Goal: Task Accomplishment & Management: Complete application form

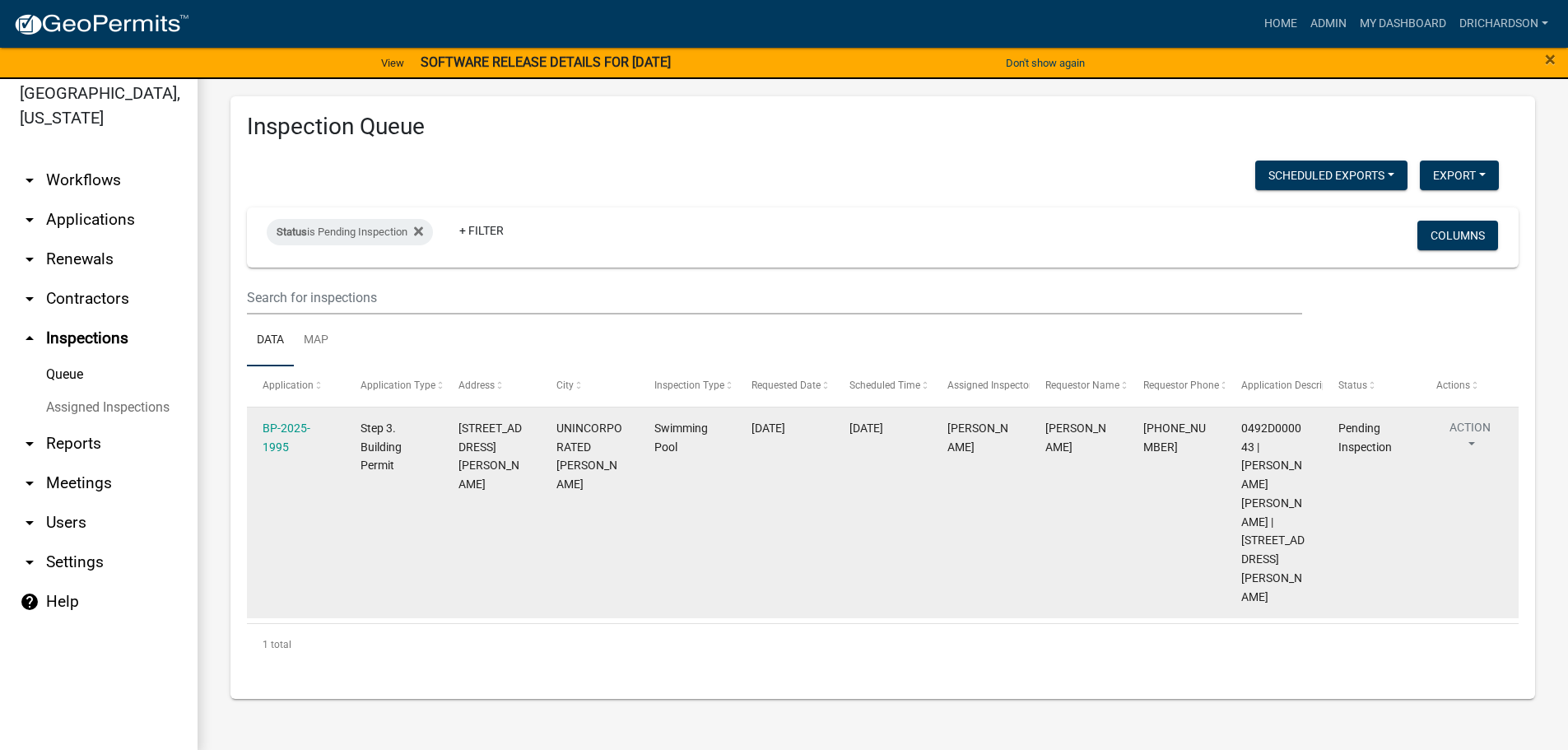
scroll to position [20, 0]
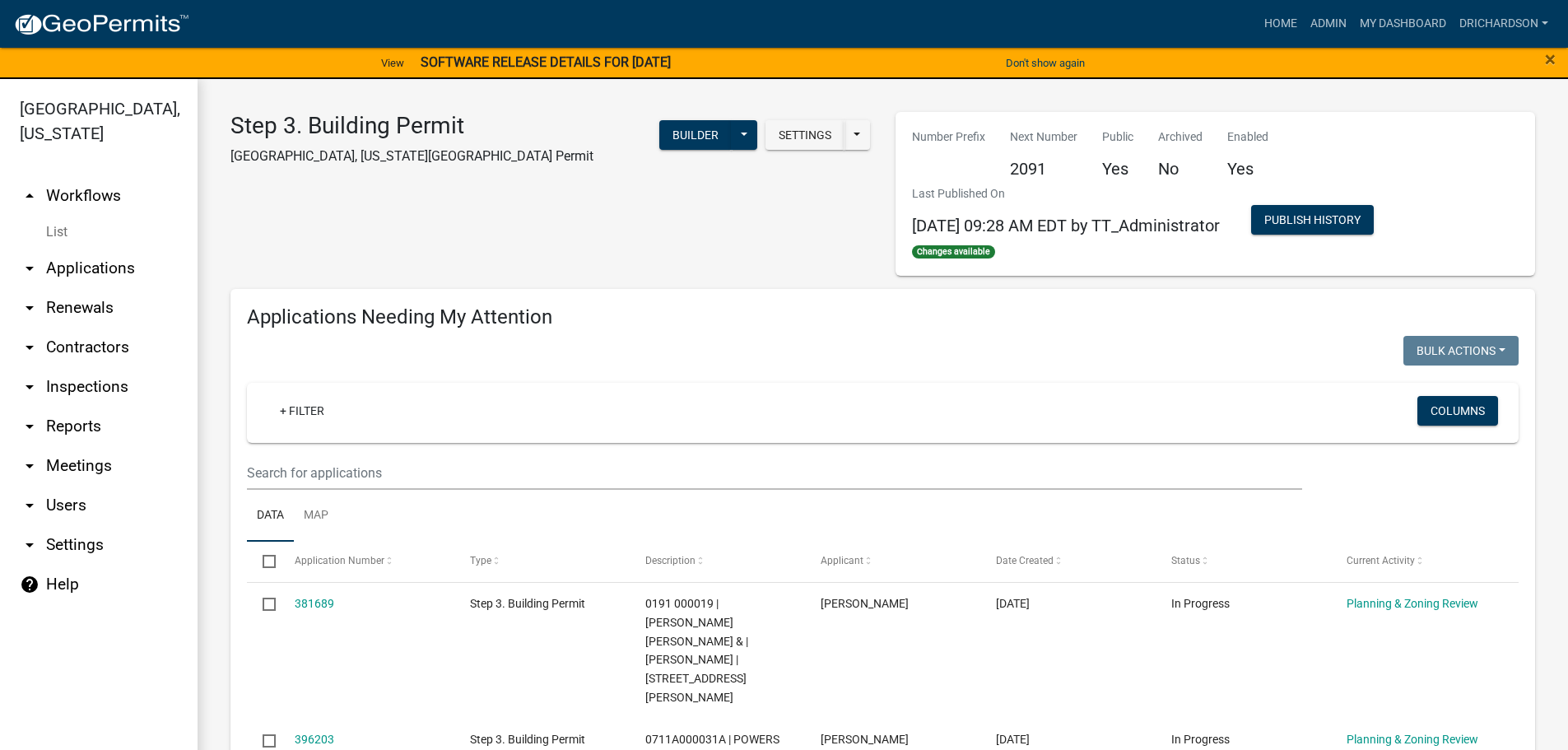
select select "1: 25"
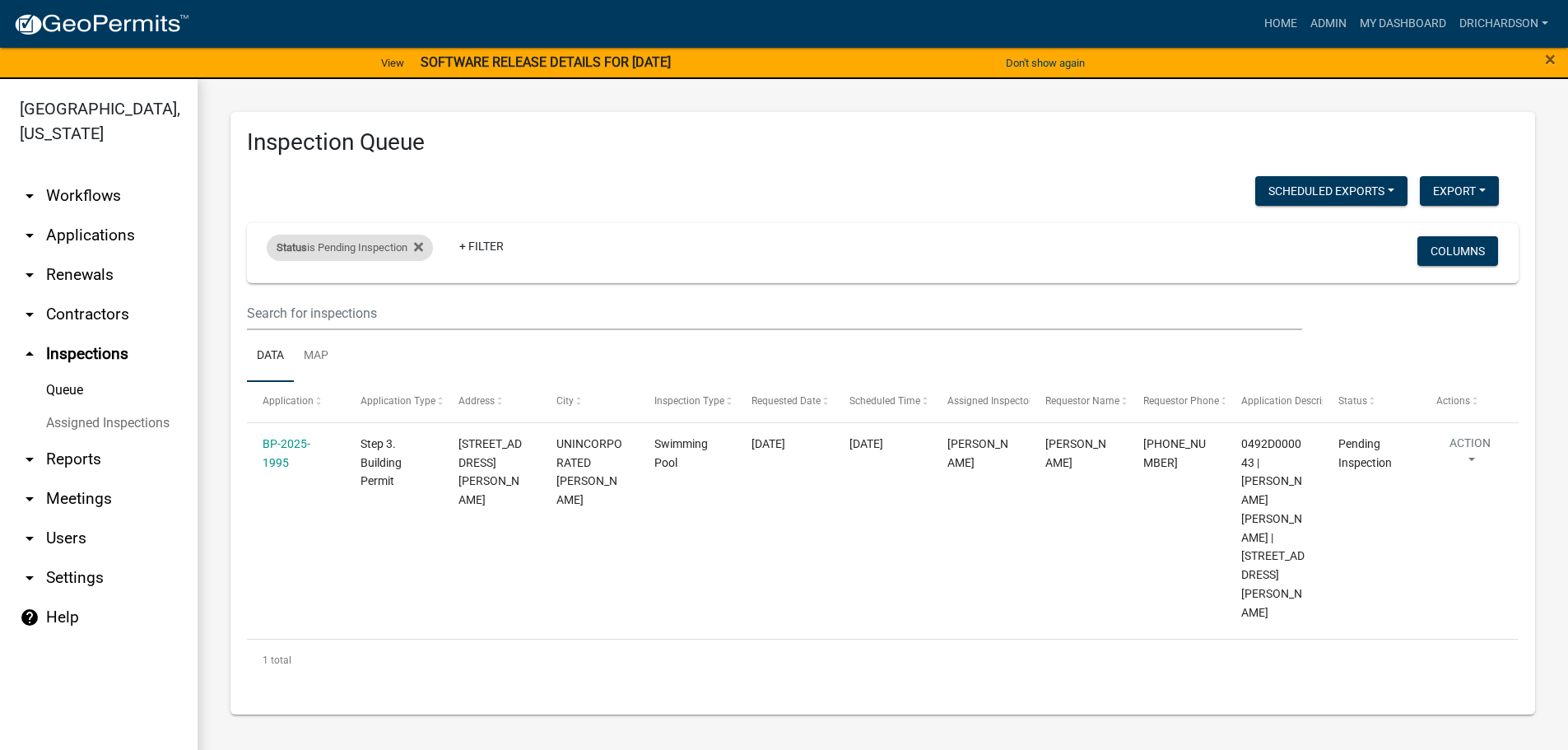
click at [353, 239] on div "Status is Pending Inspection" at bounding box center [349, 248] width 167 height 27
click at [363, 304] on select "Select an option Pending Schedule Pending Inspection Approved Denied Deleted Vo…" at bounding box center [352, 308] width 165 height 33
select select "0"
click at [270, 292] on select "Select an option Pending Schedule Pending Inspection Approved Denied Deleted Vo…" at bounding box center [352, 308] width 165 height 33
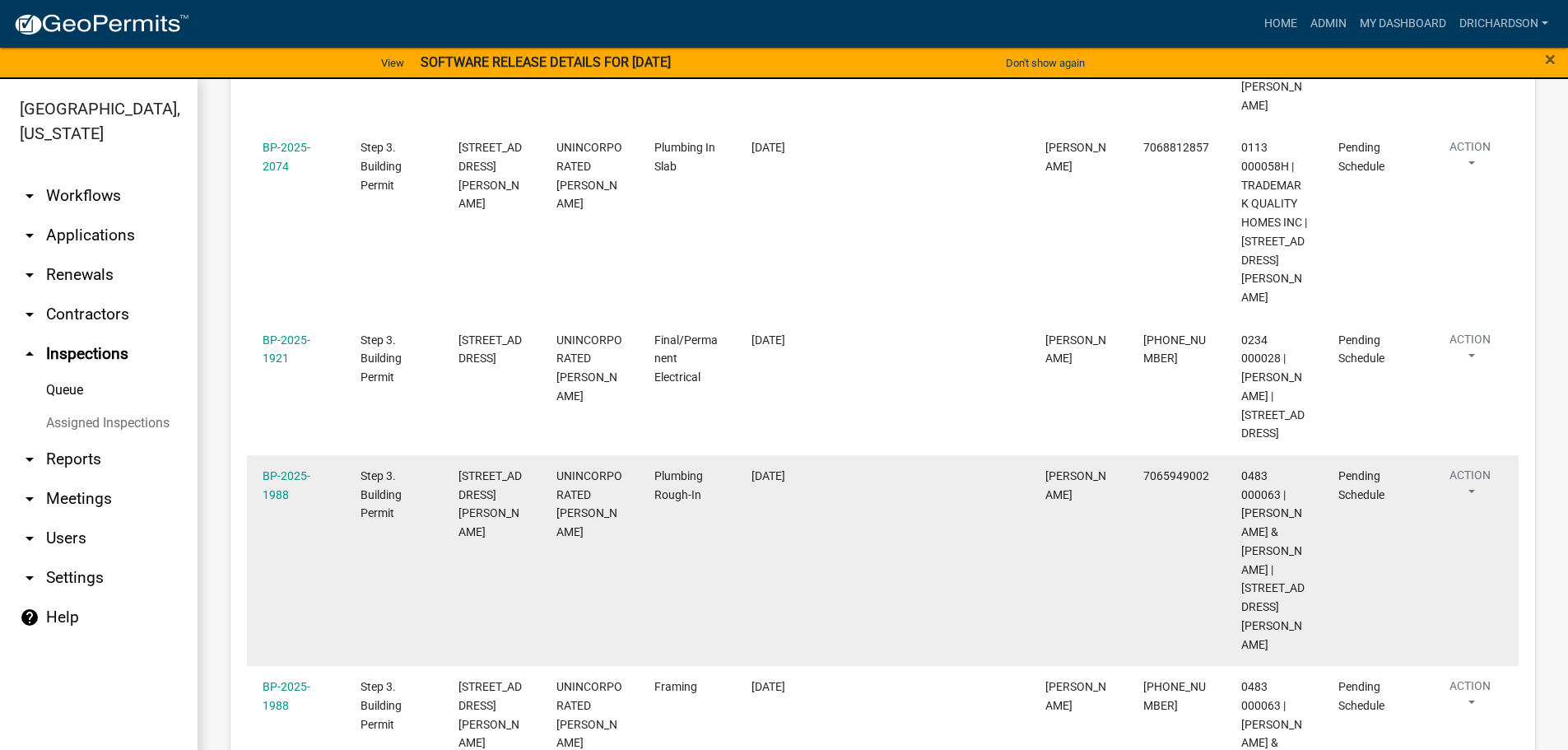
scroll to position [1318, 0]
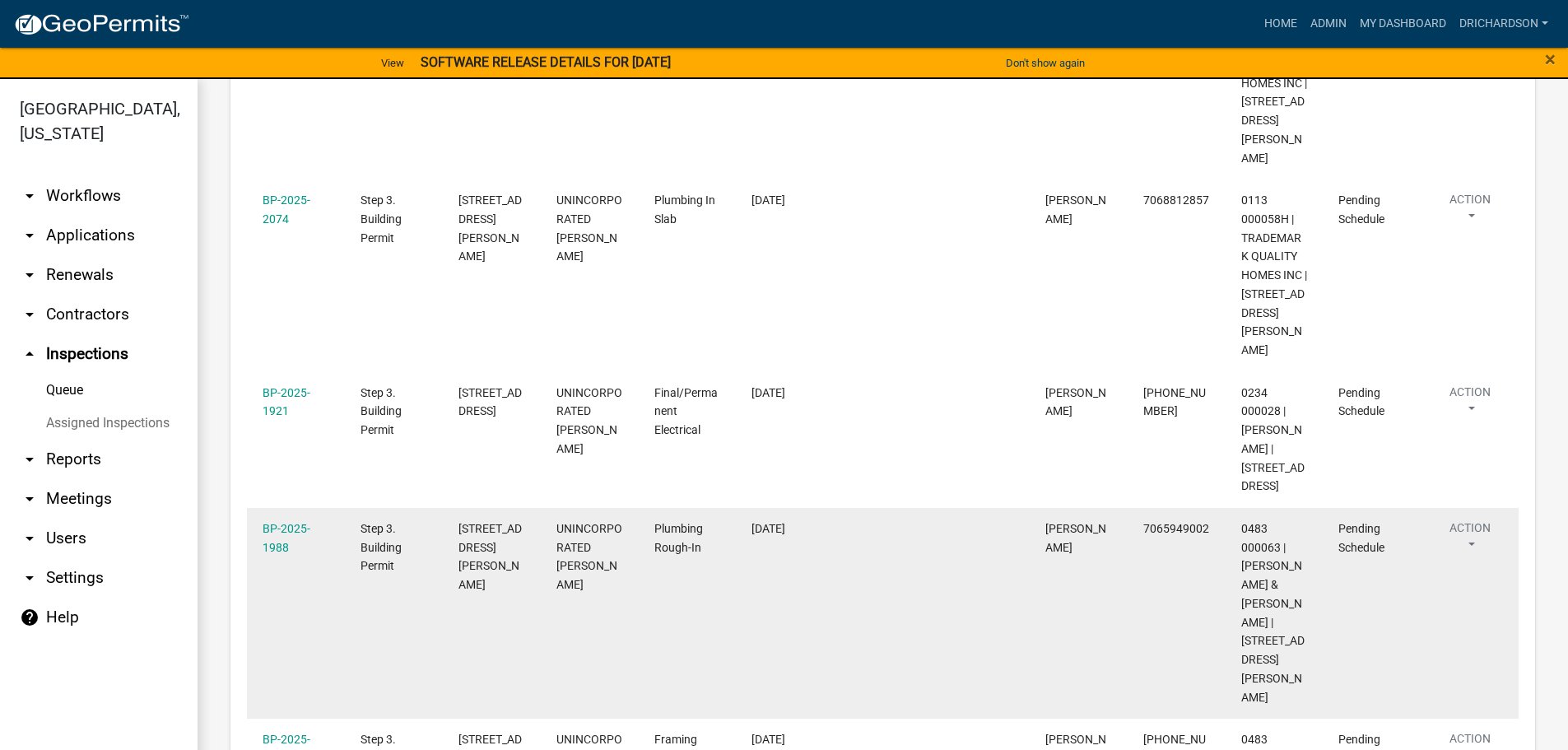
click at [1476, 520] on button "Action" at bounding box center [1470, 540] width 68 height 41
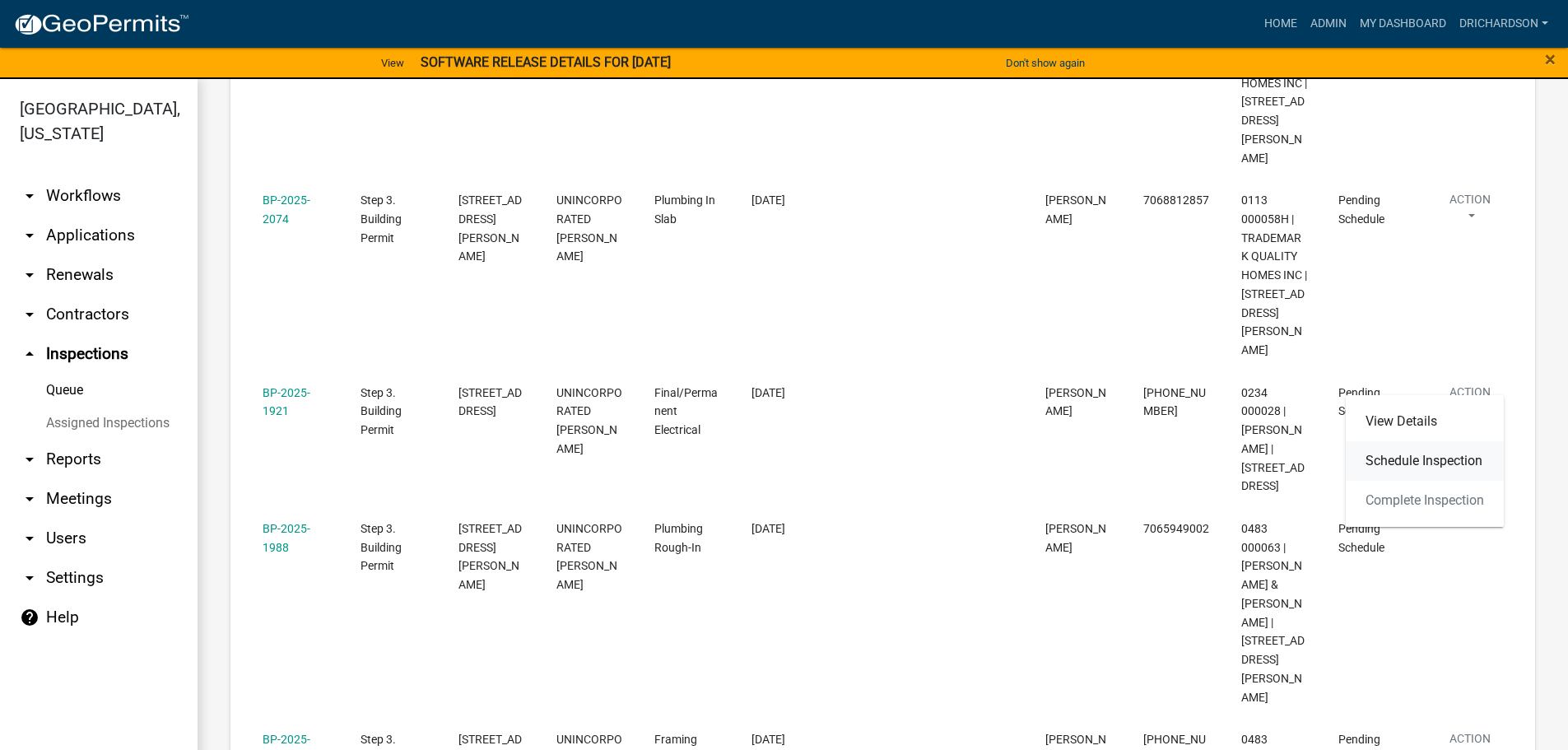
click at [1447, 464] on link "Schedule Inspection" at bounding box center [1425, 462] width 158 height 40
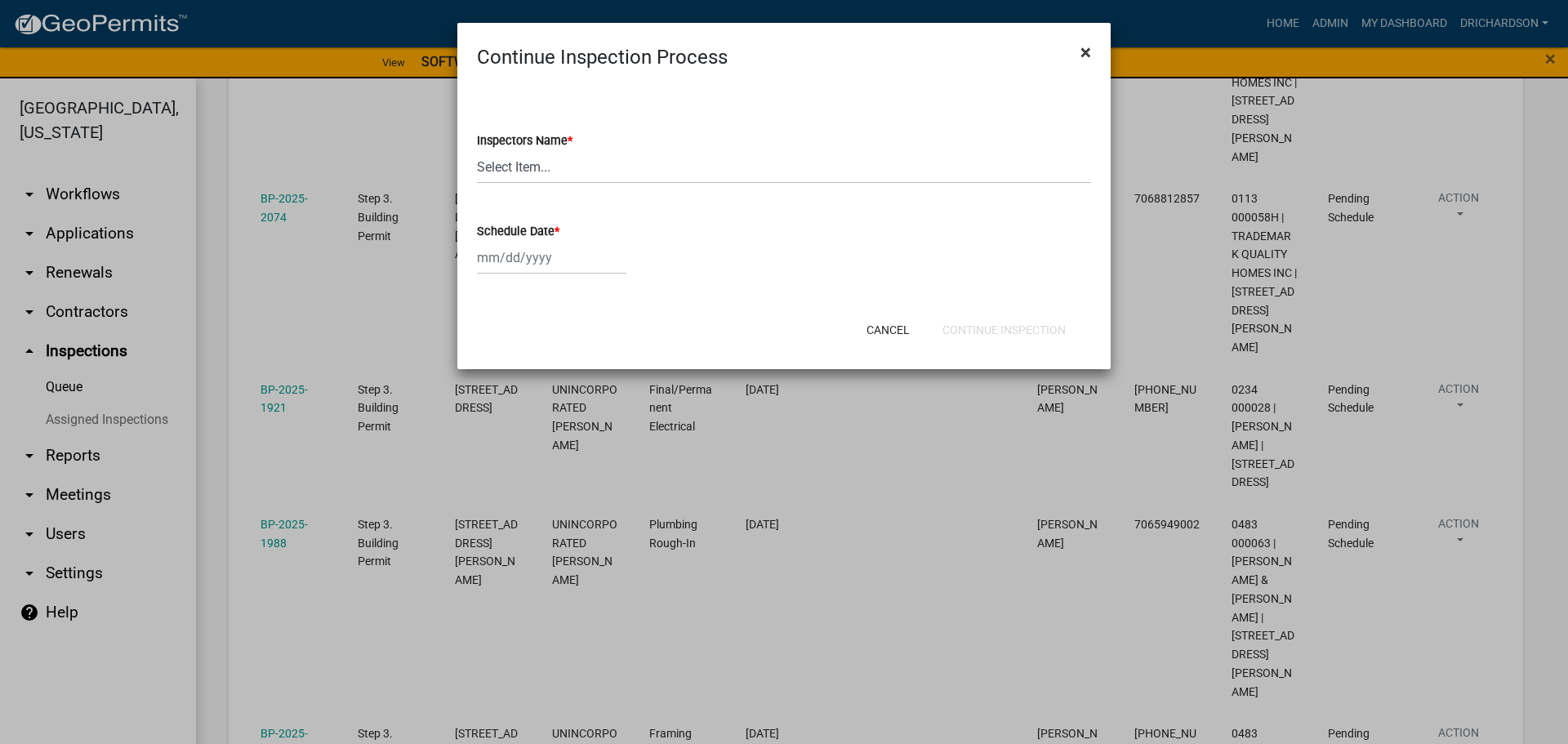
click at [1091, 47] on button "×" at bounding box center [1086, 52] width 37 height 45
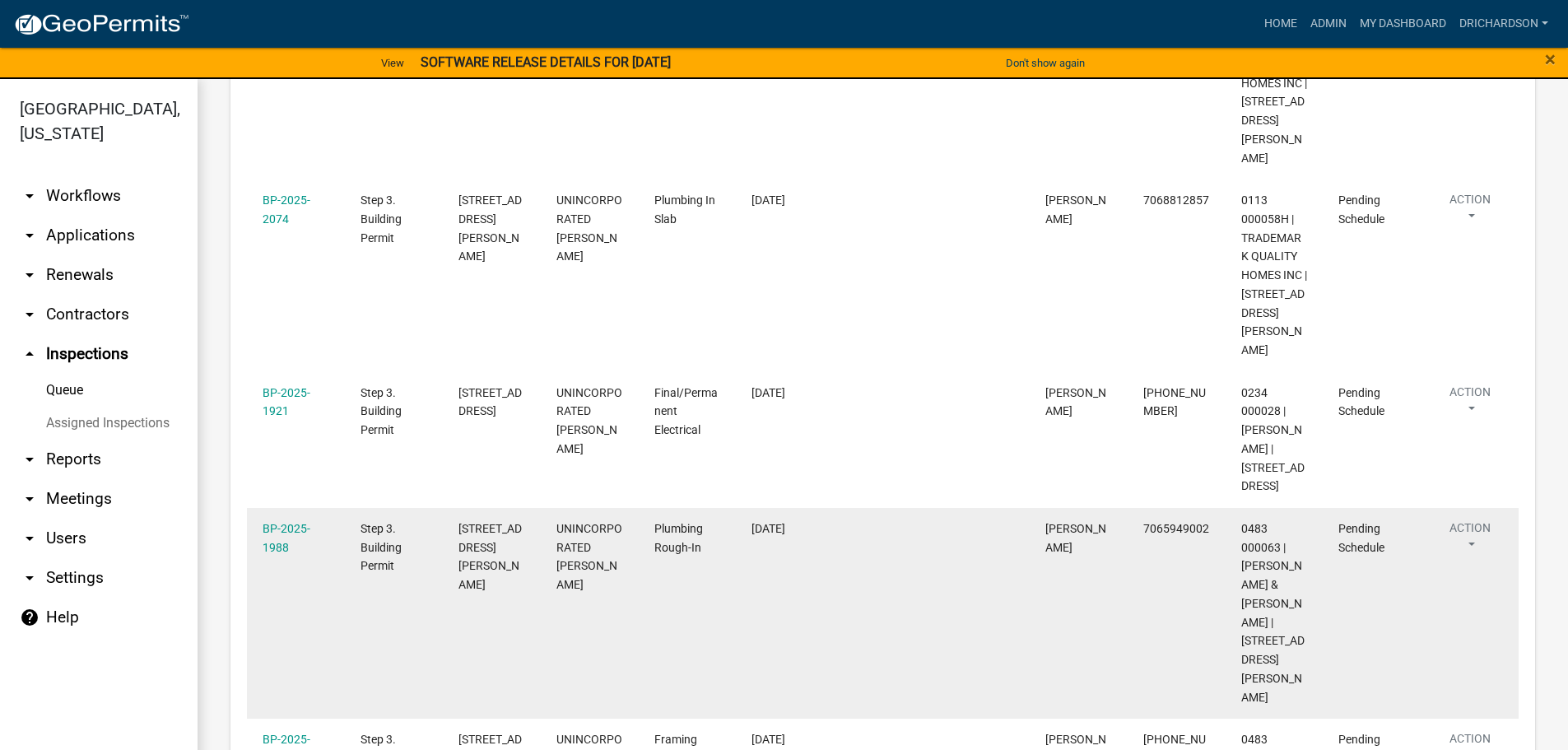
click at [1481, 520] on button "Action" at bounding box center [1470, 540] width 68 height 41
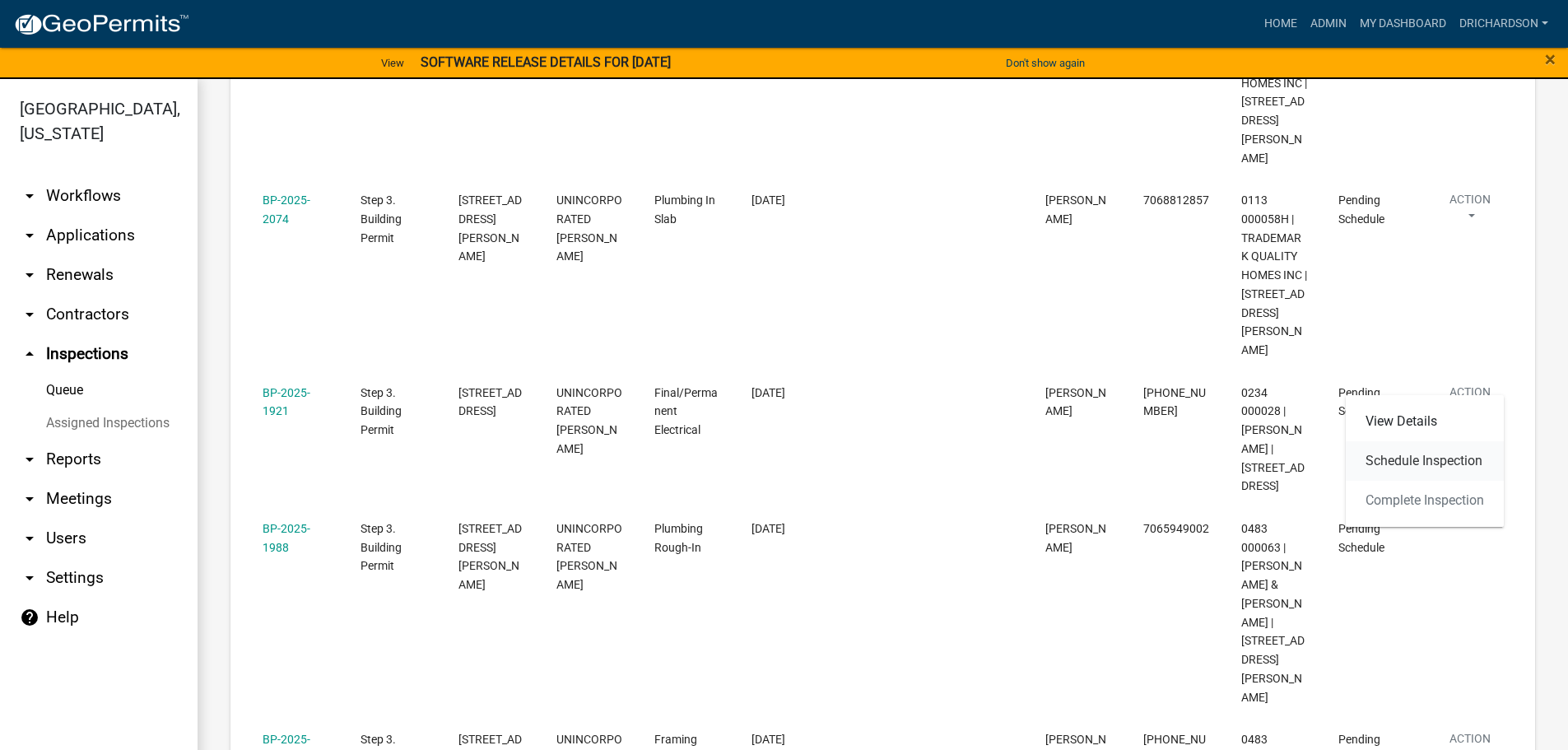
click at [1400, 471] on link "Schedule Inspection" at bounding box center [1425, 462] width 158 height 40
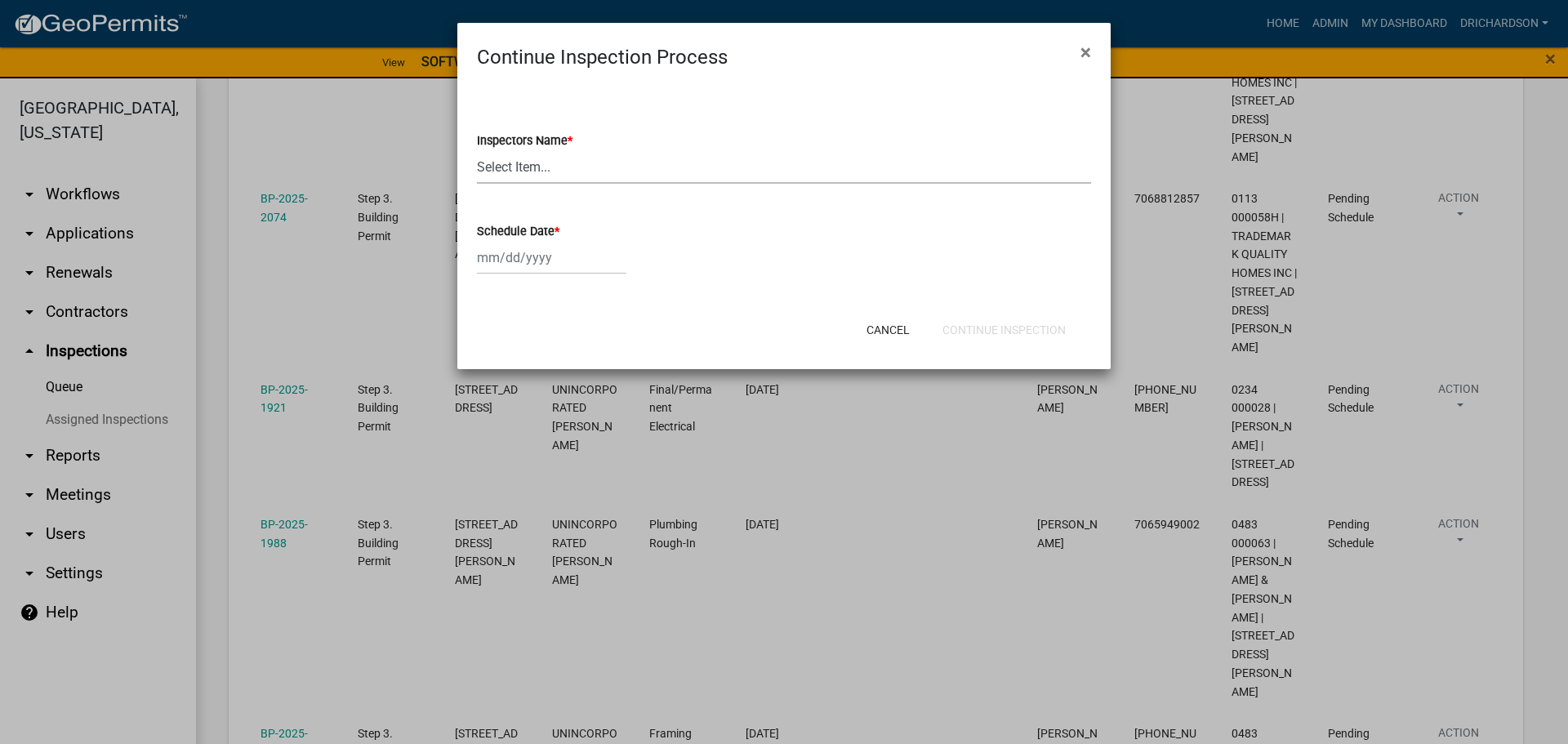
click at [531, 181] on select "Select Item... whuff (William Huff) drichardson (Douglas Richardson) knorred (K…" at bounding box center [784, 166] width 615 height 33
select select "a5a5a9dc-14a5-4192-801a-4b6ec73e6000"
click at [477, 150] on select "Select Item... whuff (William Huff) drichardson (Douglas Richardson) knorred (K…" at bounding box center [784, 166] width 615 height 33
select select "9"
select select "2025"
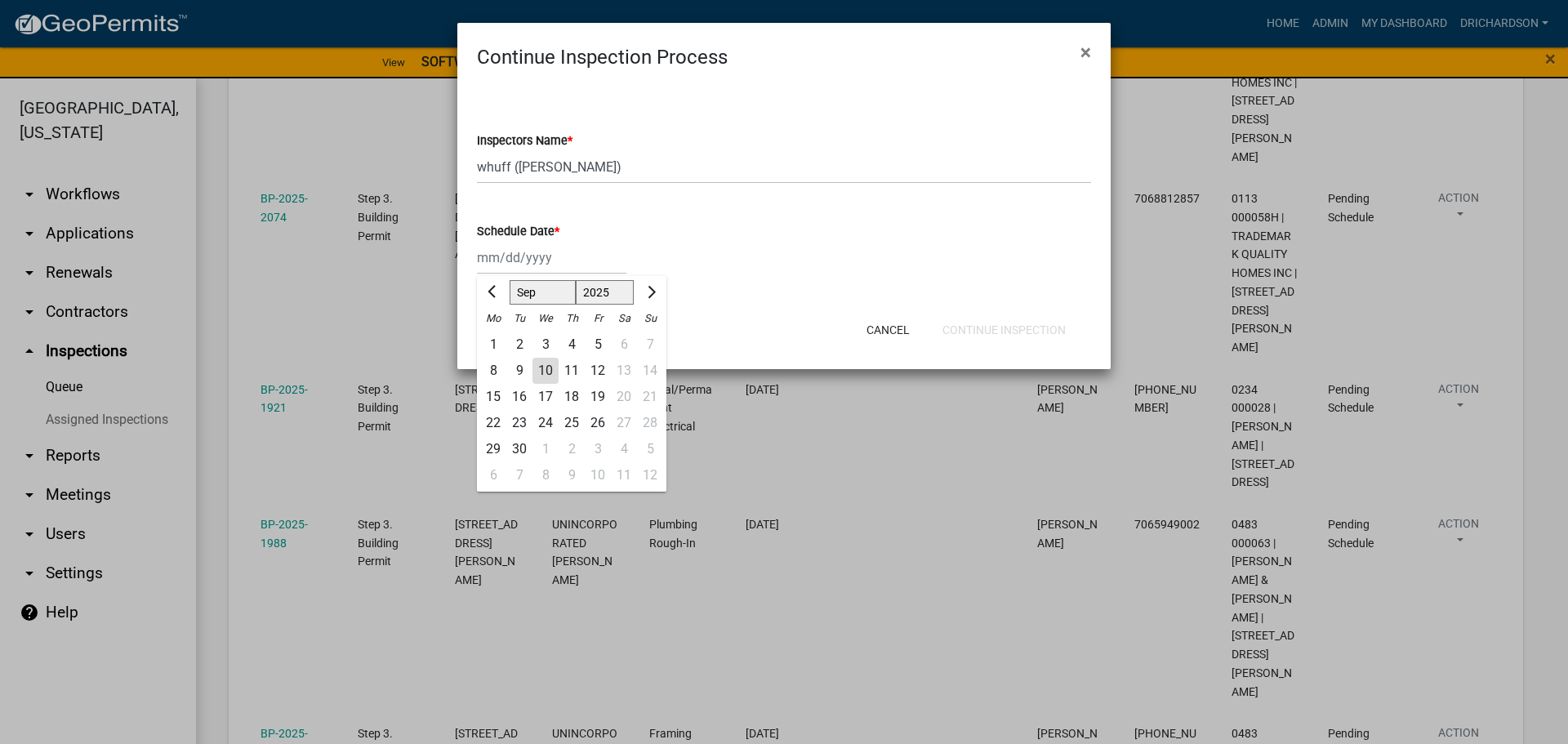
click at [543, 258] on div "Jan Feb Mar Apr May Jun Jul Aug Sep Oct Nov Dec 1525 1526 1527 1528 1529 1530 1…" at bounding box center [551, 257] width 149 height 33
click at [549, 366] on div "10" at bounding box center [546, 371] width 26 height 26
type input "09/10/2025"
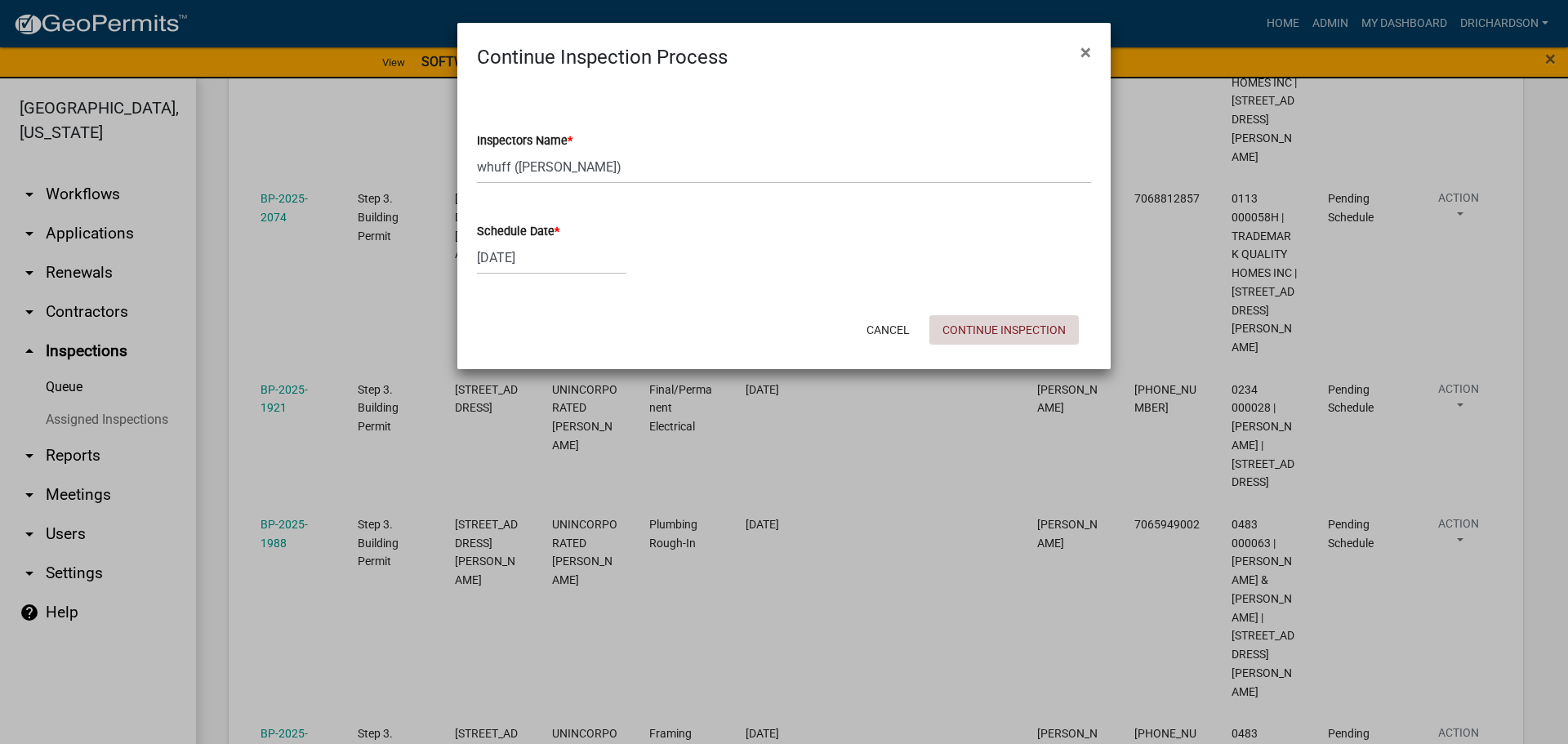
click at [962, 327] on button "Continue Inspection" at bounding box center [1004, 330] width 149 height 29
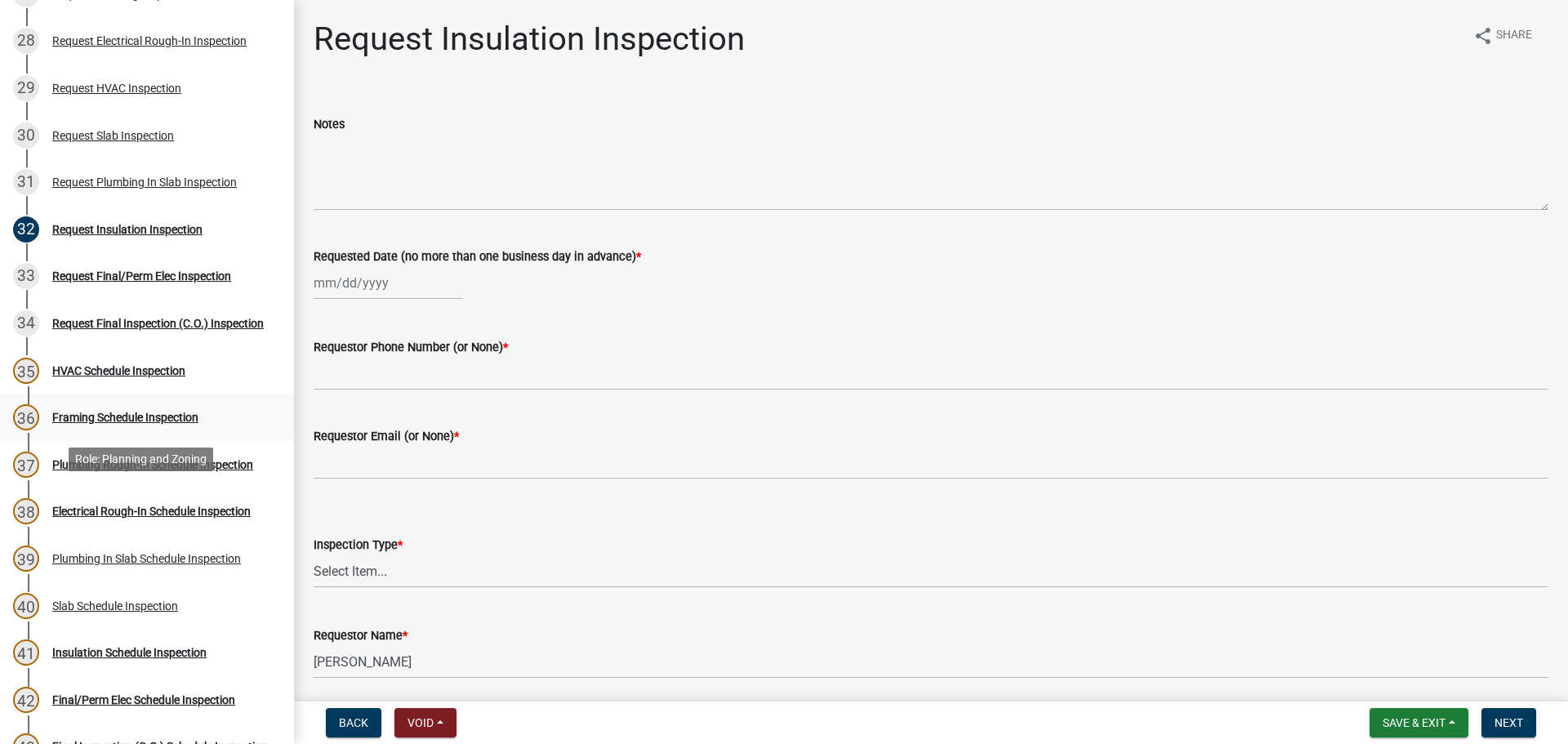
scroll to position [1393, 0]
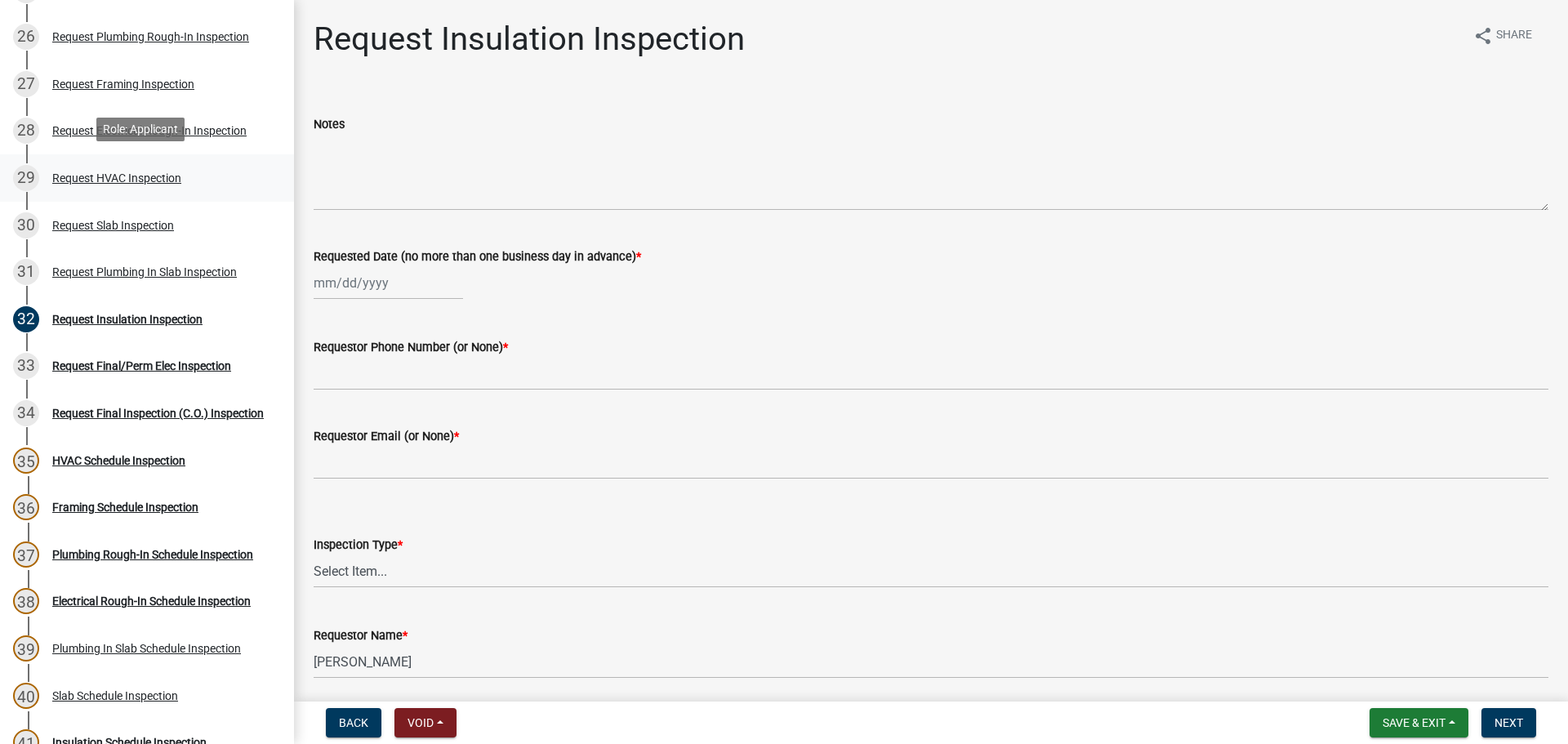
click at [138, 179] on div "Request HVAC Inspection" at bounding box center [116, 178] width 129 height 11
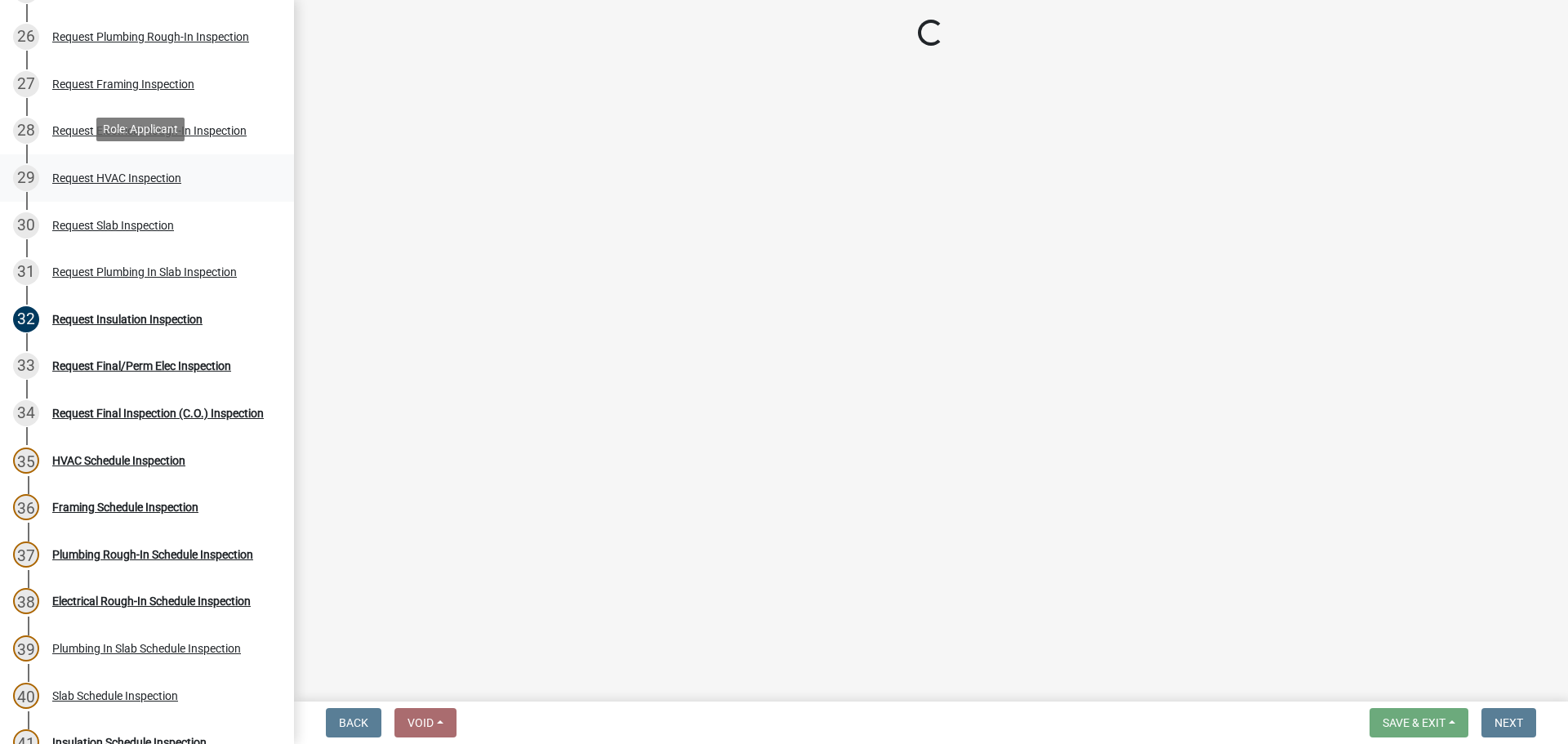
select select "9f61f643-e90c-48cb-862c-7dc940cfcd85"
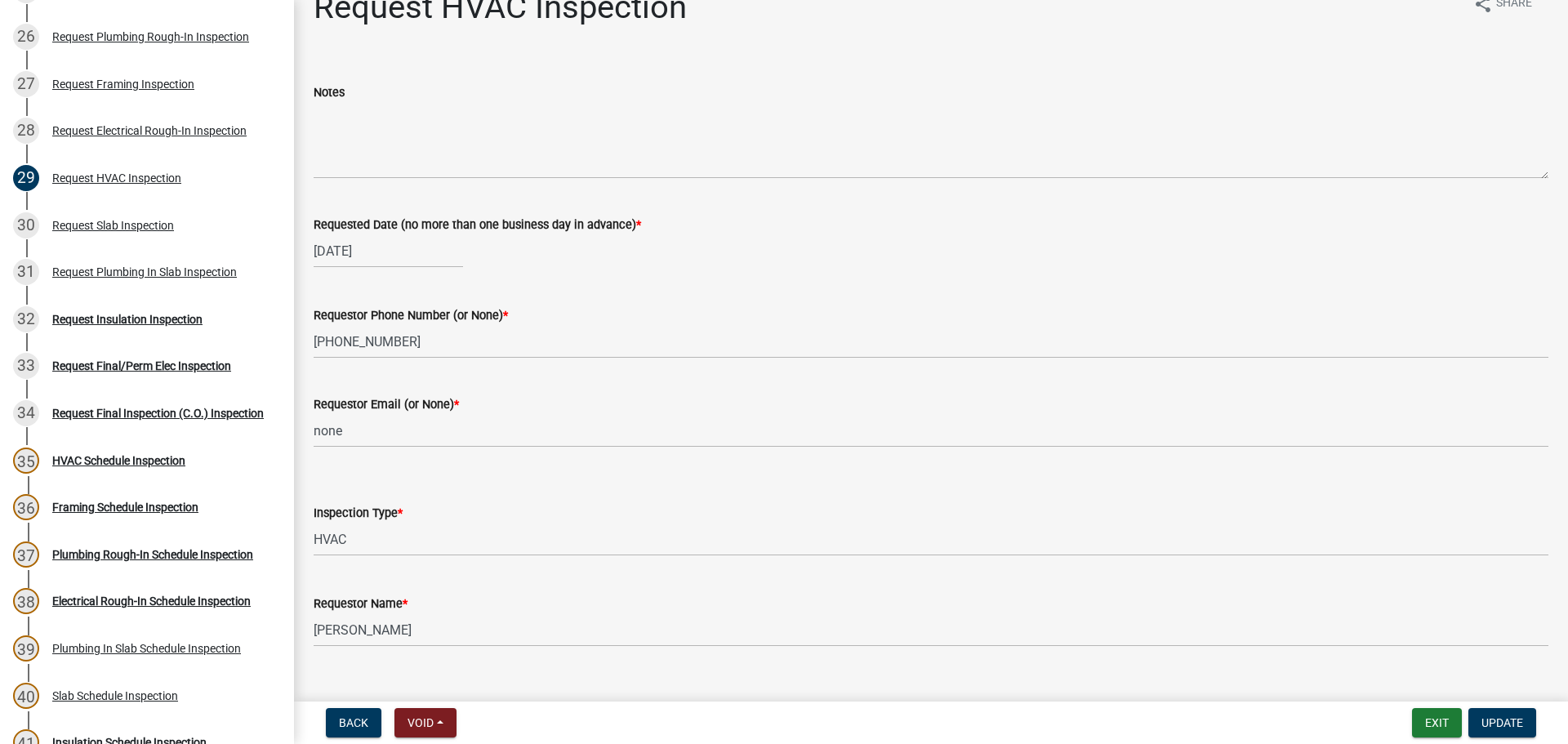
scroll to position [60, 0]
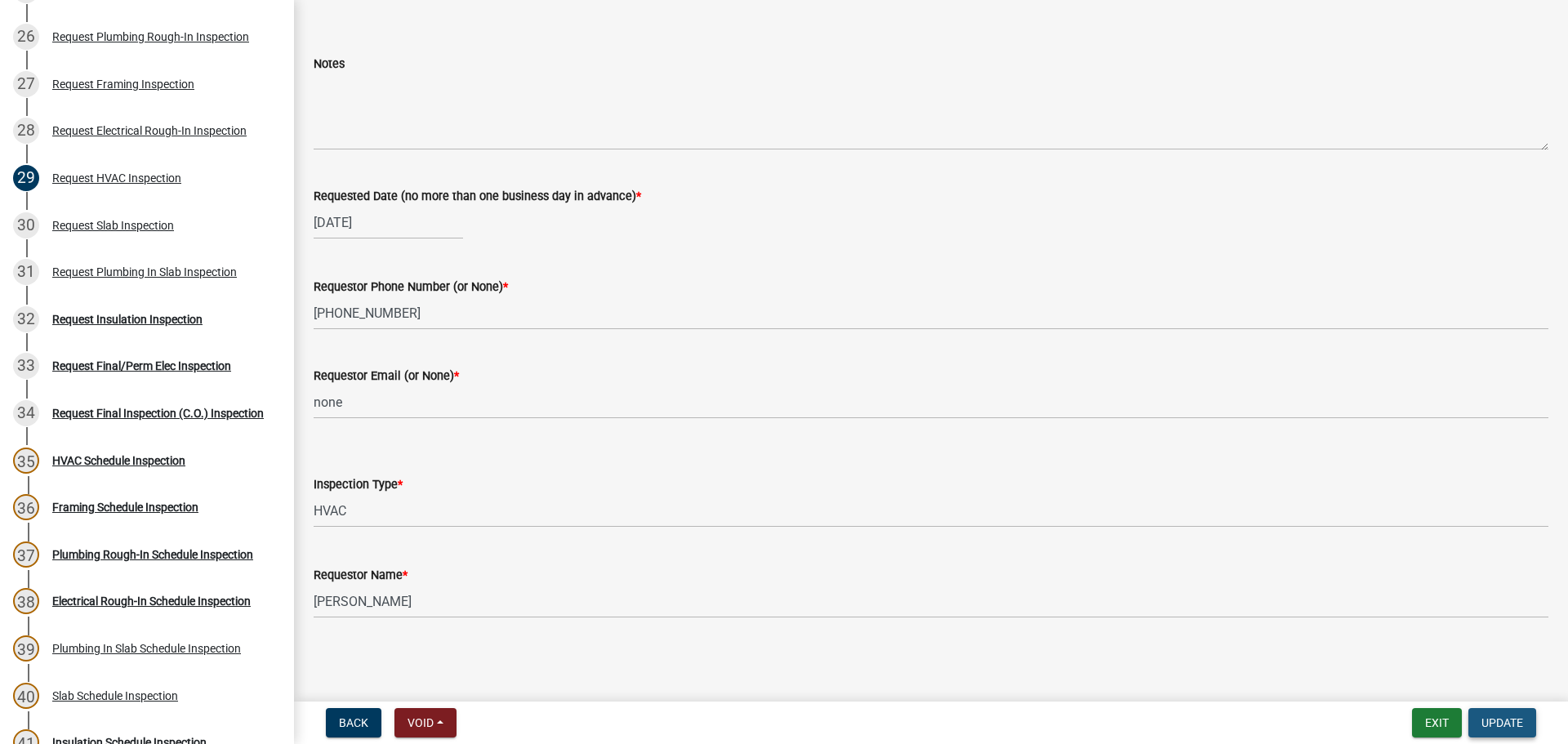
click at [1513, 723] on span "Update" at bounding box center [1503, 723] width 42 height 13
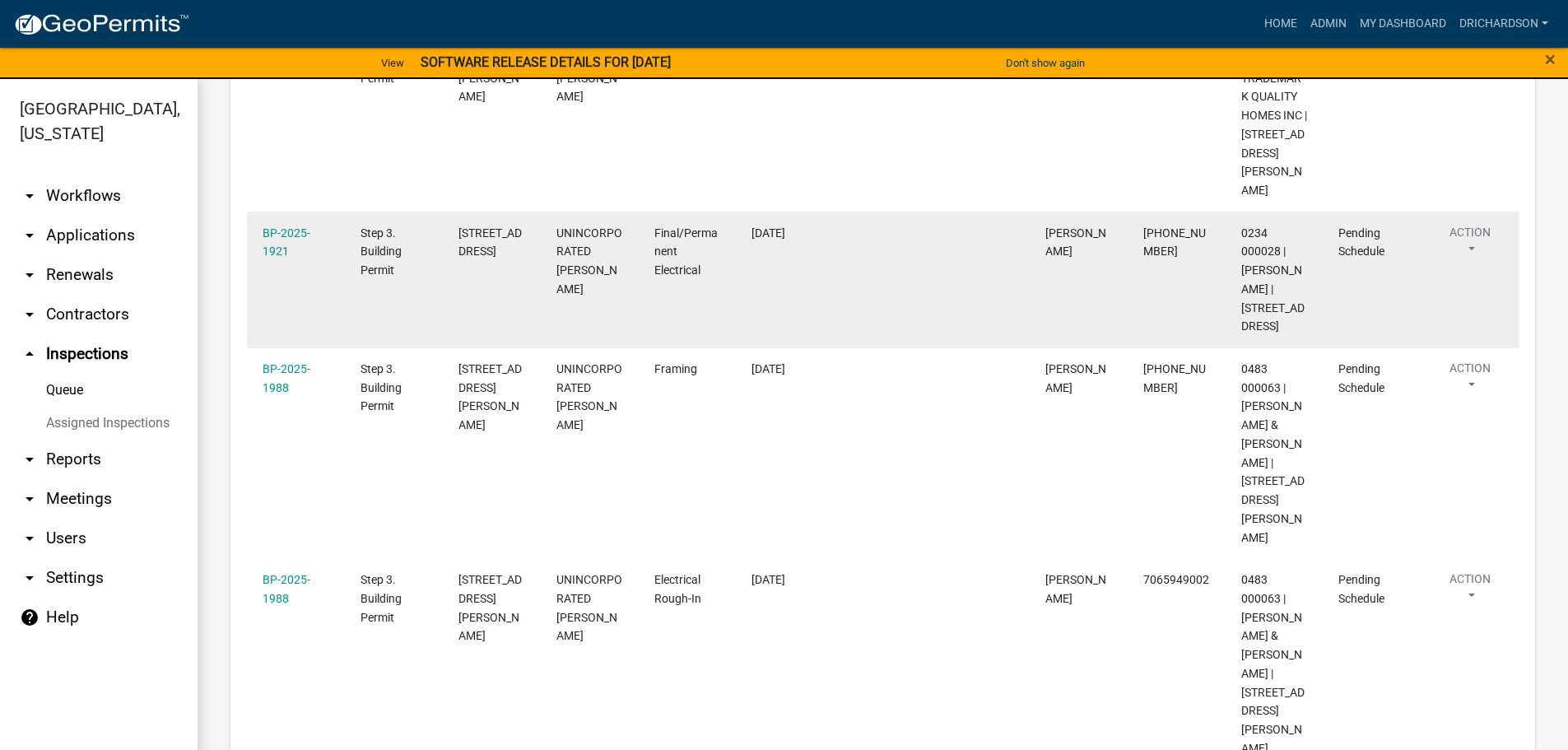
scroll to position [1483, 0]
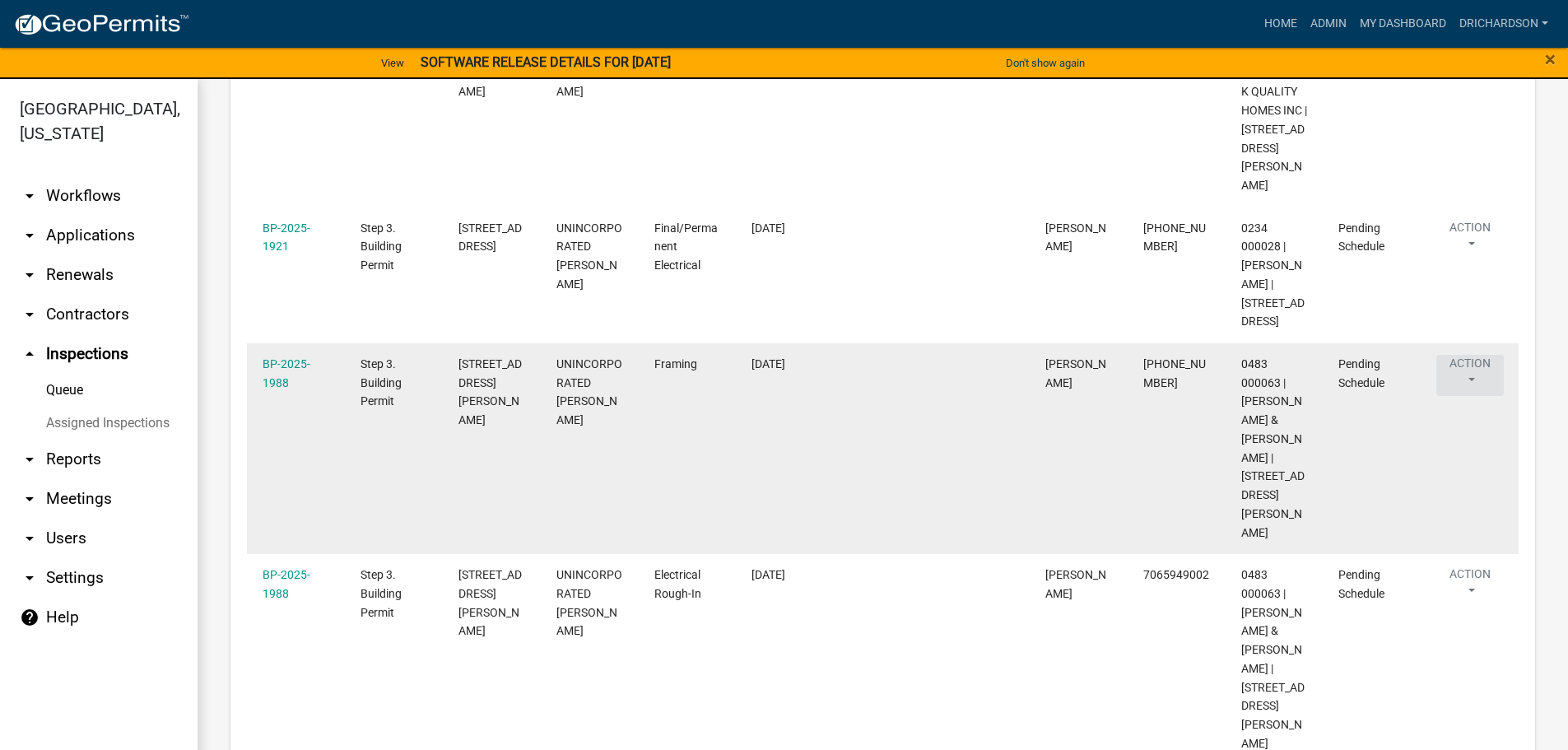
click at [1459, 355] on button "Action" at bounding box center [1470, 375] width 68 height 41
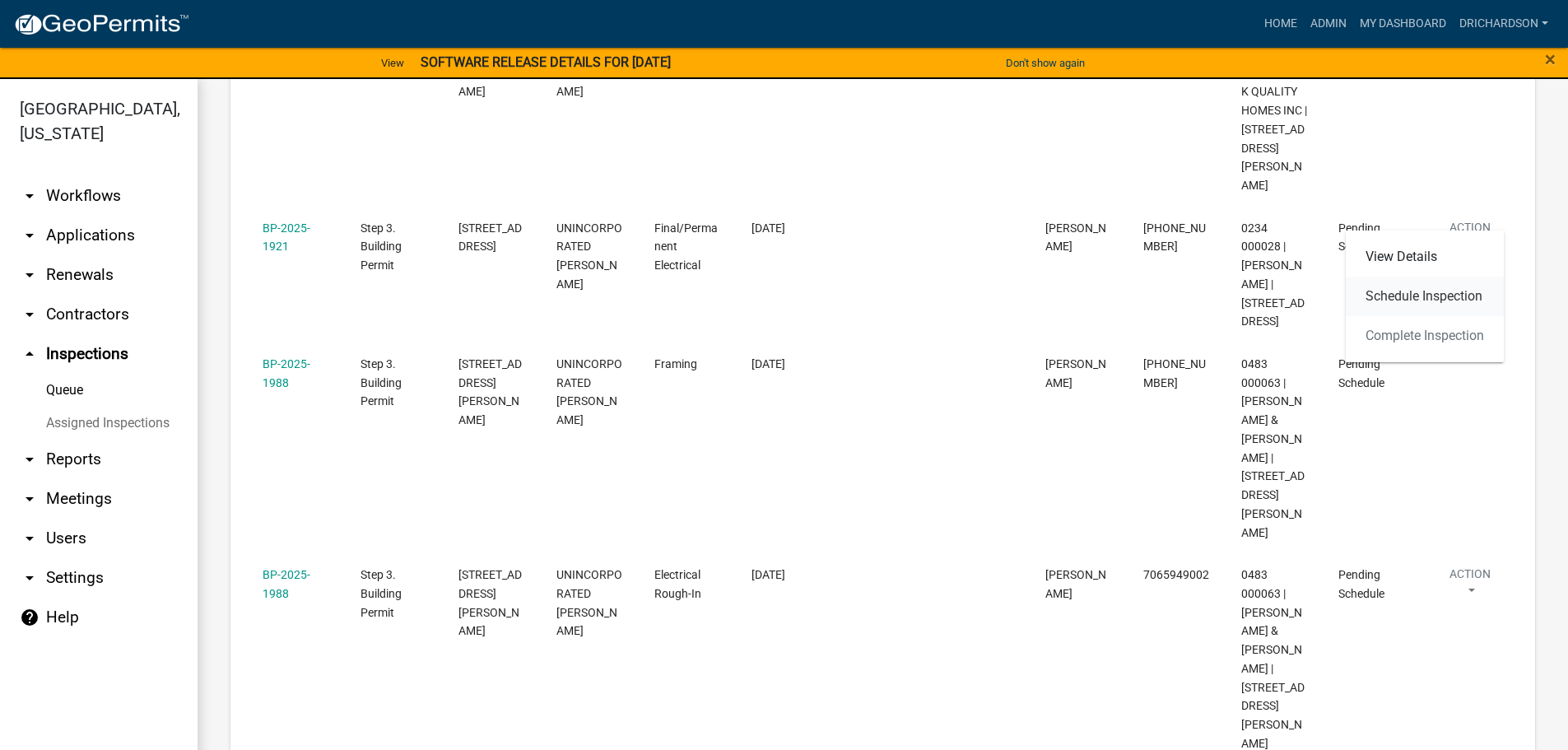
click at [1424, 302] on link "Schedule Inspection" at bounding box center [1425, 297] width 158 height 40
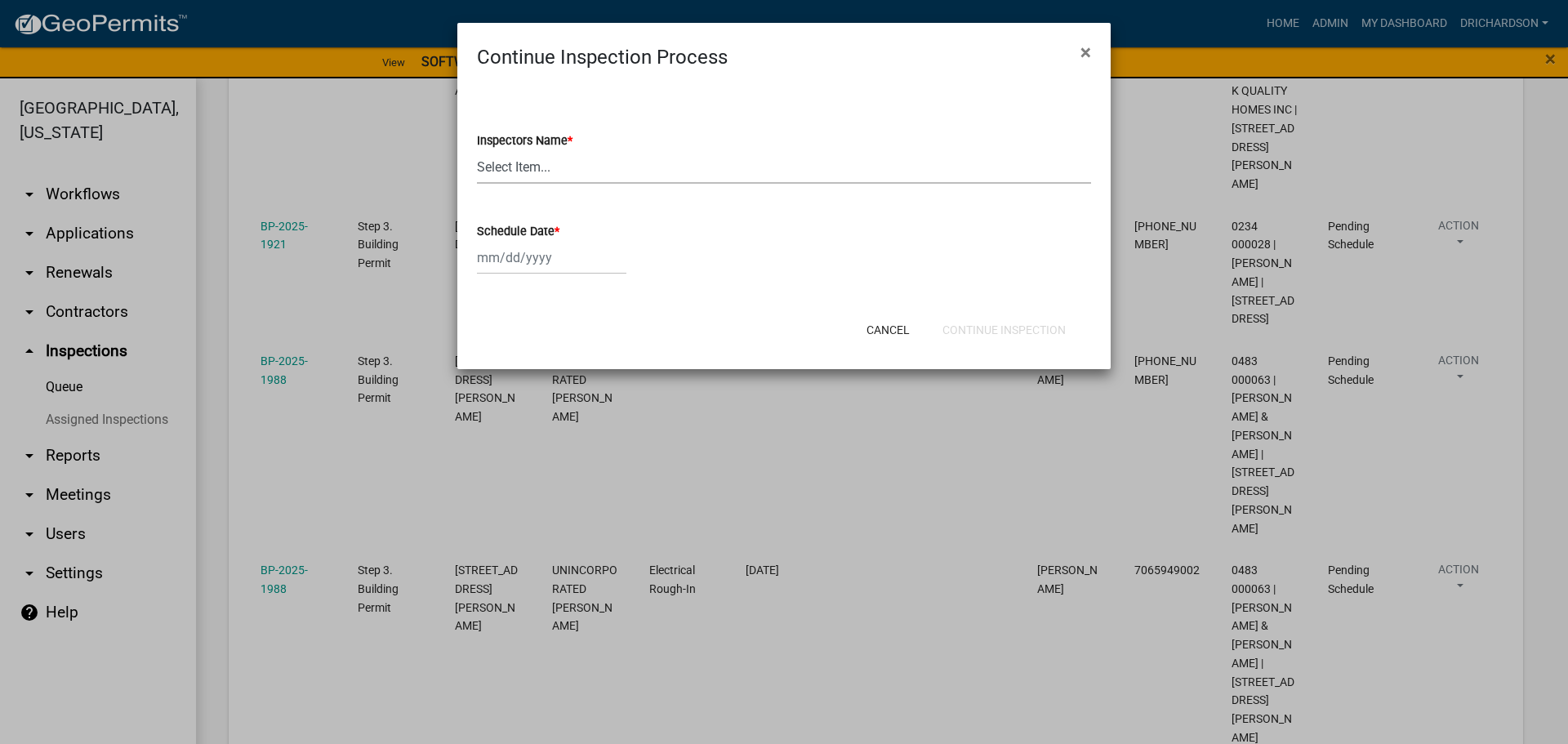
click at [530, 170] on select "Select Item... [PERSON_NAME] ([PERSON_NAME]) drichardson ([PERSON_NAME]) knorre…" at bounding box center [784, 166] width 615 height 33
click at [477, 150] on select "Select Item... [PERSON_NAME] ([PERSON_NAME]) drichardson ([PERSON_NAME]) knorre…" at bounding box center [784, 166] width 615 height 33
click at [539, 167] on select "Select Item... [PERSON_NAME] ([PERSON_NAME]) drichardson ([PERSON_NAME]) knorre…" at bounding box center [784, 166] width 615 height 33
select select "a5a5a9dc-14a5-4192-801a-4b6ec73e6000"
click at [477, 150] on select "Select Item... [PERSON_NAME] ([PERSON_NAME]) drichardson ([PERSON_NAME]) knorre…" at bounding box center [784, 166] width 615 height 33
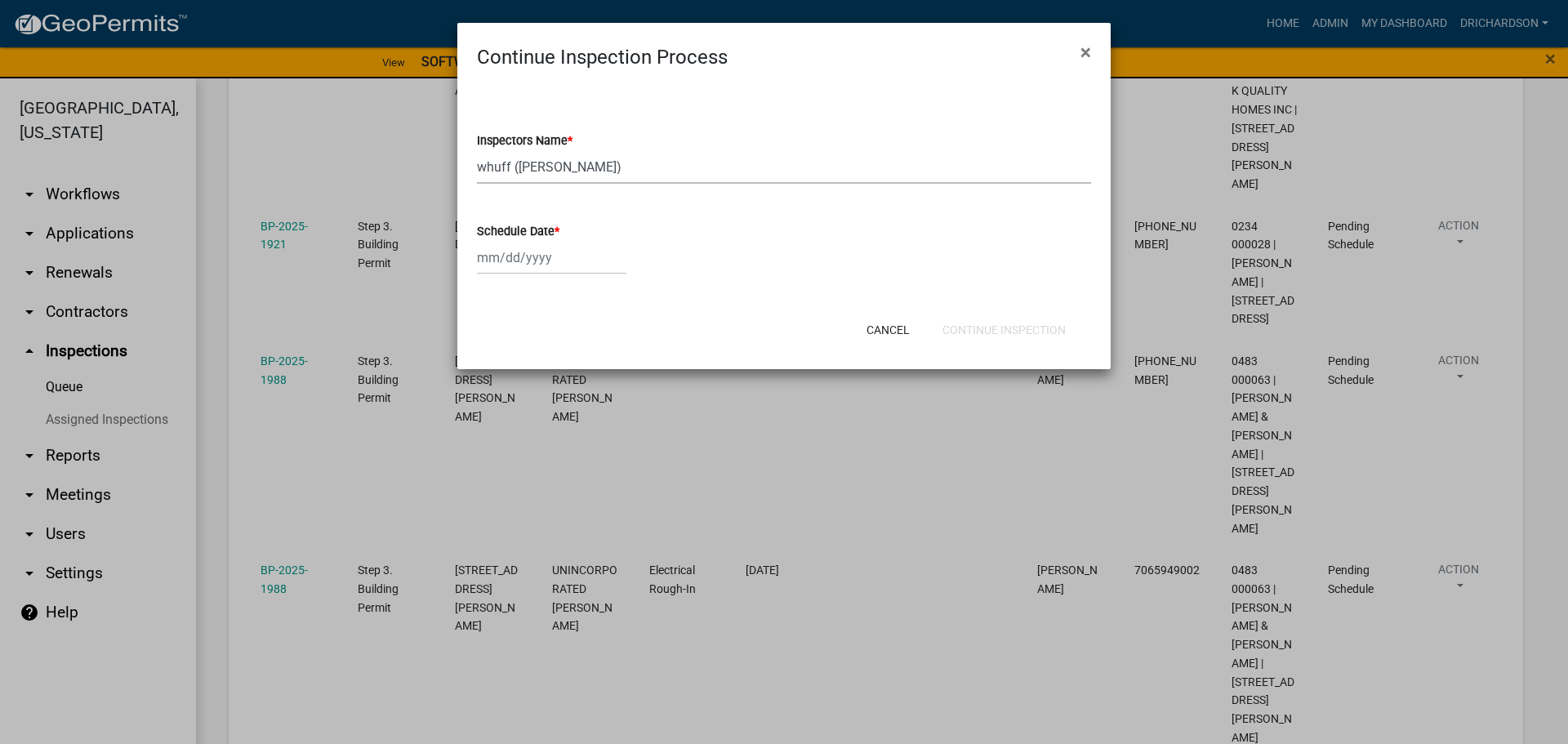
click at [529, 258] on div at bounding box center [551, 257] width 149 height 33
select select "9"
select select "2025"
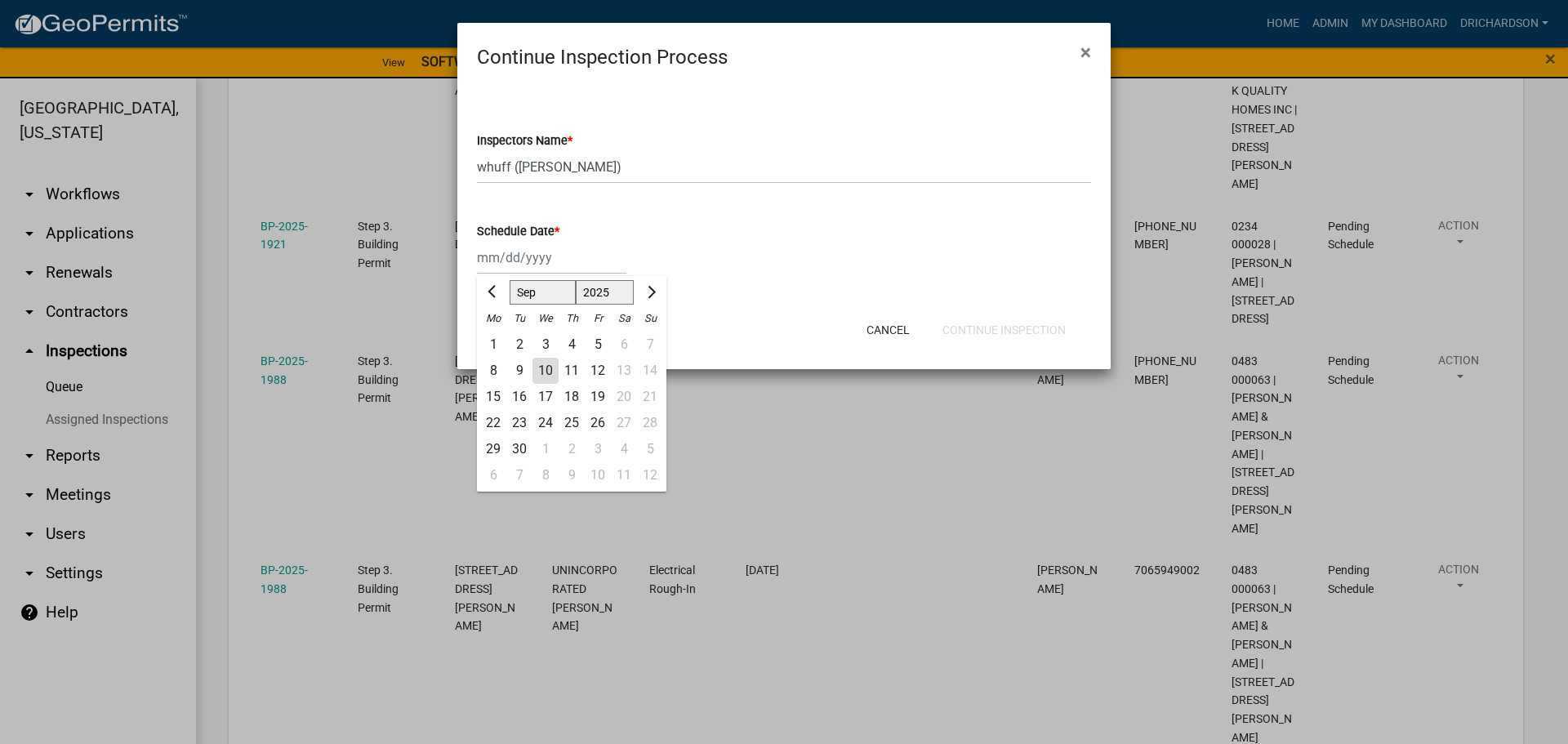
click at [542, 363] on div "10" at bounding box center [546, 371] width 26 height 26
type input "[DATE]"
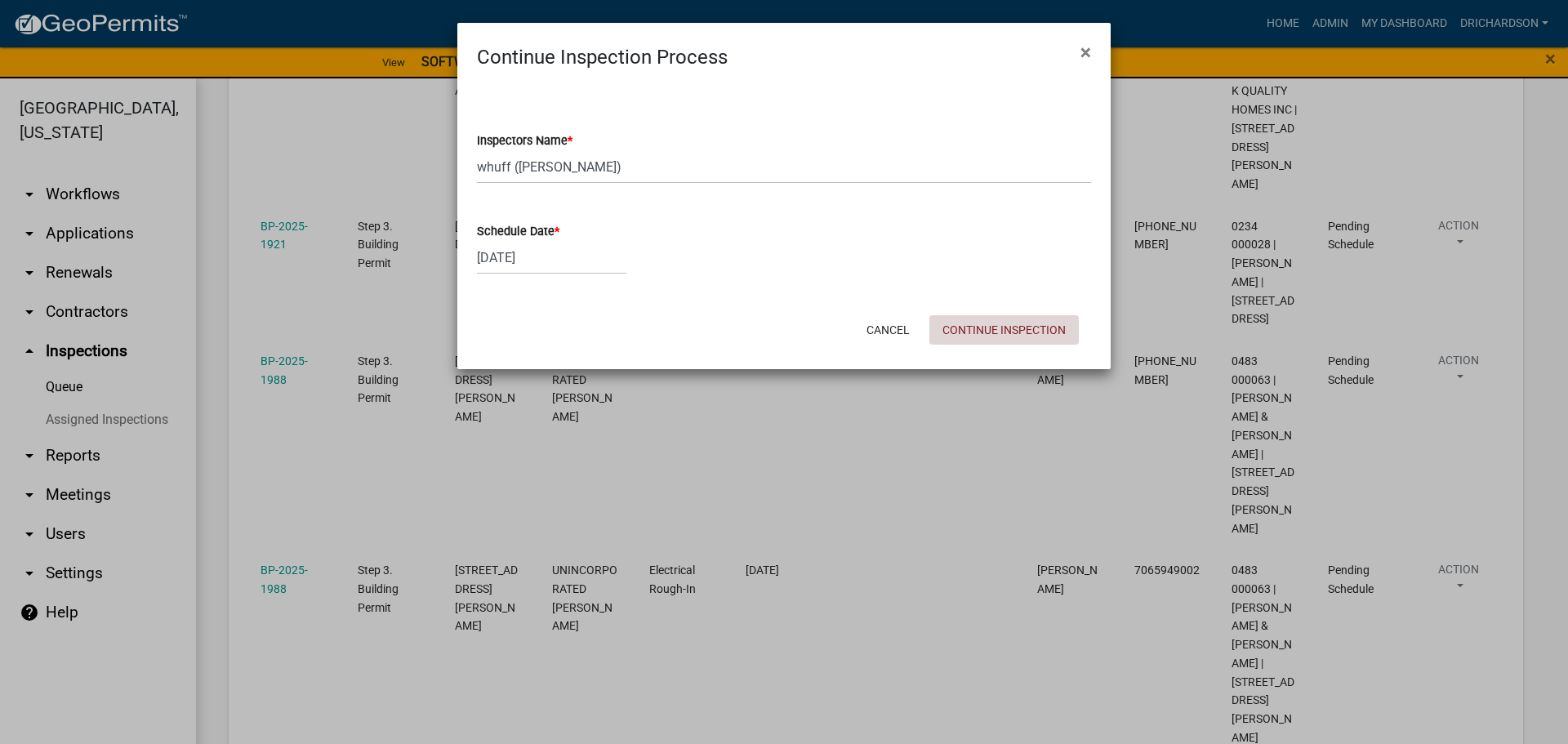
click at [979, 330] on button "Continue Inspection" at bounding box center [1004, 330] width 149 height 29
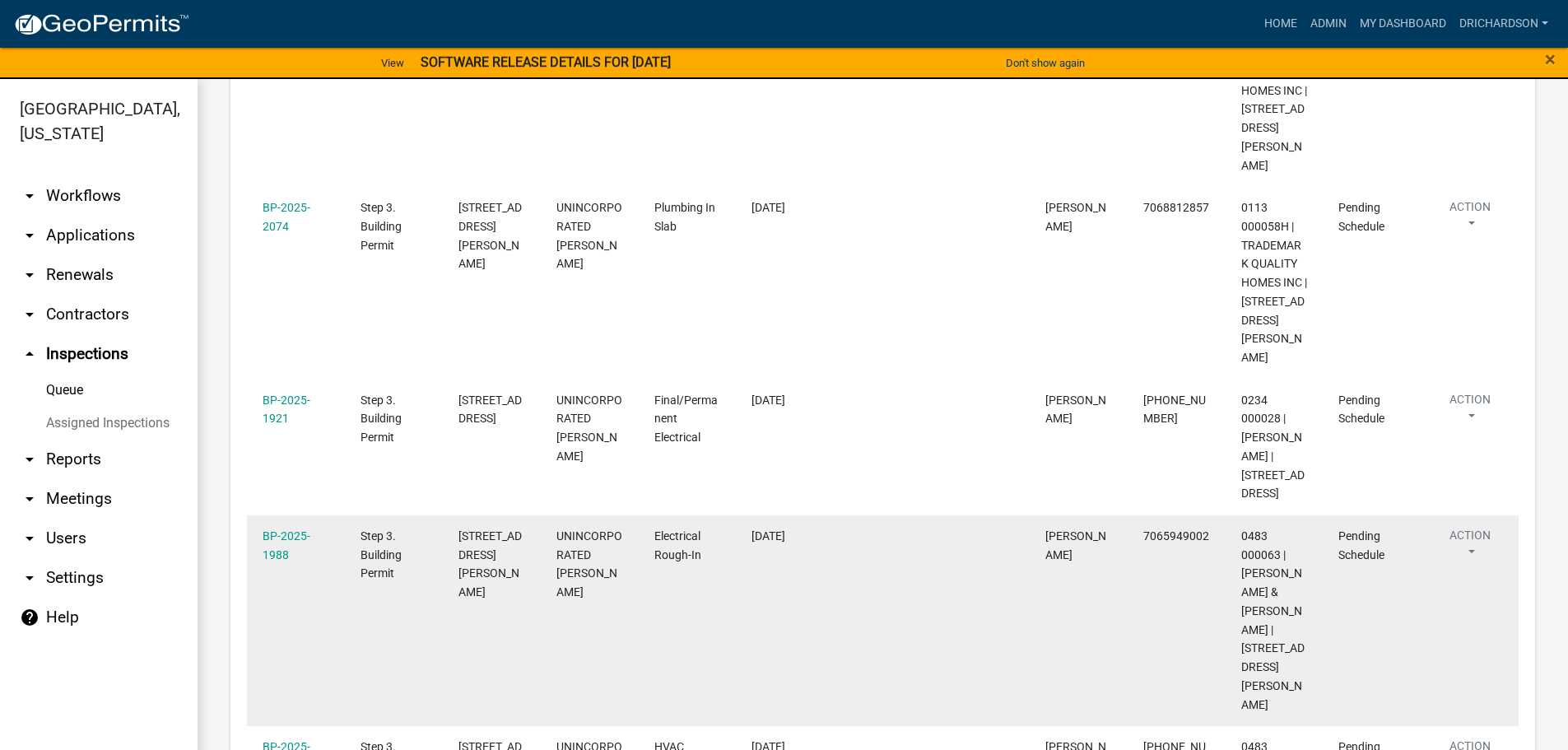
scroll to position [1385, 0]
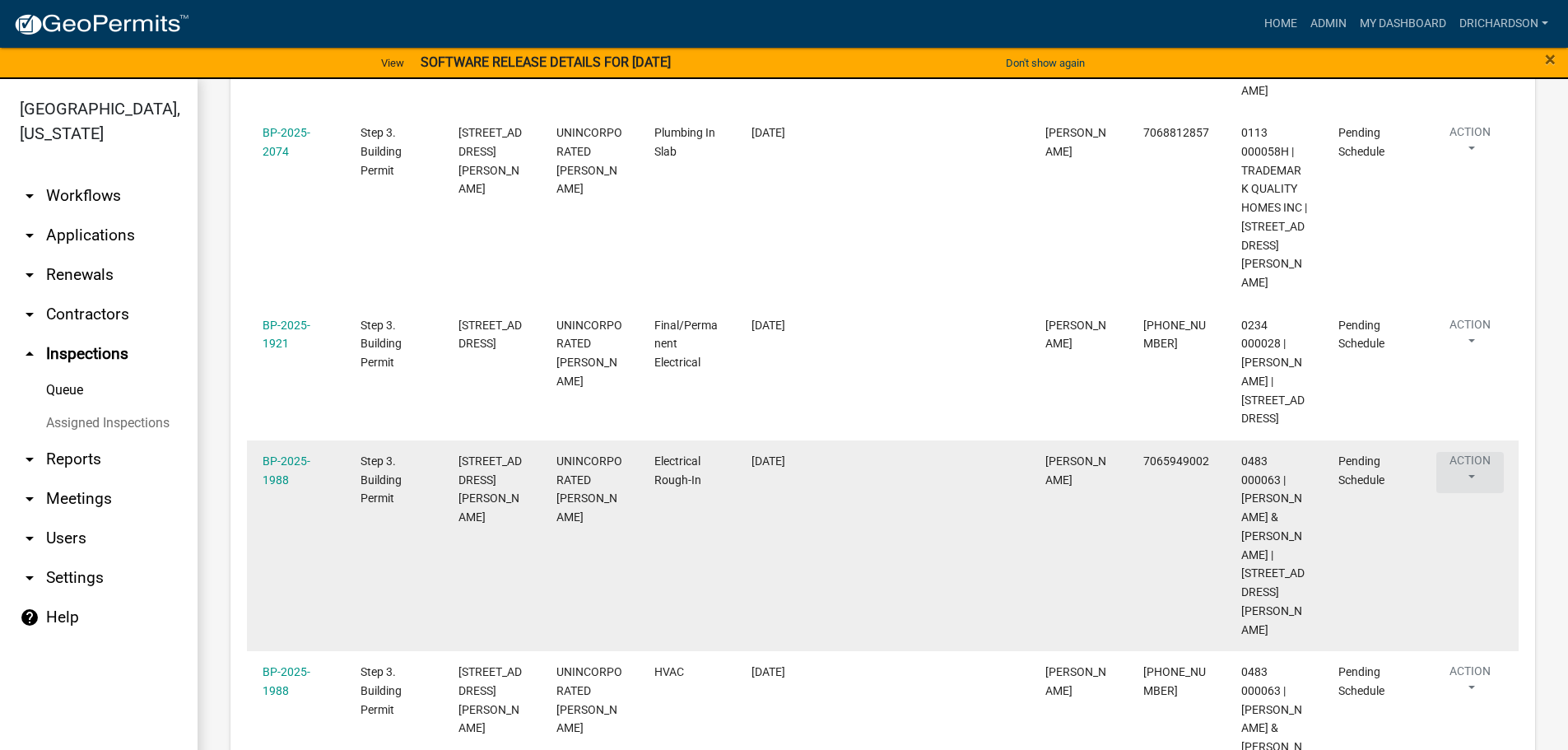
click at [1475, 452] on button "Action" at bounding box center [1470, 472] width 68 height 41
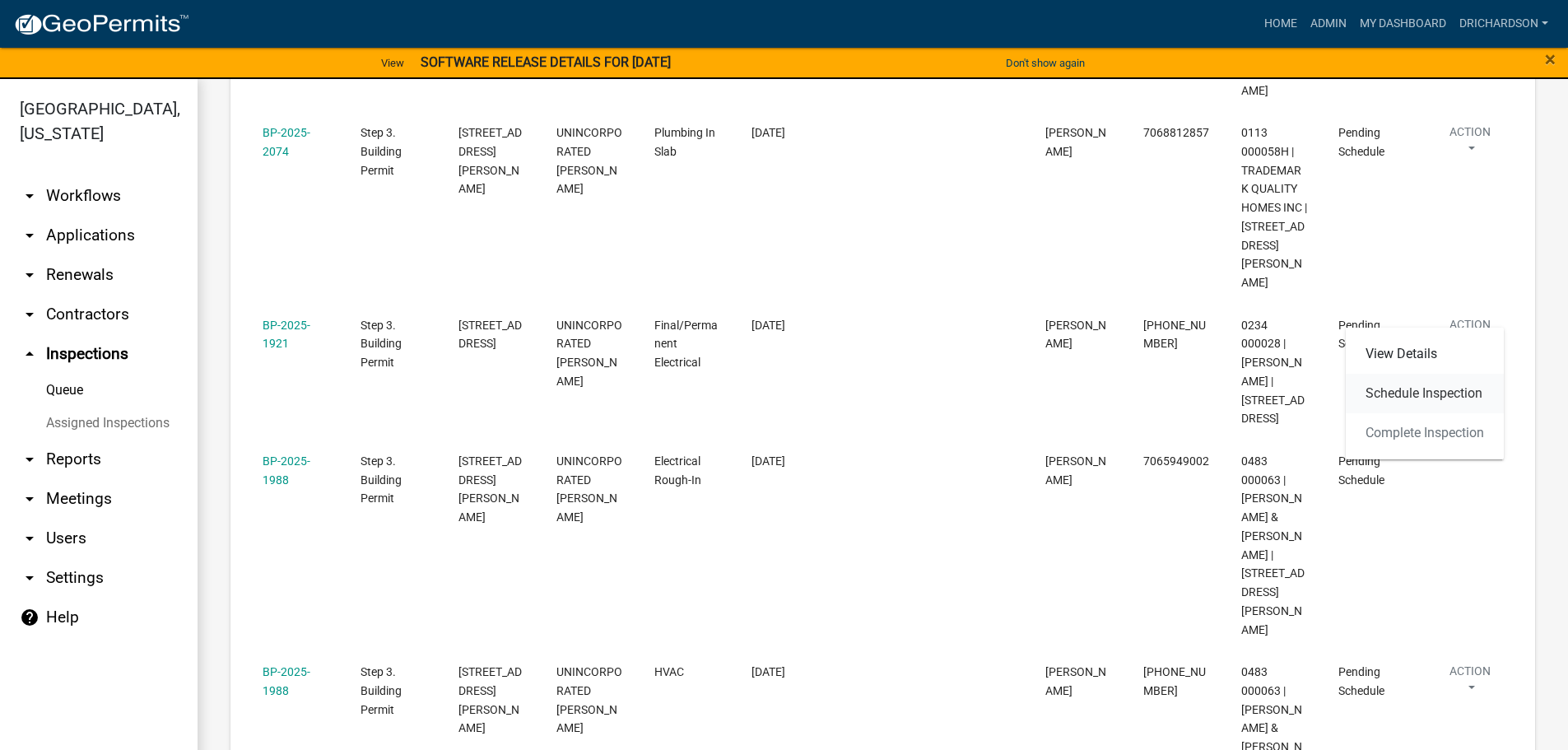
click at [1442, 385] on link "Schedule Inspection" at bounding box center [1425, 394] width 158 height 40
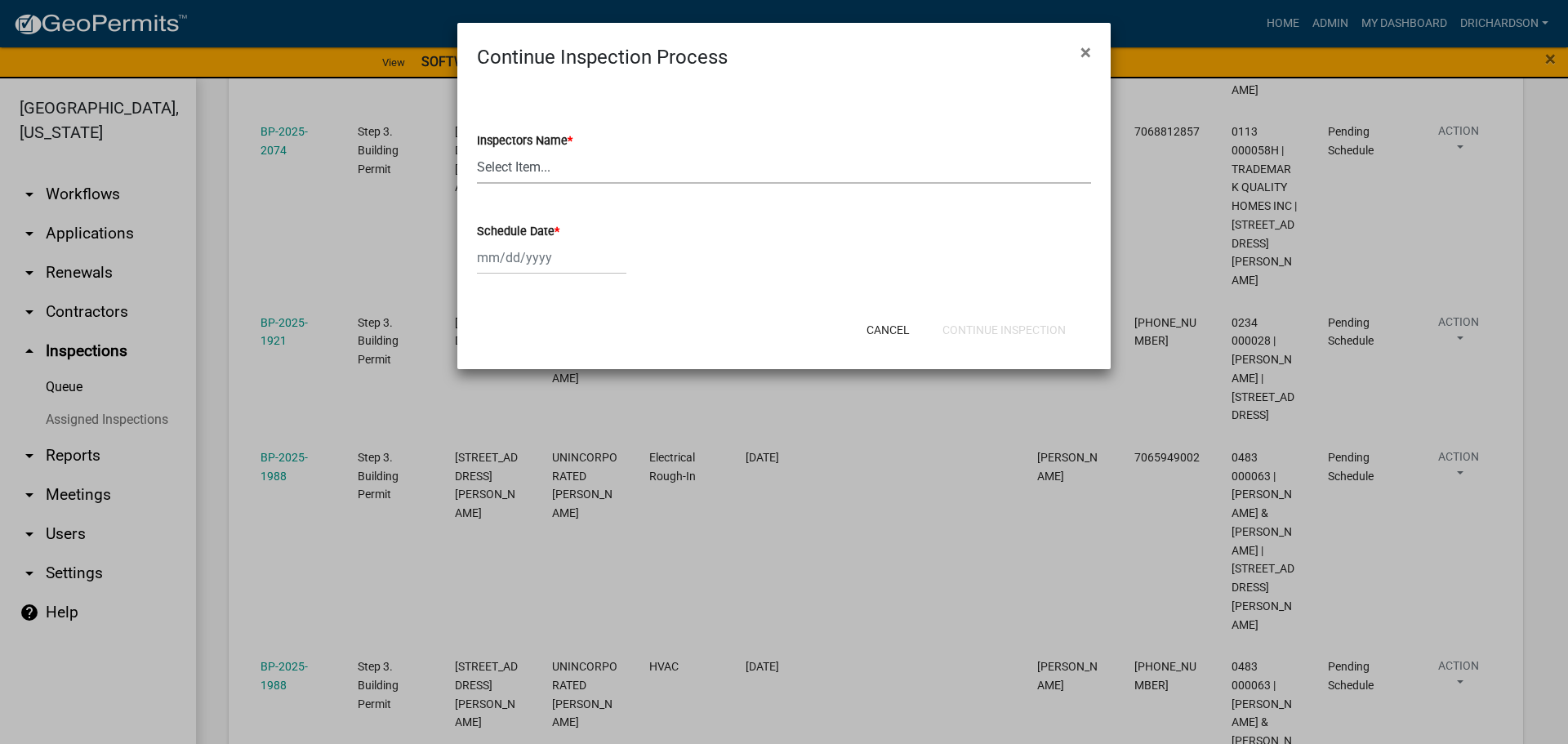
click at [505, 167] on select "Select Item... [PERSON_NAME] ([PERSON_NAME]) drichardson ([PERSON_NAME]) knorre…" at bounding box center [784, 166] width 615 height 33
select select "a5a5a9dc-14a5-4192-801a-4b6ec73e6000"
click at [477, 150] on select "Select Item... [PERSON_NAME] ([PERSON_NAME]) drichardson ([PERSON_NAME]) knorre…" at bounding box center [784, 166] width 615 height 33
select select "9"
select select "2025"
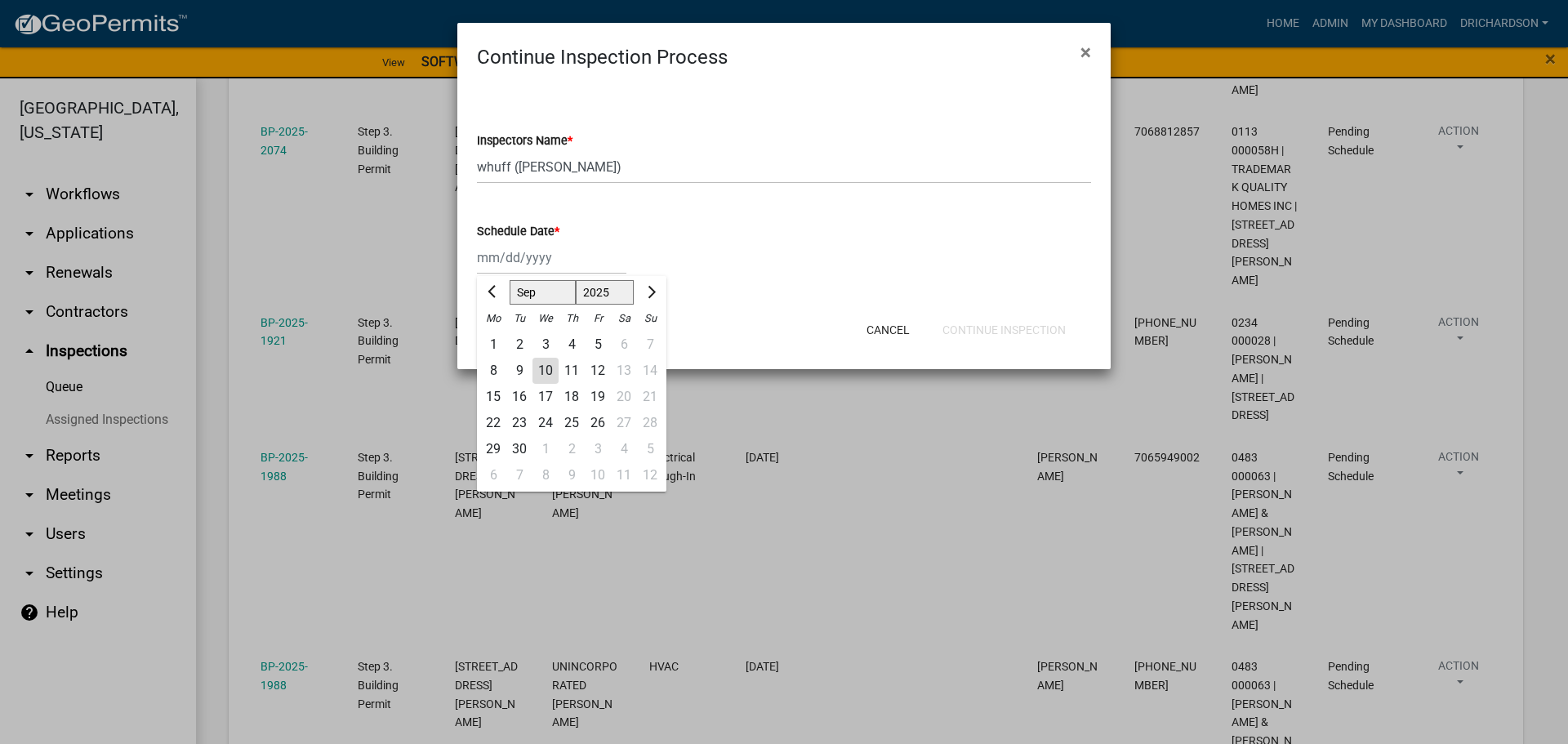
click at [500, 266] on div "[PERSON_NAME] Feb Mar Apr [PERSON_NAME][DATE] Oct Nov [DATE] 1526 1527 1528 152…" at bounding box center [551, 257] width 149 height 33
drag, startPoint x: 541, startPoint y: 367, endPoint x: 548, endPoint y: 364, distance: 7.6
click at [541, 367] on div "10" at bounding box center [546, 371] width 26 height 26
type input "[DATE]"
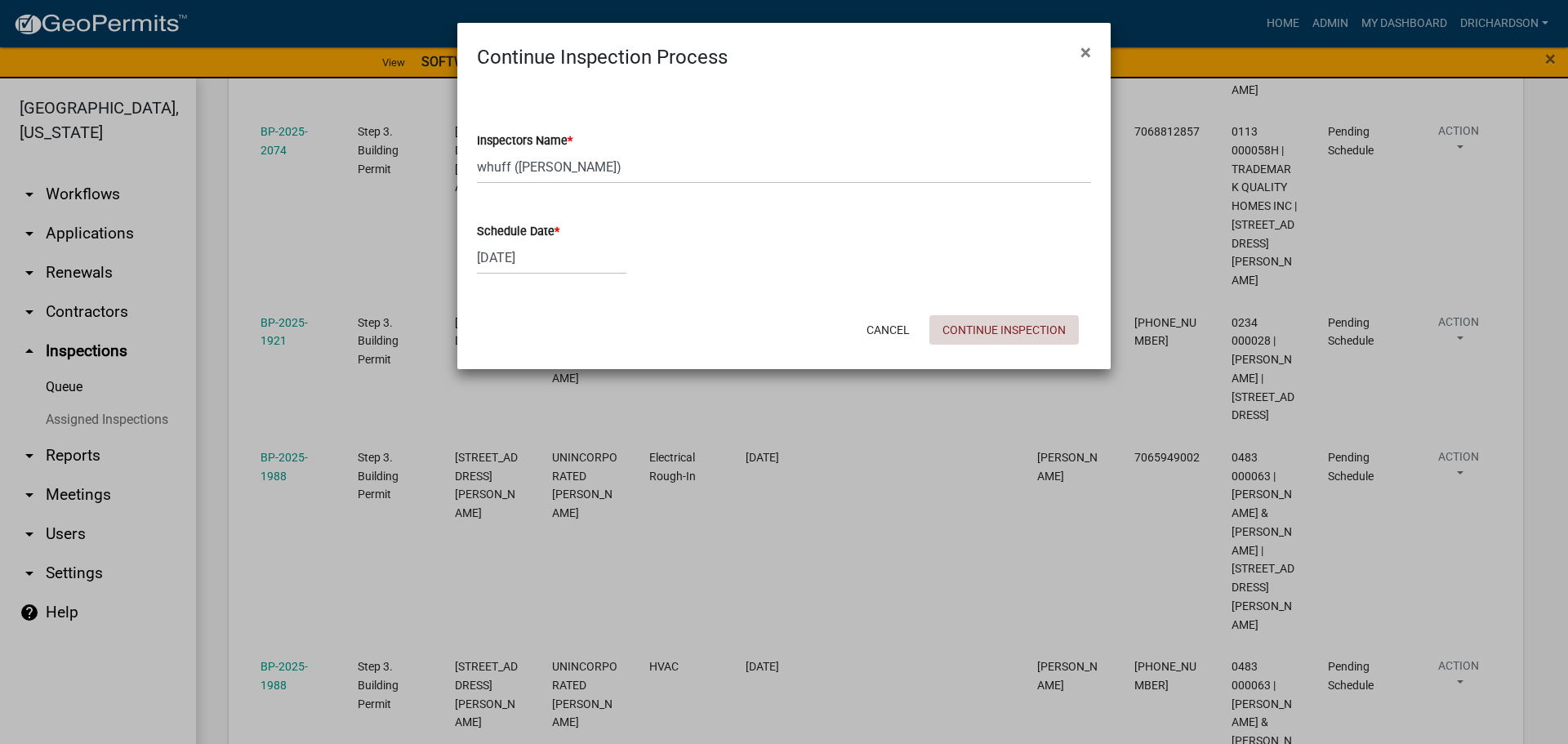
click at [1022, 320] on button "Continue Inspection" at bounding box center [1004, 330] width 149 height 29
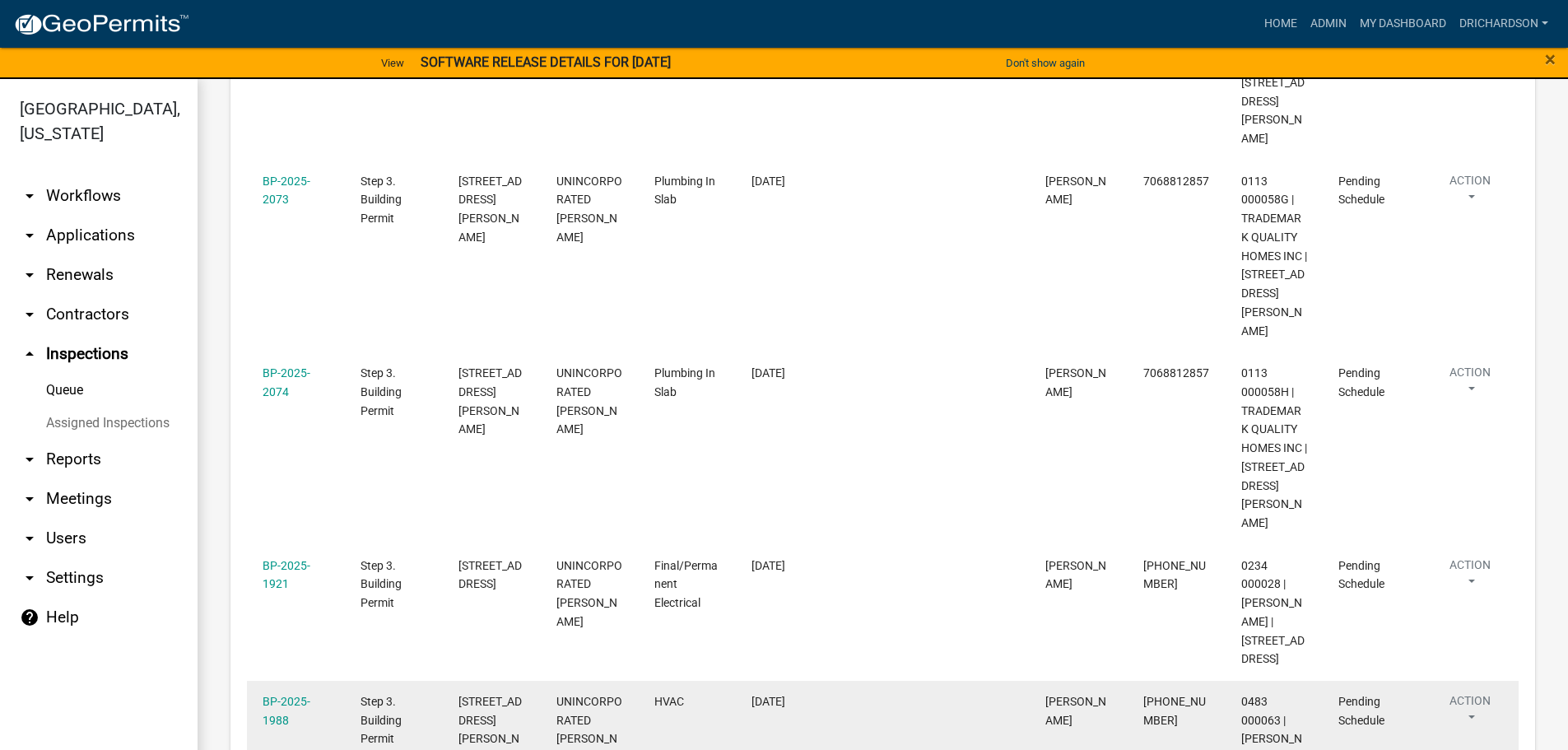
scroll to position [1153, 0]
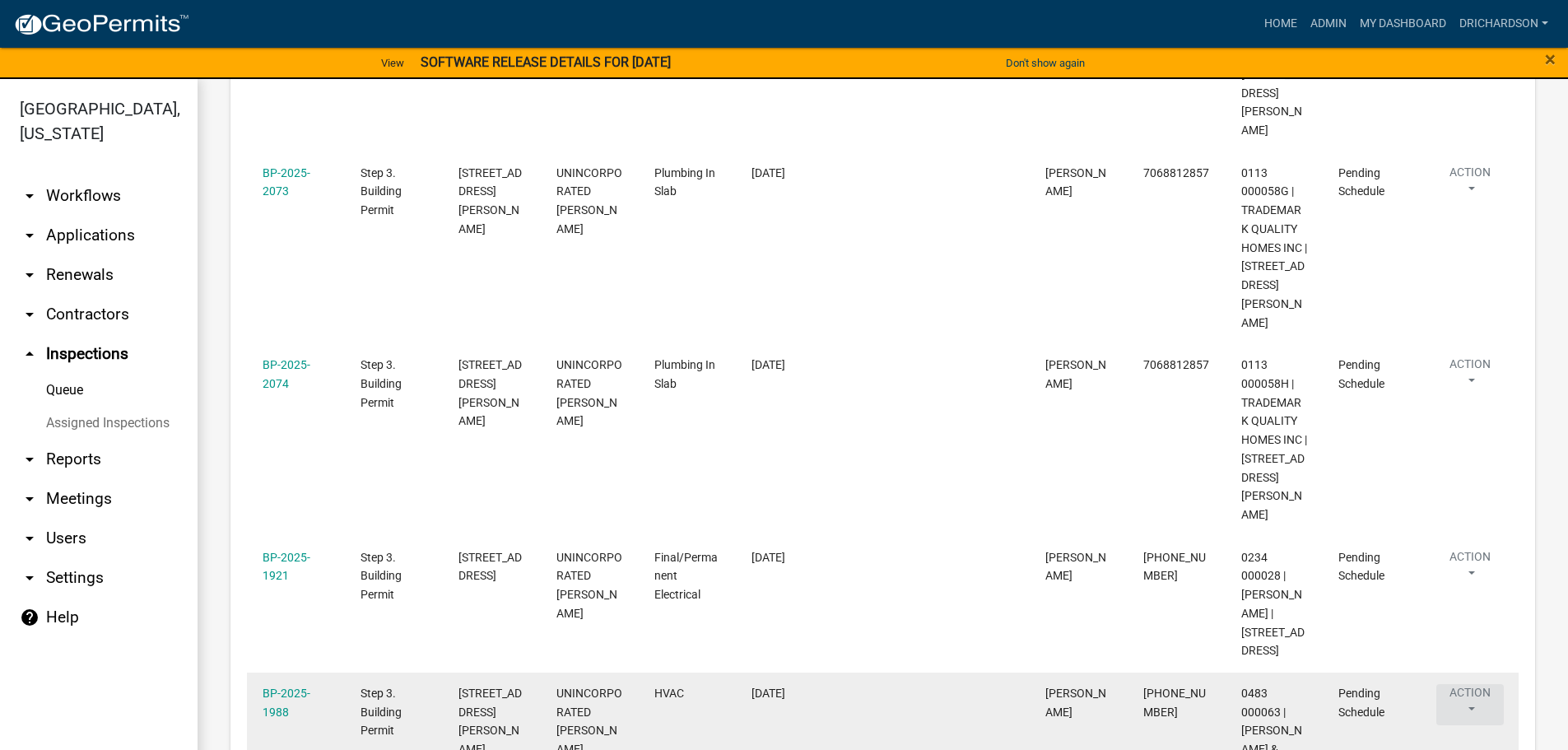
drag, startPoint x: 1476, startPoint y: 527, endPoint x: 1468, endPoint y: 539, distance: 14.4
click at [1476, 684] on button "Action" at bounding box center [1470, 704] width 68 height 41
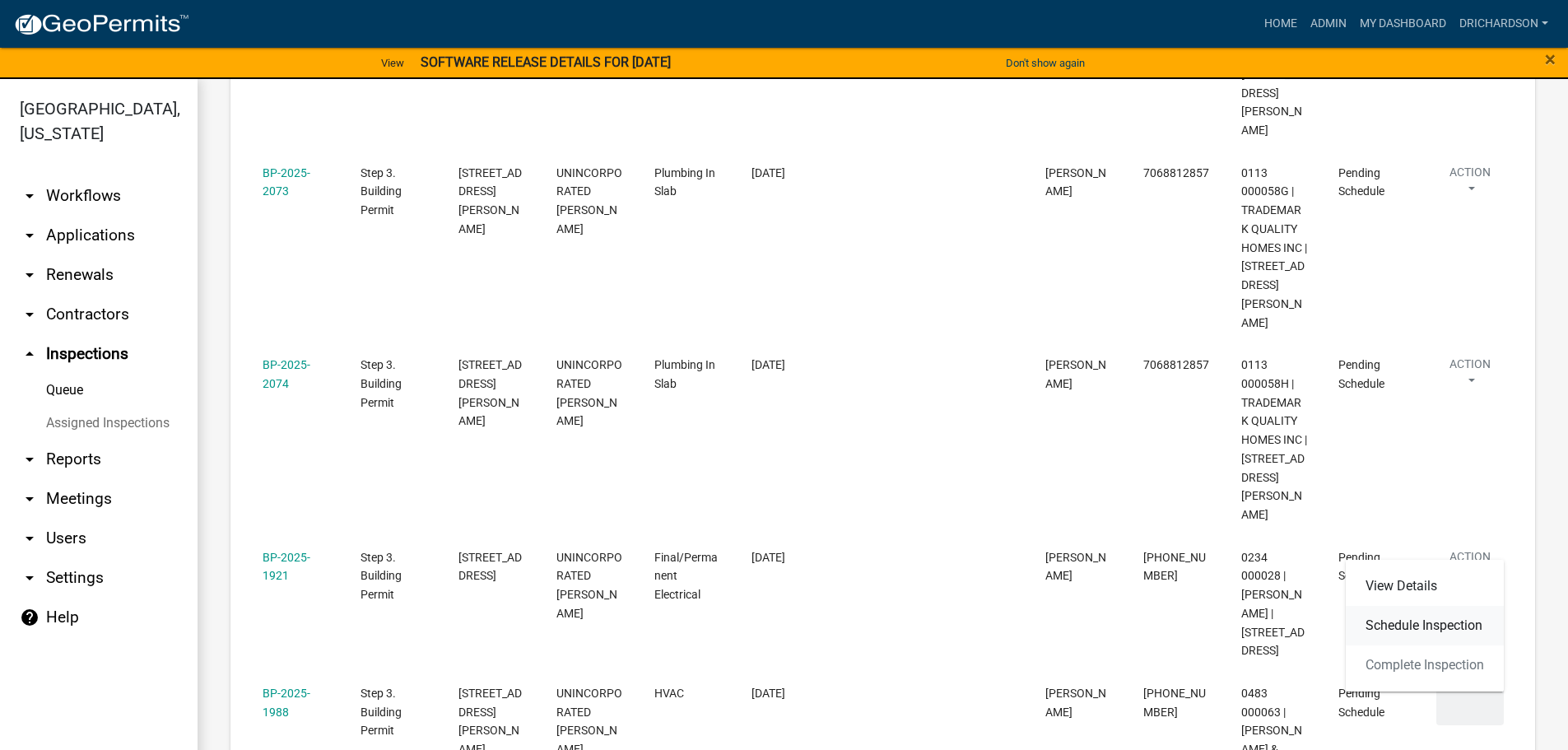
click at [1467, 618] on link "Schedule Inspection" at bounding box center [1425, 626] width 158 height 40
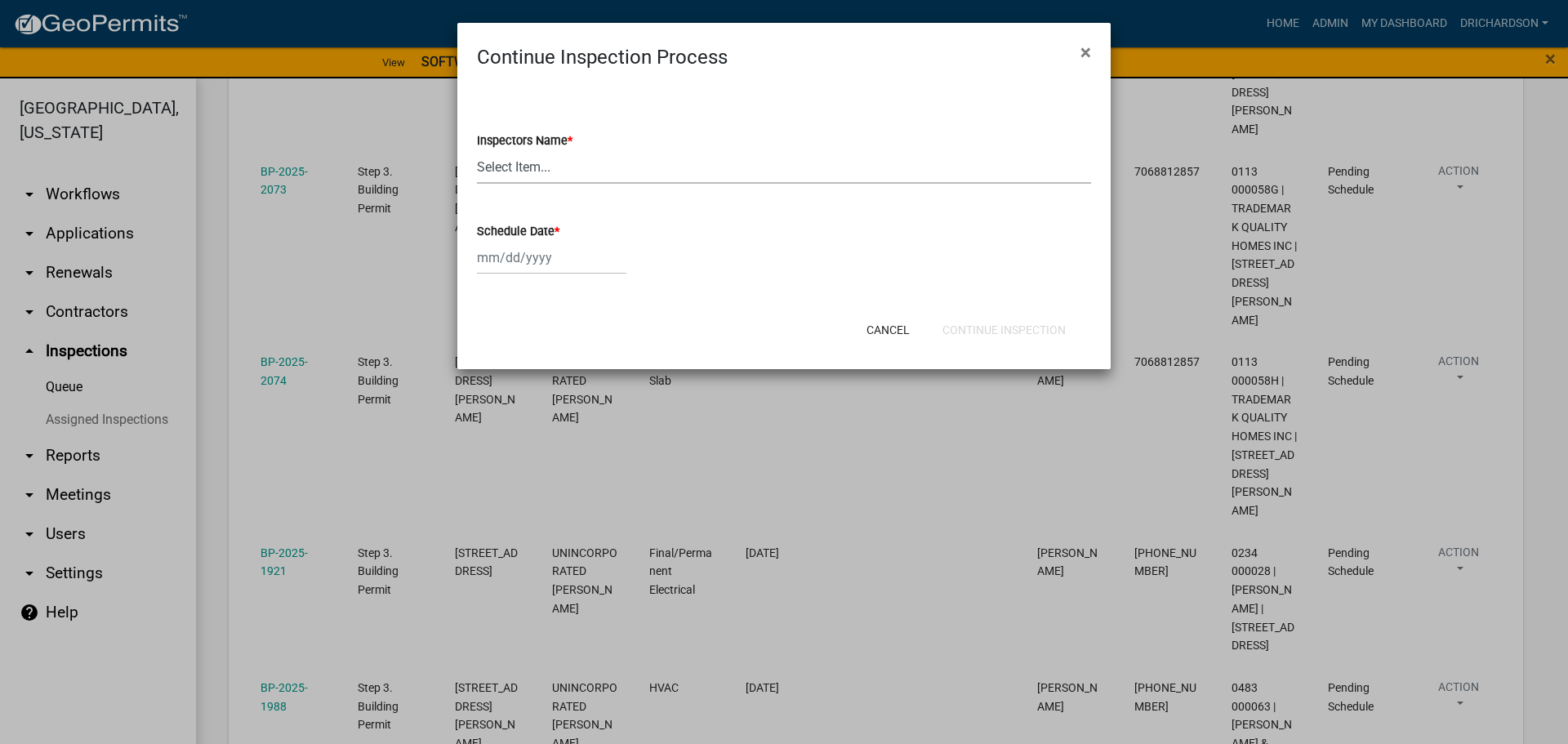
drag, startPoint x: 518, startPoint y: 173, endPoint x: 516, endPoint y: 183, distance: 10.2
click at [518, 173] on select "Select Item... [PERSON_NAME] ([PERSON_NAME]) drichardson ([PERSON_NAME]) knorre…" at bounding box center [784, 166] width 615 height 33
select select "a5a5a9dc-14a5-4192-801a-4b6ec73e6000"
click at [477, 150] on select "Select Item... [PERSON_NAME] ([PERSON_NAME]) drichardson ([PERSON_NAME]) knorre…" at bounding box center [784, 166] width 615 height 33
select select "9"
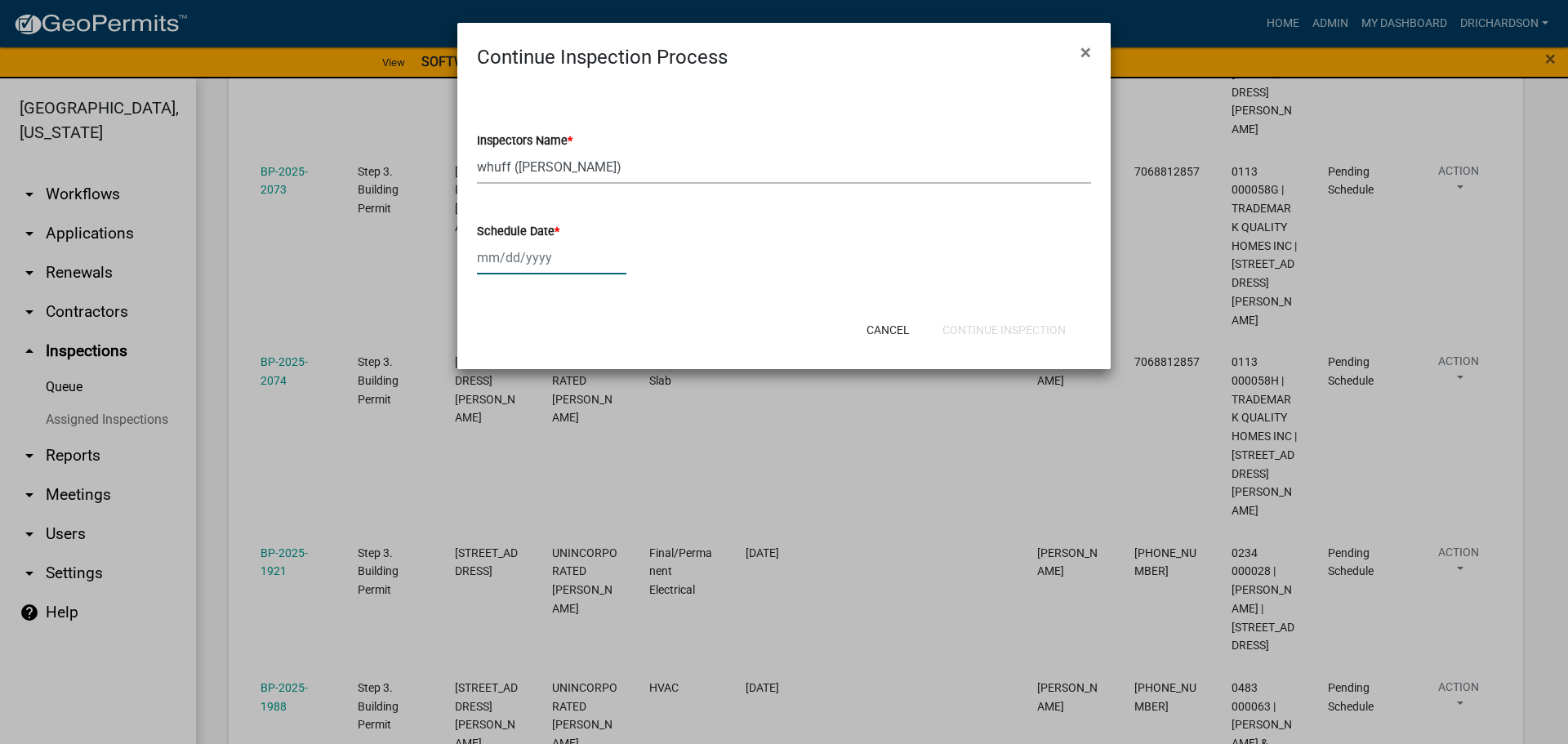
select select "2025"
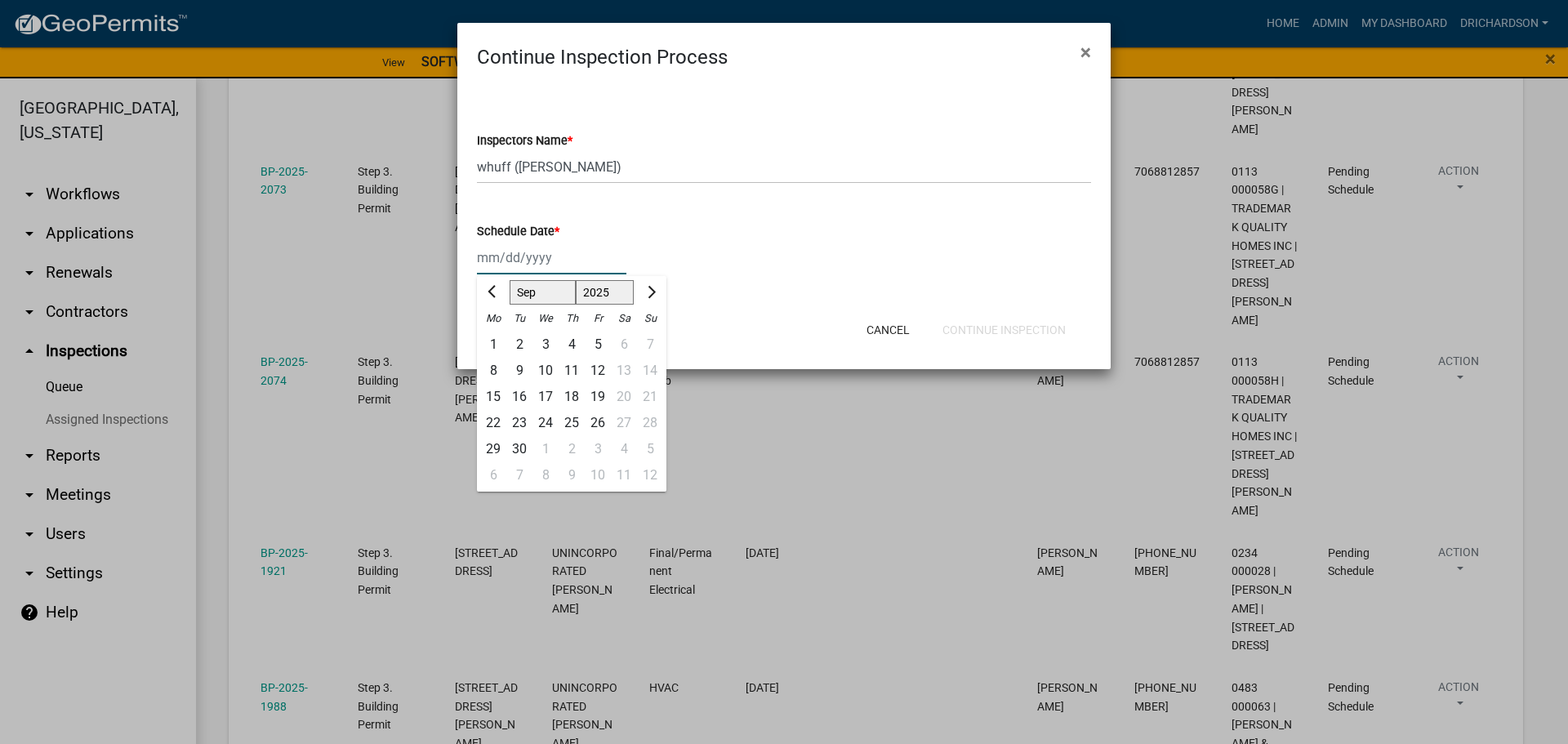
drag, startPoint x: 521, startPoint y: 252, endPoint x: 514, endPoint y: 275, distance: 24.0
click at [521, 252] on div "[PERSON_NAME] Feb Mar Apr [PERSON_NAME][DATE] Oct Nov [DATE] 1526 1527 1528 152…" at bounding box center [551, 257] width 149 height 33
click at [543, 365] on div "10" at bounding box center [546, 371] width 26 height 26
type input "[DATE]"
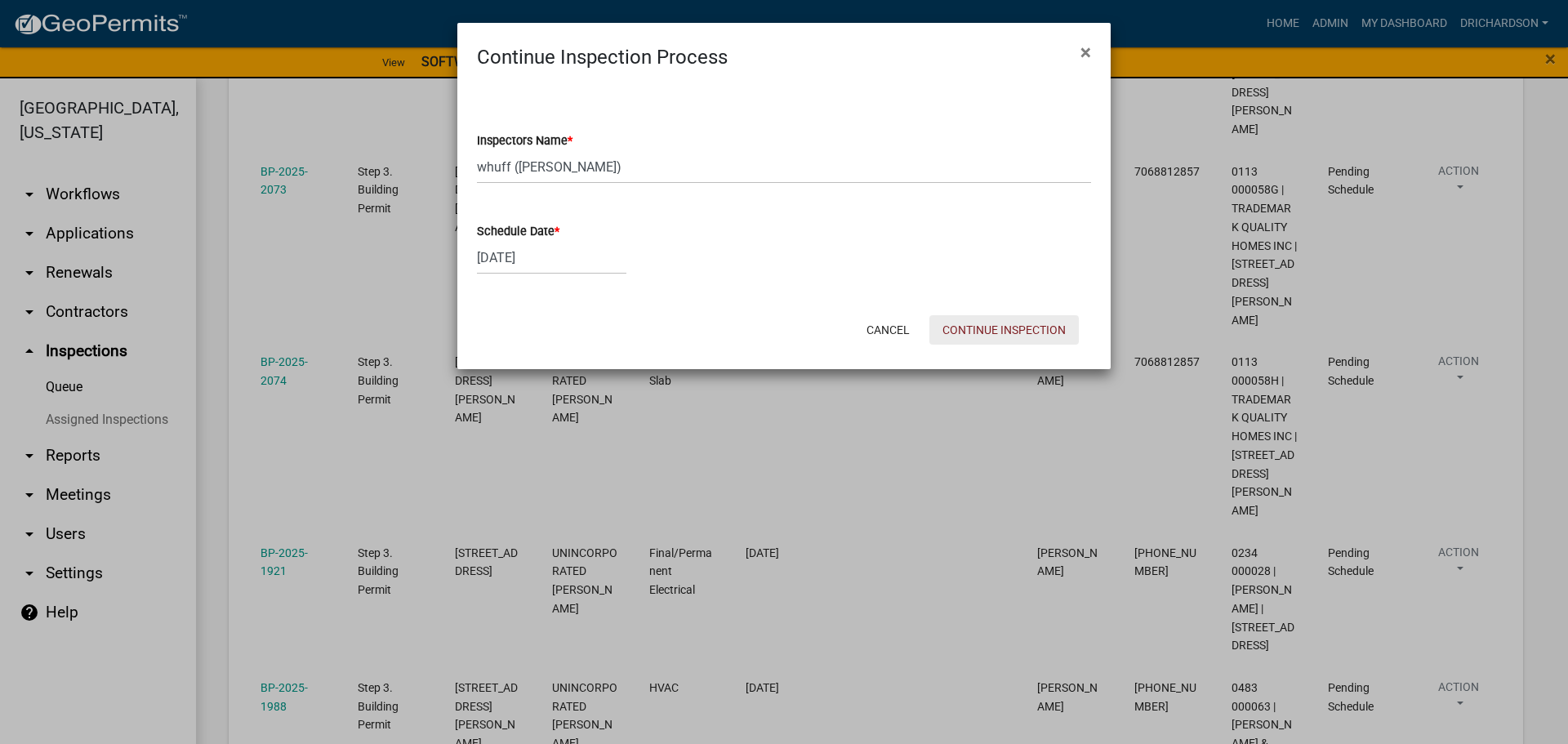
click at [974, 331] on button "Continue Inspection" at bounding box center [1004, 330] width 149 height 29
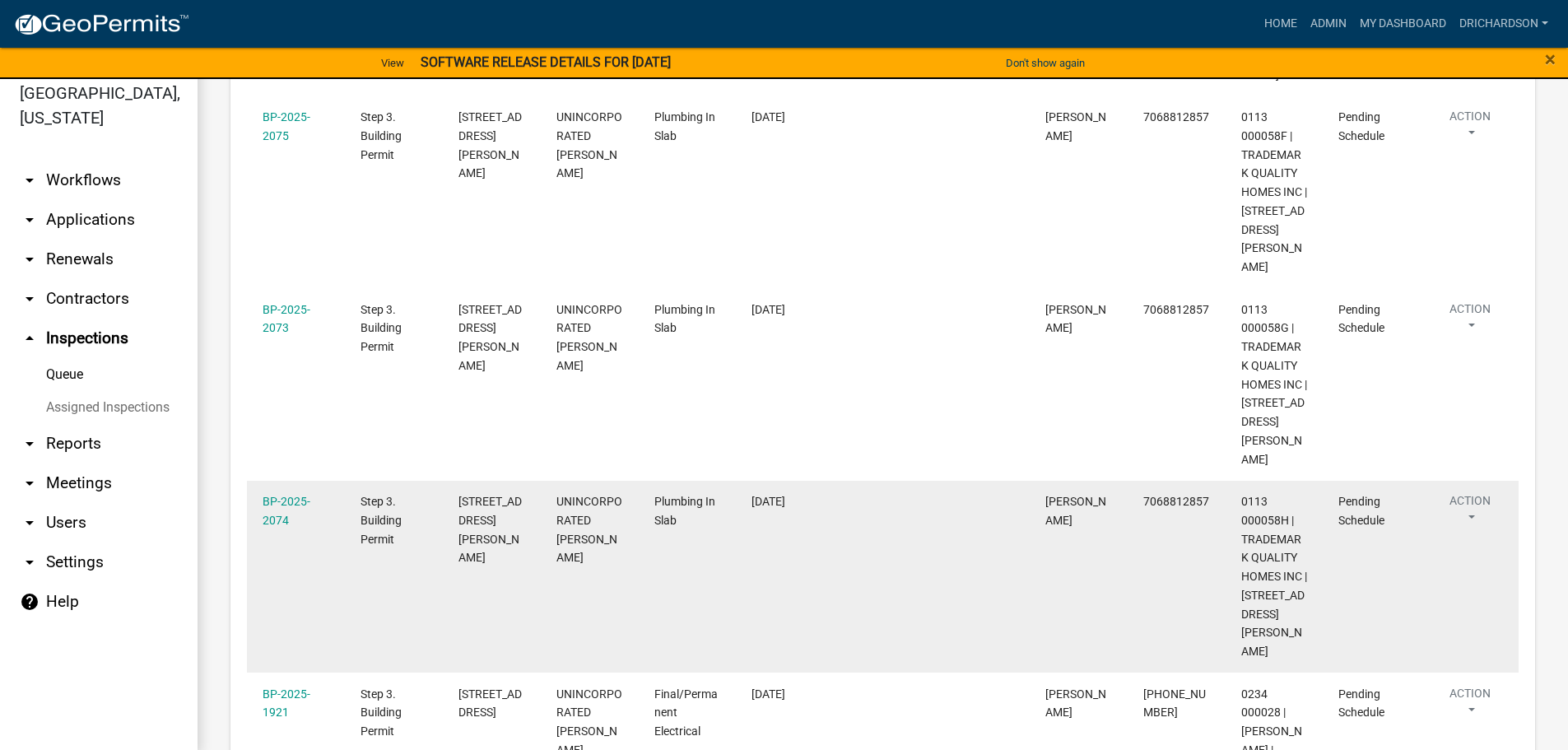
scroll to position [20, 0]
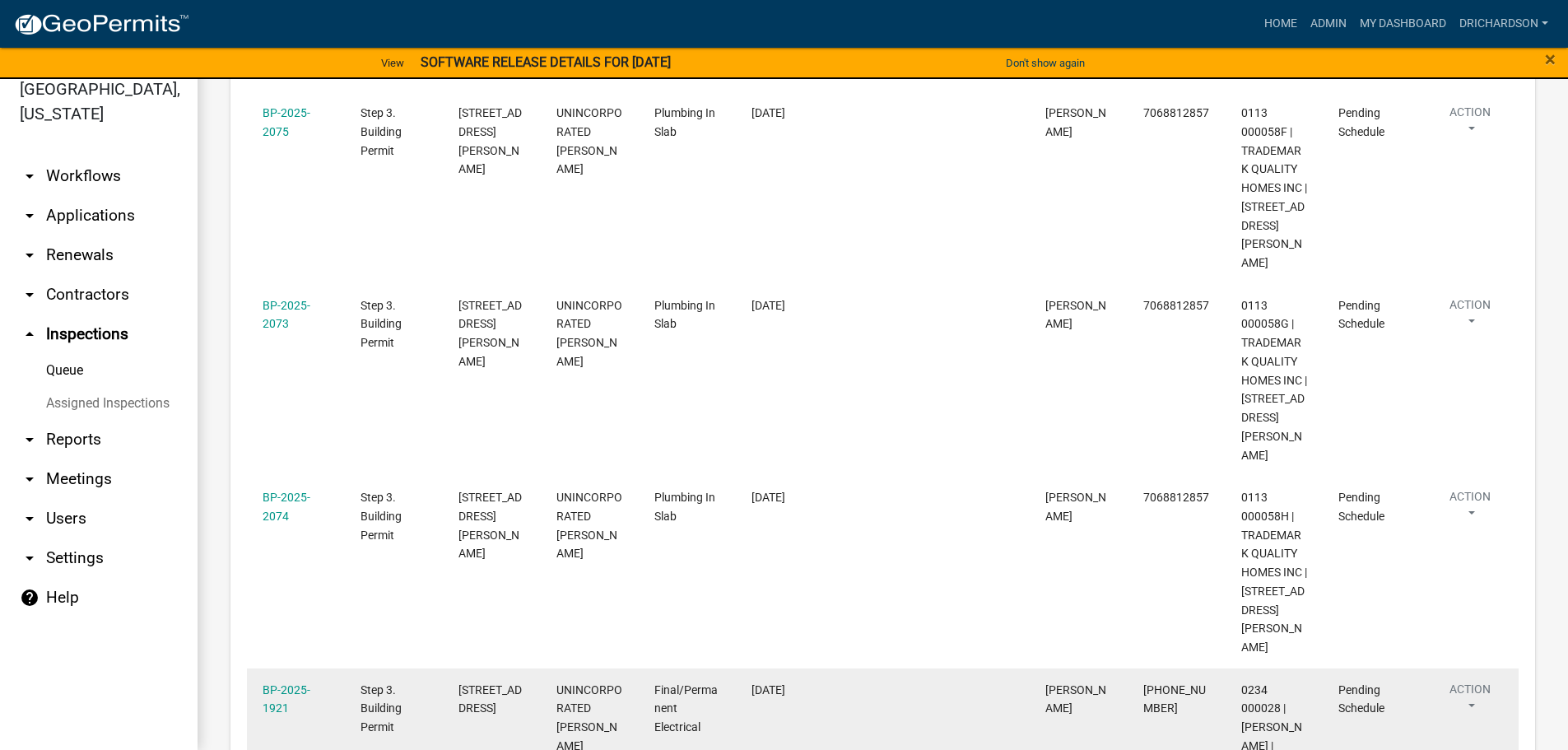
click at [1473, 681] on button "Action" at bounding box center [1470, 701] width 68 height 41
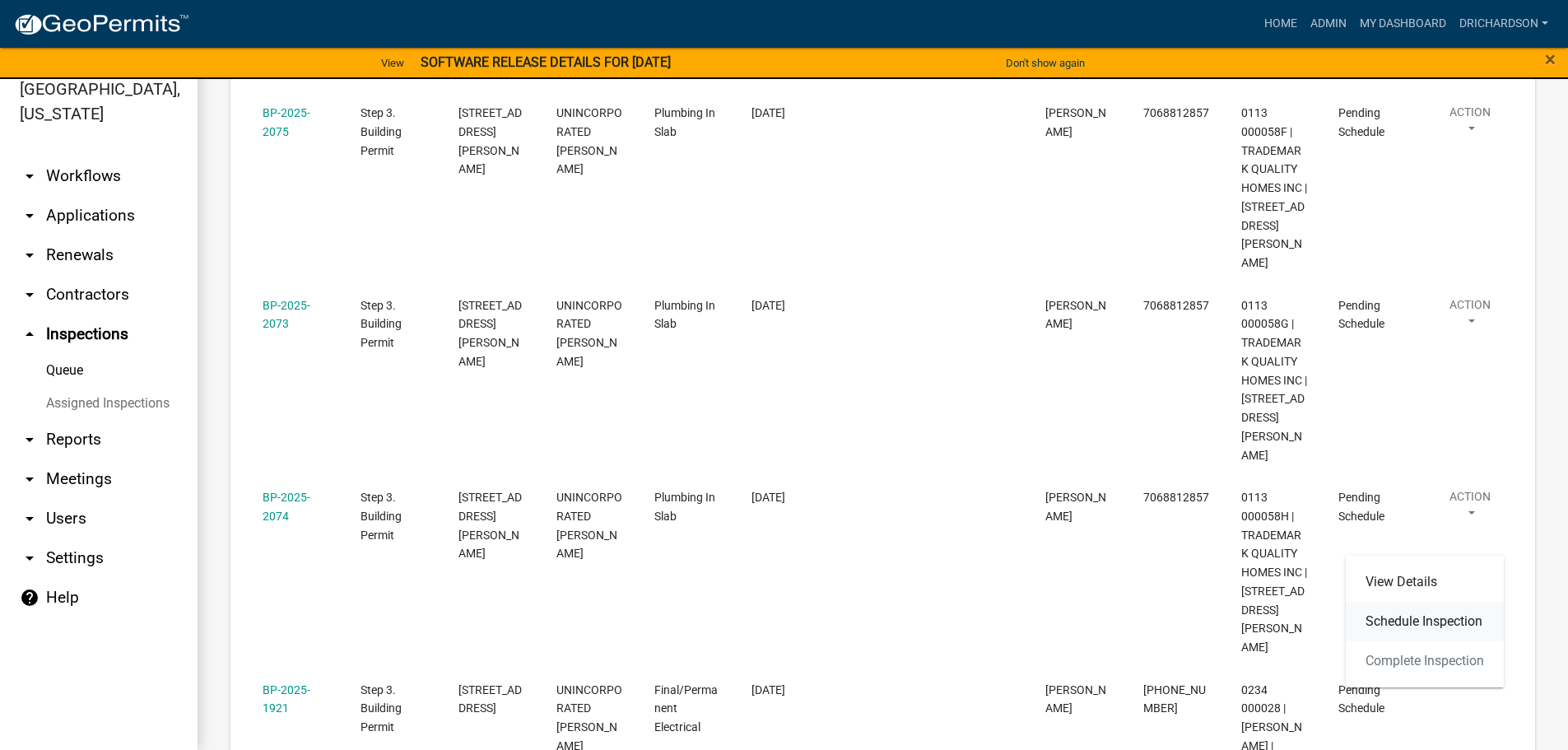
click at [1447, 616] on link "Schedule Inspection" at bounding box center [1425, 622] width 158 height 40
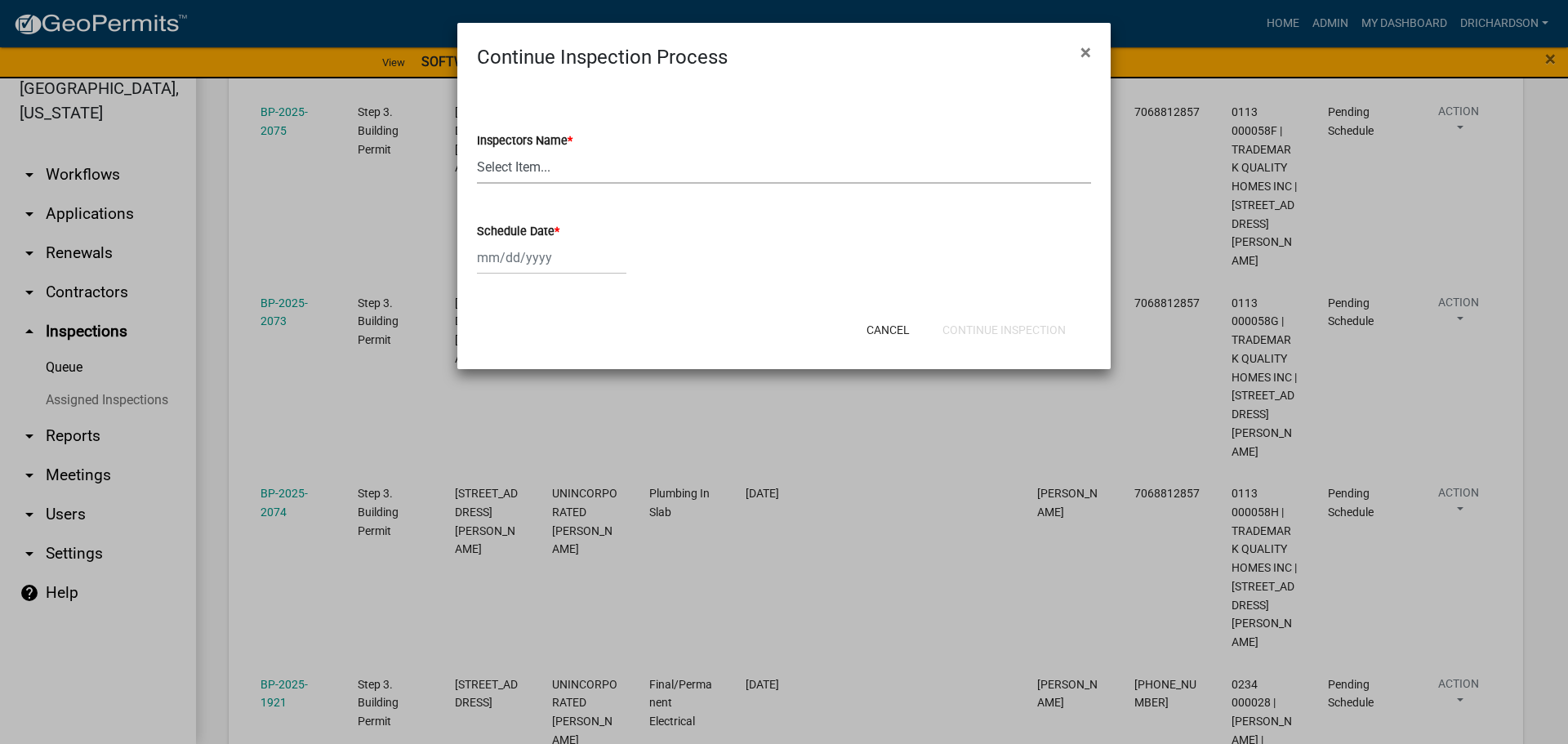
click at [549, 169] on select "Select Item... [PERSON_NAME] ([PERSON_NAME]) drichardson ([PERSON_NAME]) knorre…" at bounding box center [784, 166] width 615 height 33
select select "e20251c8-f858-4aed-a4a0-52e27fd5066e"
click at [477, 150] on select "Select Item... [PERSON_NAME] ([PERSON_NAME]) drichardson ([PERSON_NAME]) knorre…" at bounding box center [784, 166] width 615 height 33
select select "9"
select select "2025"
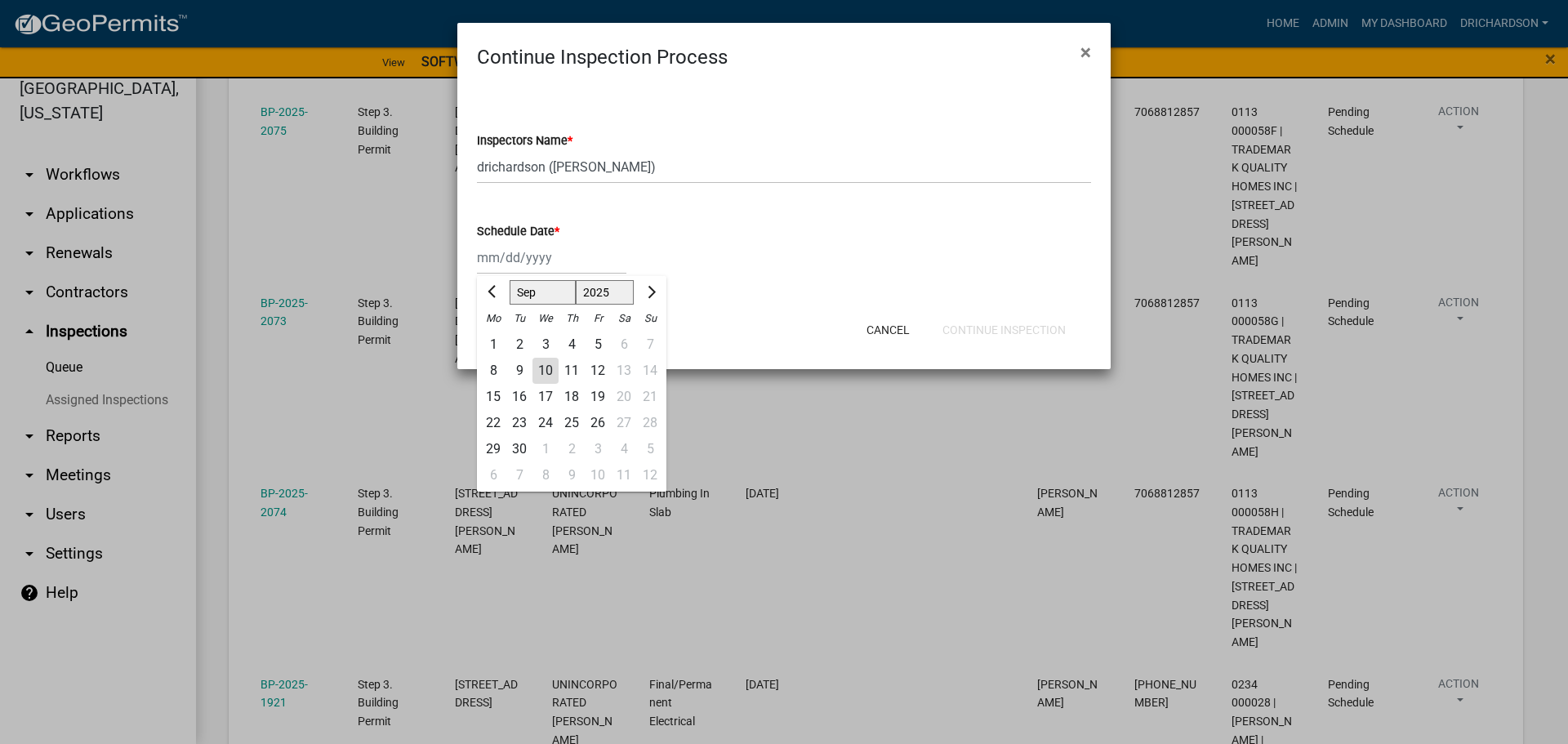
click at [544, 252] on div "[PERSON_NAME] Feb Mar Apr [PERSON_NAME][DATE] Oct Nov [DATE] 1526 1527 1528 152…" at bounding box center [551, 257] width 149 height 33
click at [547, 377] on div "10" at bounding box center [546, 371] width 26 height 26
type input "[DATE]"
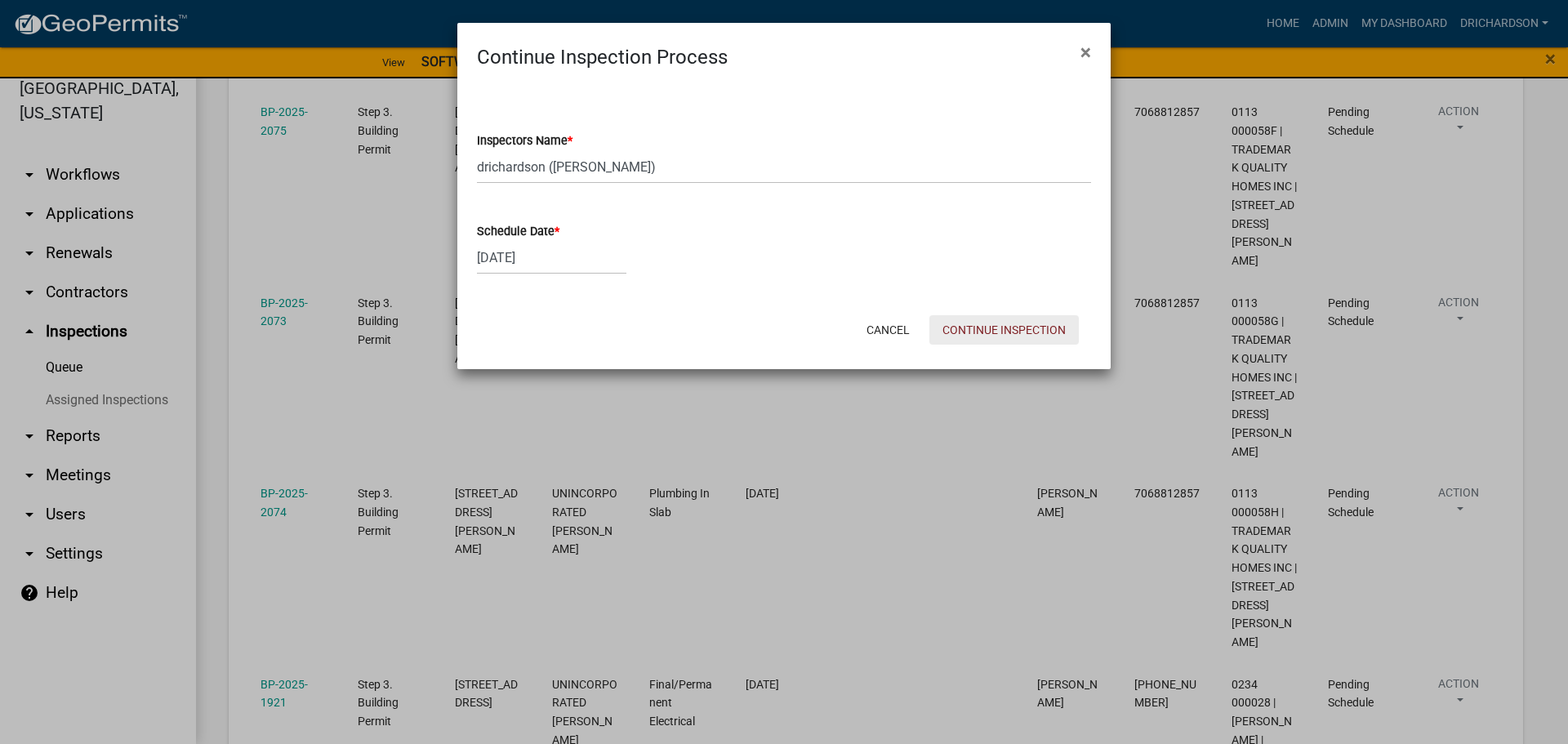
click at [976, 333] on button "Continue Inspection" at bounding box center [1004, 330] width 149 height 29
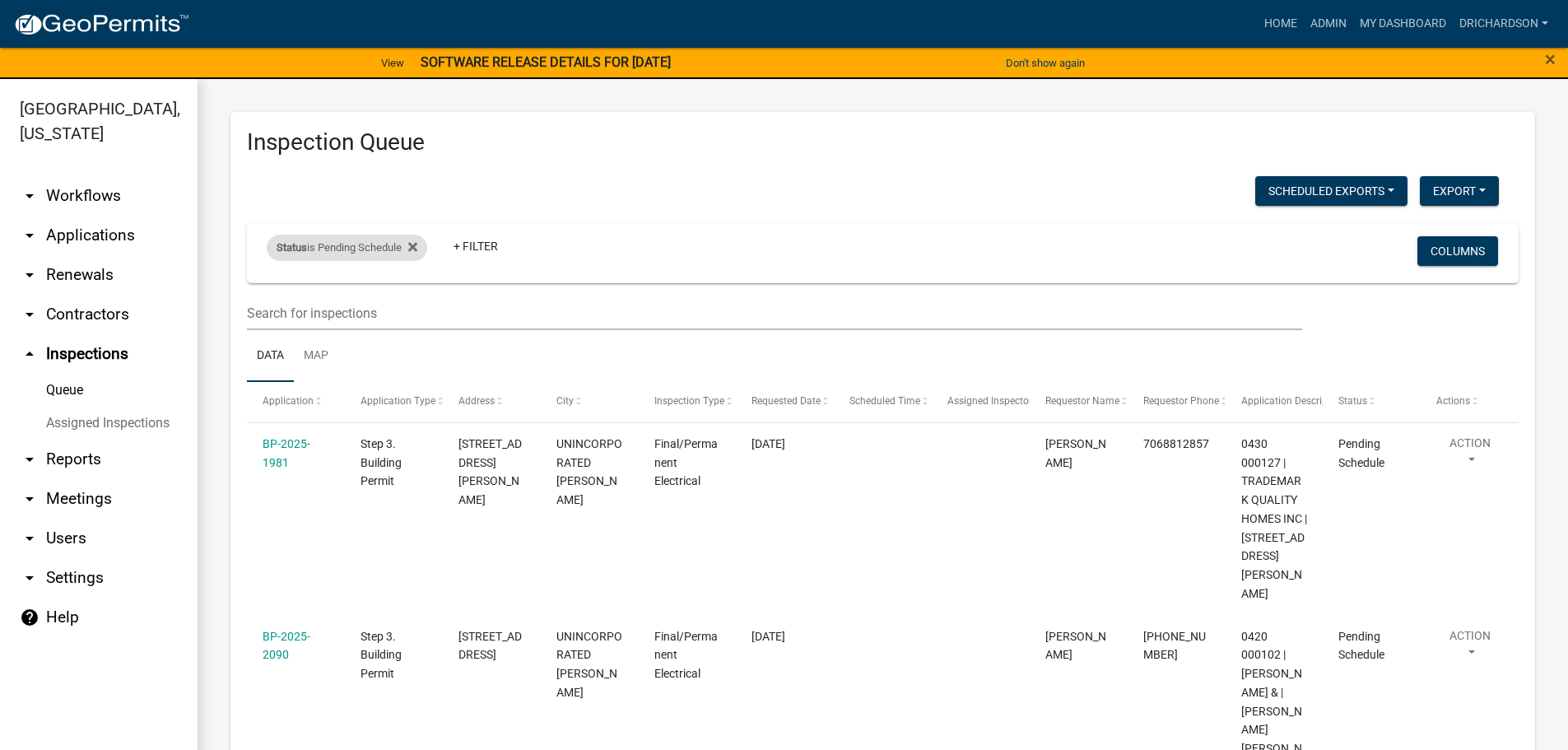
click at [343, 247] on div "Status is Pending Schedule" at bounding box center [346, 248] width 161 height 27
click at [346, 311] on select "Select an option Pending Schedule Pending Inspection Approved Denied Deleted Vo…" at bounding box center [348, 308] width 165 height 33
select select "1"
click at [270, 292] on select "Select an option Pending Schedule Pending Inspection Approved Denied Deleted Vo…" at bounding box center [348, 308] width 165 height 33
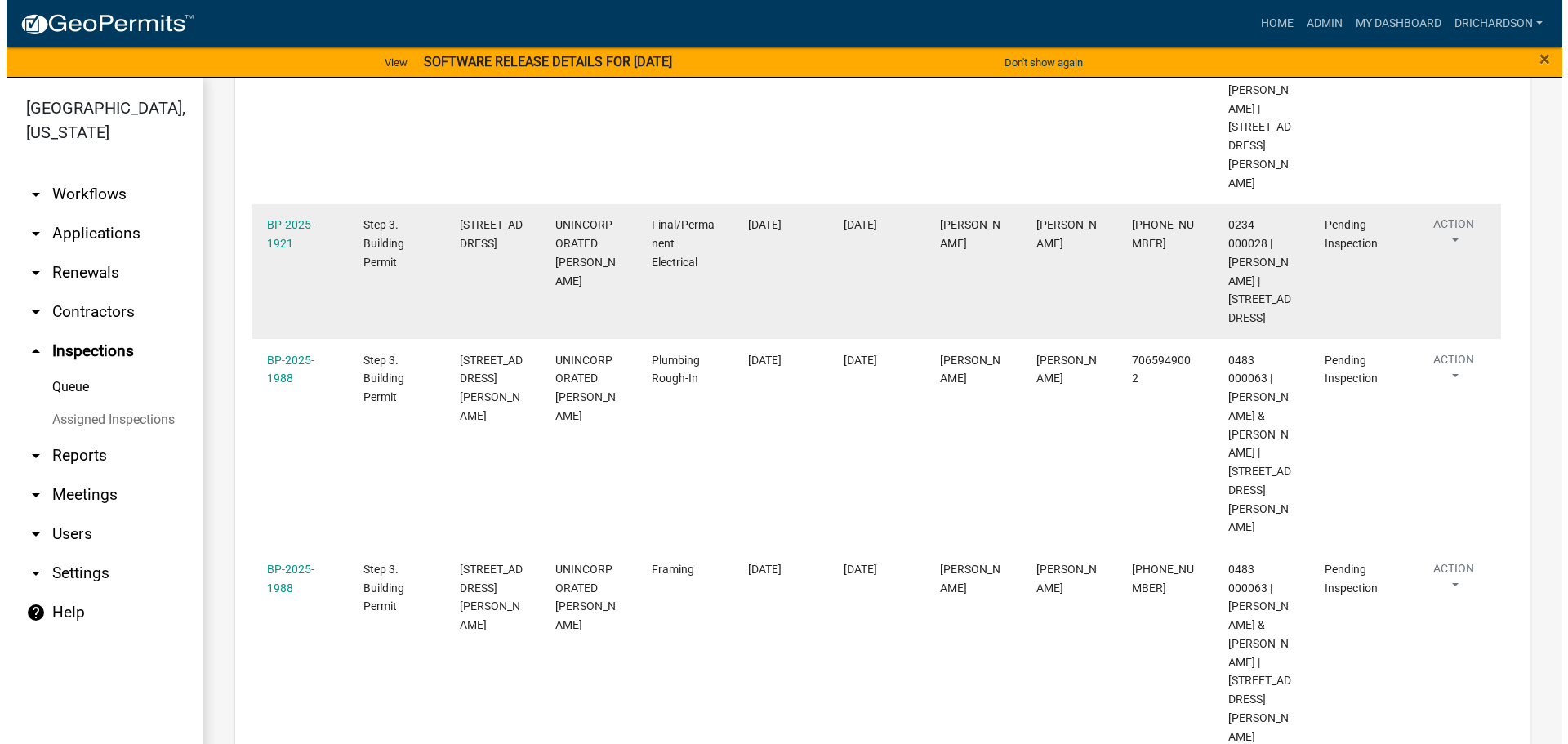
scroll to position [327, 0]
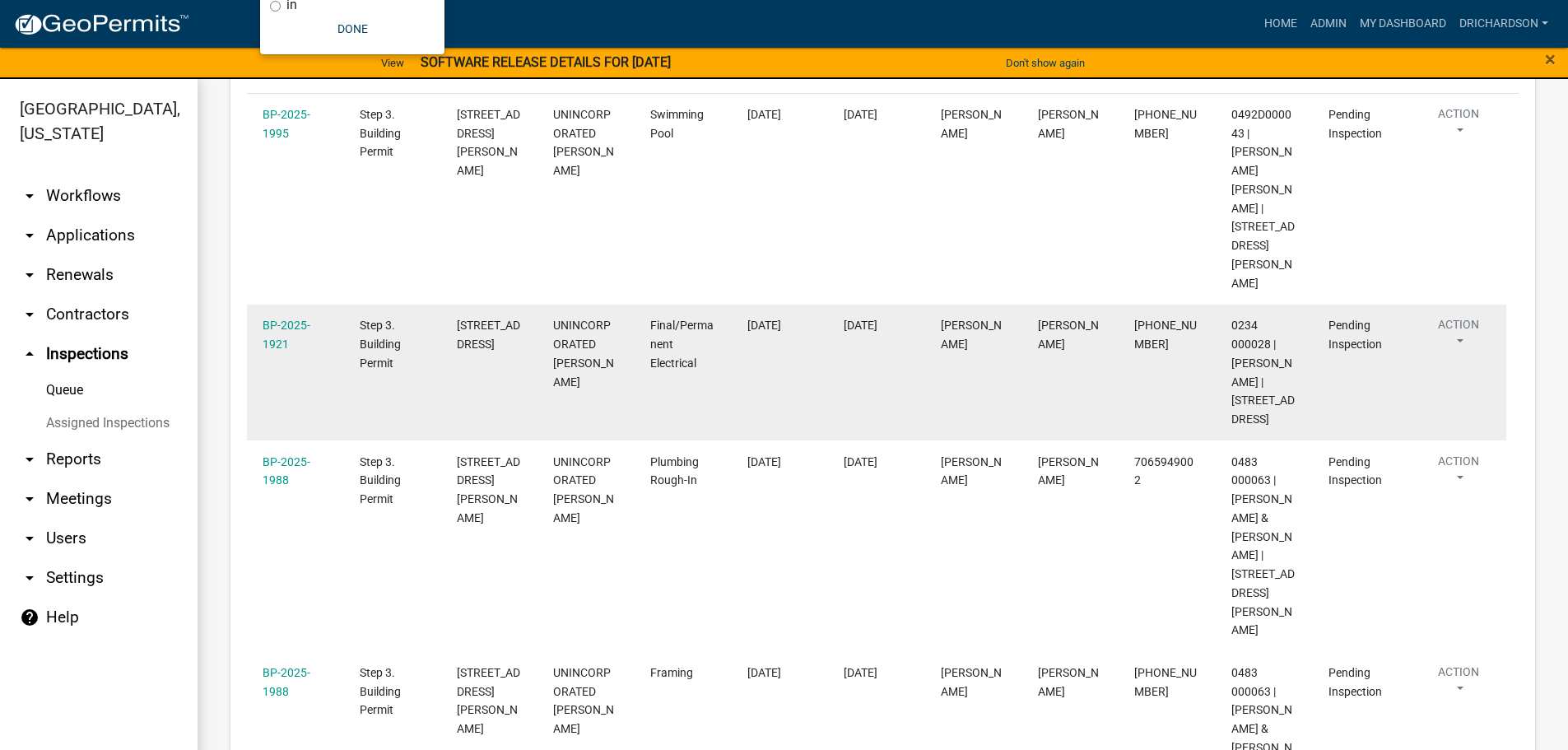
click at [1480, 316] on button "Action" at bounding box center [1459, 336] width 68 height 41
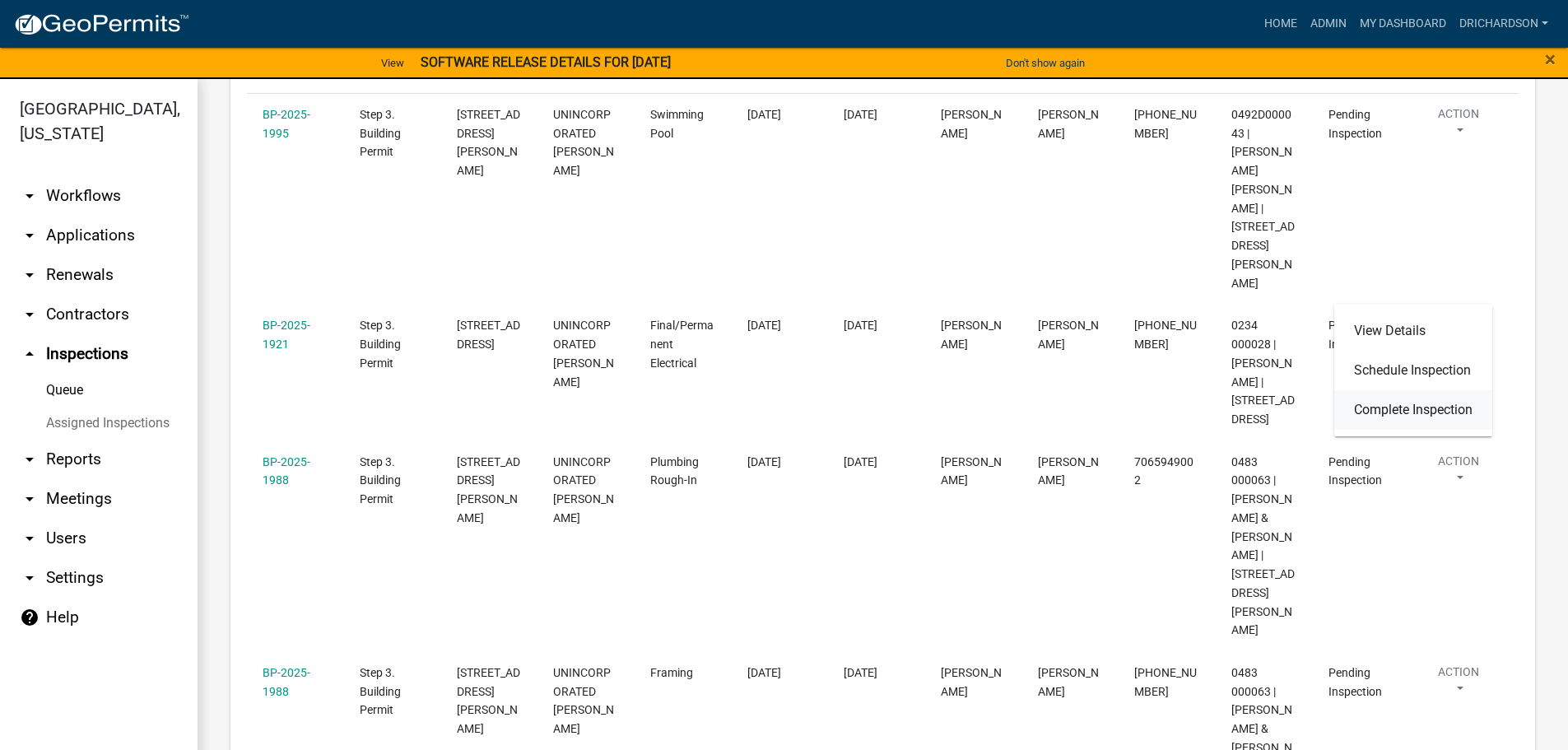
click at [1385, 414] on link "Complete Inspection" at bounding box center [1414, 410] width 158 height 40
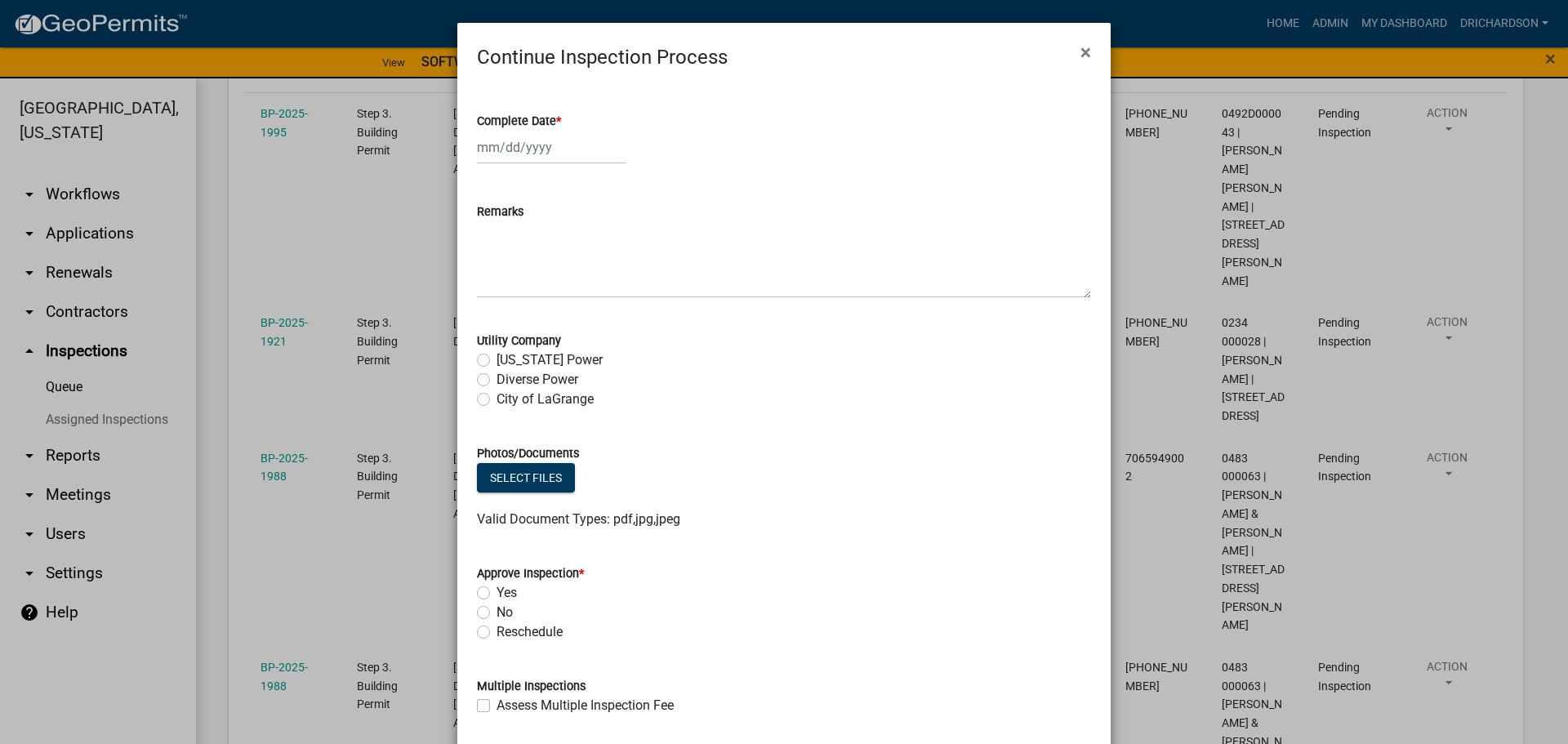
click at [496, 131] on div at bounding box center [551, 146] width 149 height 33
select select "9"
select select "2025"
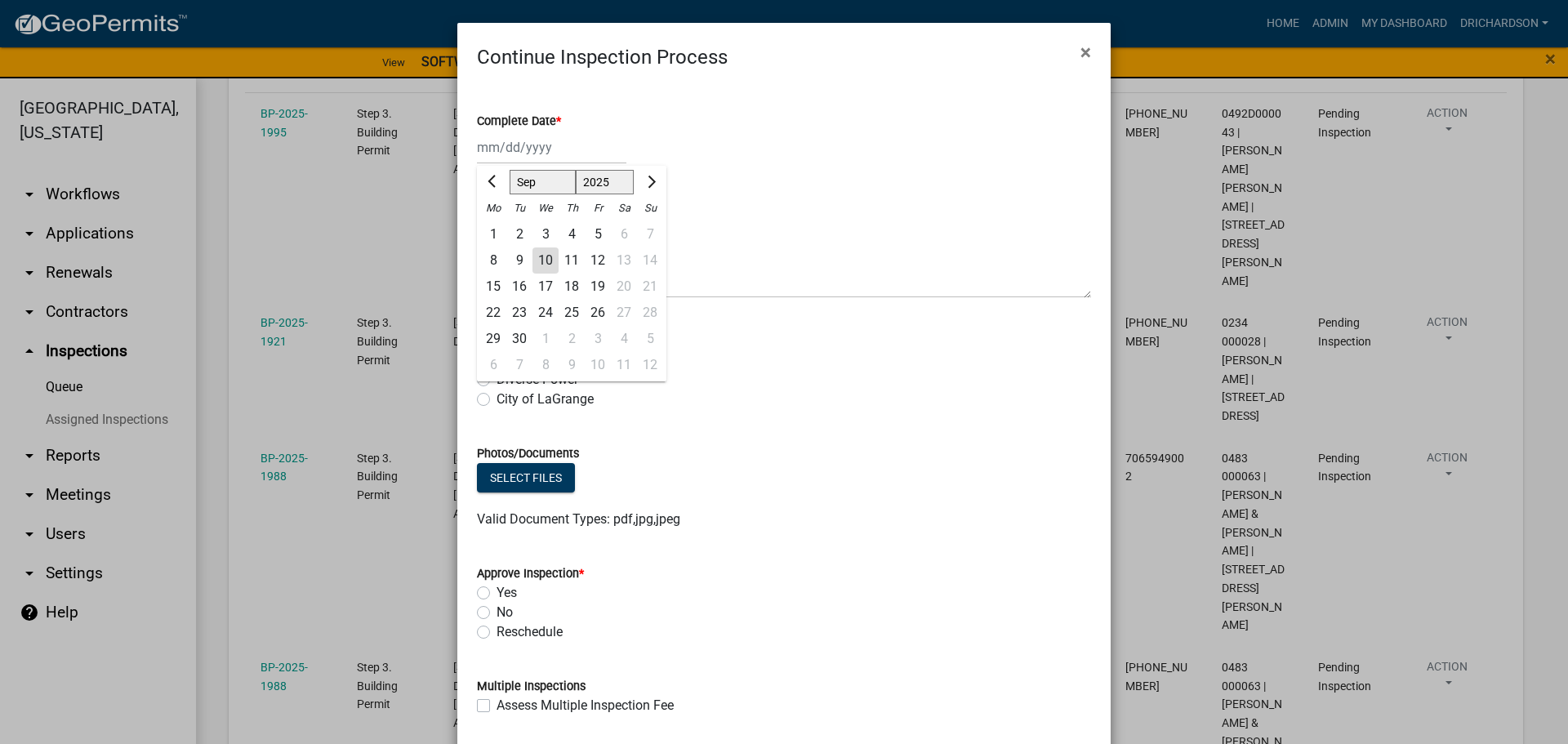
click at [539, 258] on div "10" at bounding box center [546, 261] width 26 height 26
type input "[DATE]"
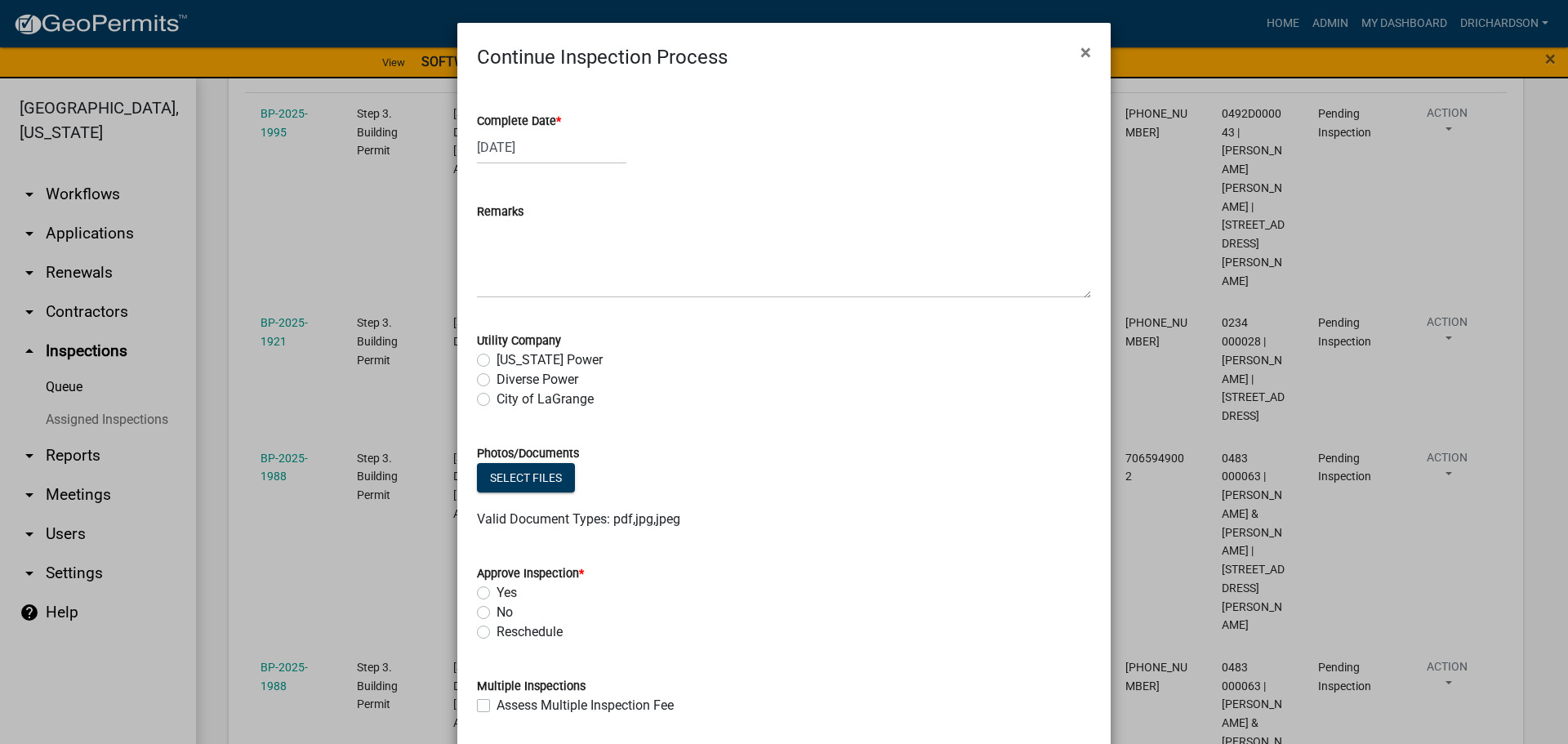
drag, startPoint x: 481, startPoint y: 610, endPoint x: 496, endPoint y: 509, distance: 102.1
click at [497, 606] on label "No" at bounding box center [504, 613] width 16 height 20
click at [497, 606] on input "No" at bounding box center [501, 608] width 10 height 10
radio input "true"
click at [537, 257] on textarea "Remarks" at bounding box center [784, 260] width 615 height 76
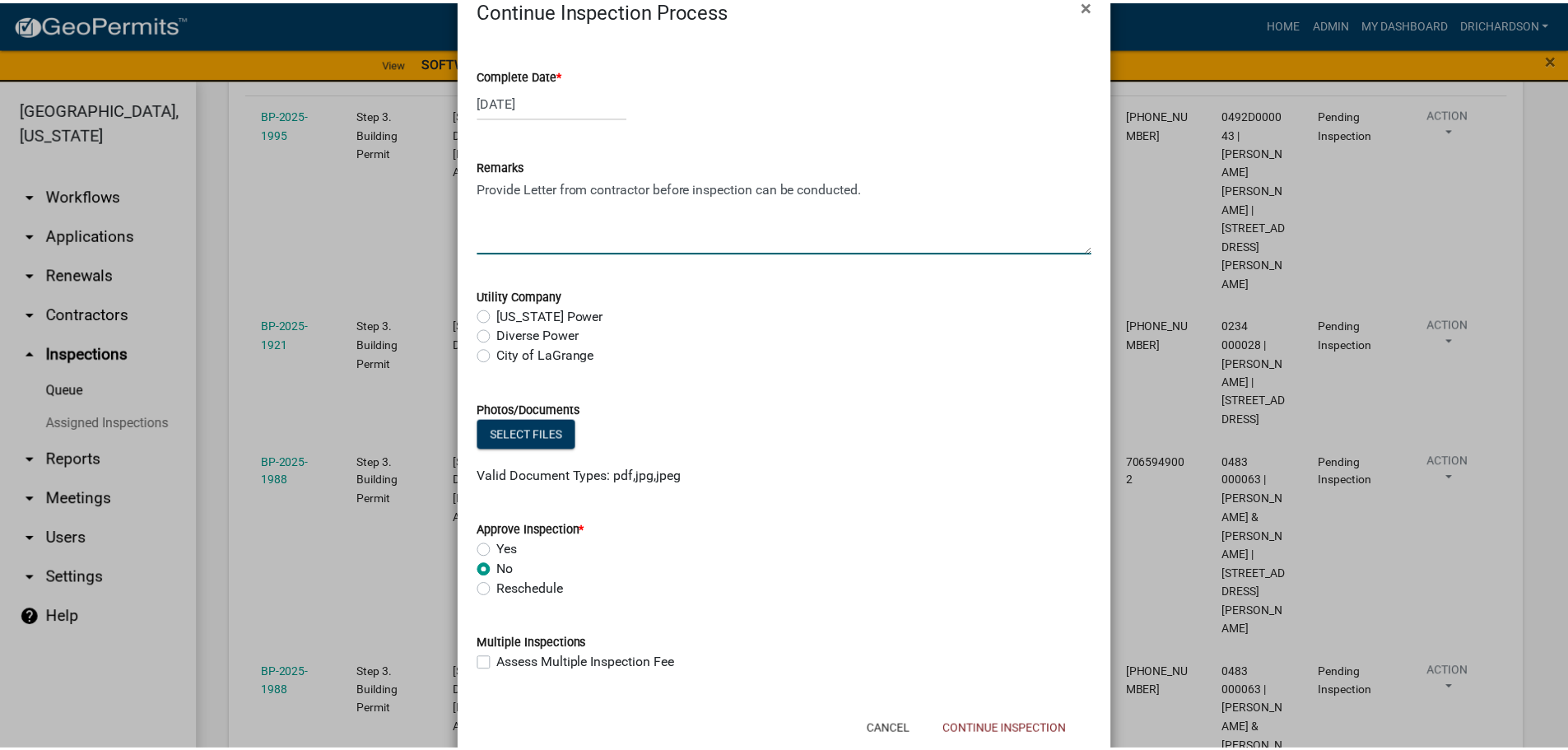
scroll to position [89, 0]
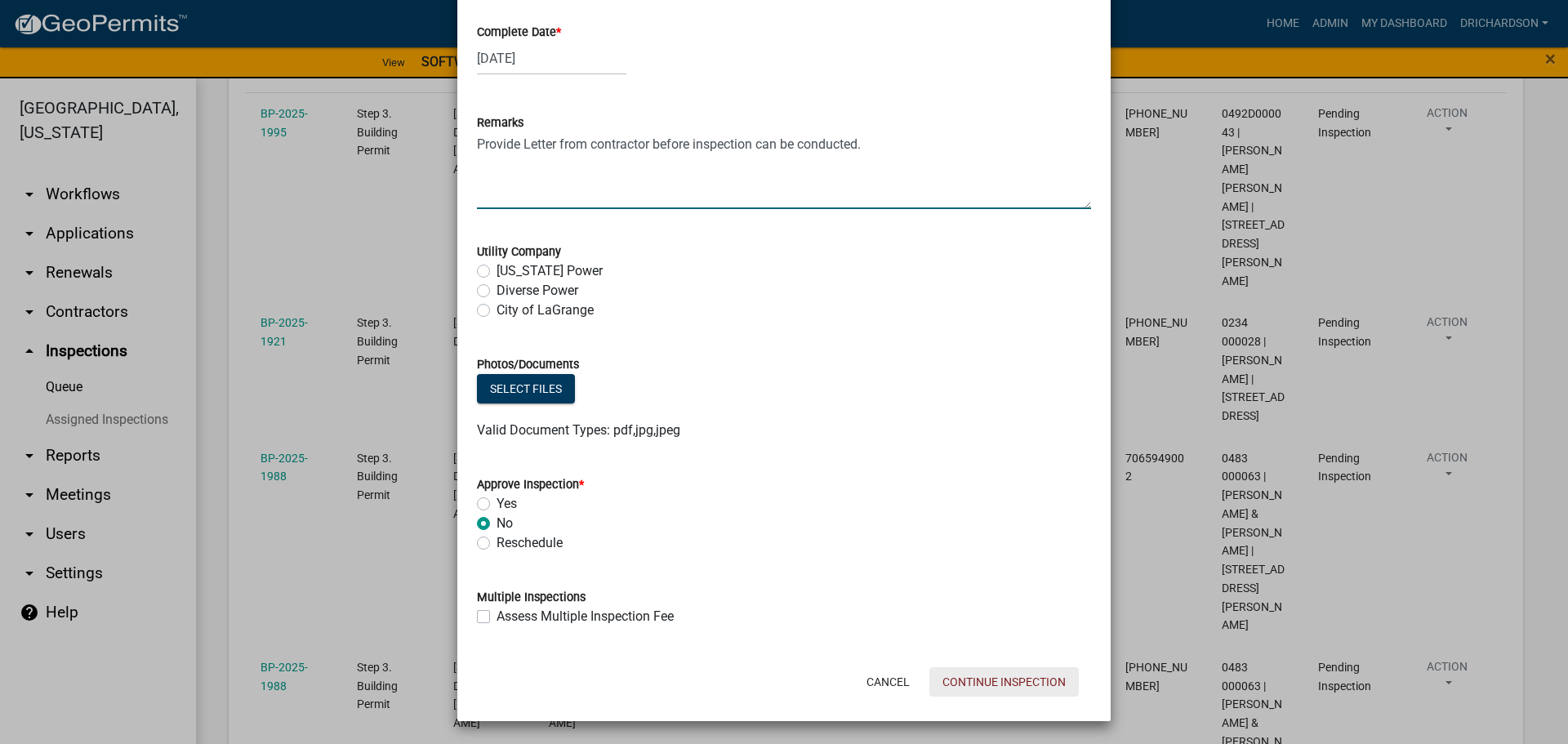
type textarea "Provide Letter from contractor before inspection can be conducted."
click at [986, 680] on button "Continue Inspection" at bounding box center [1004, 682] width 149 height 29
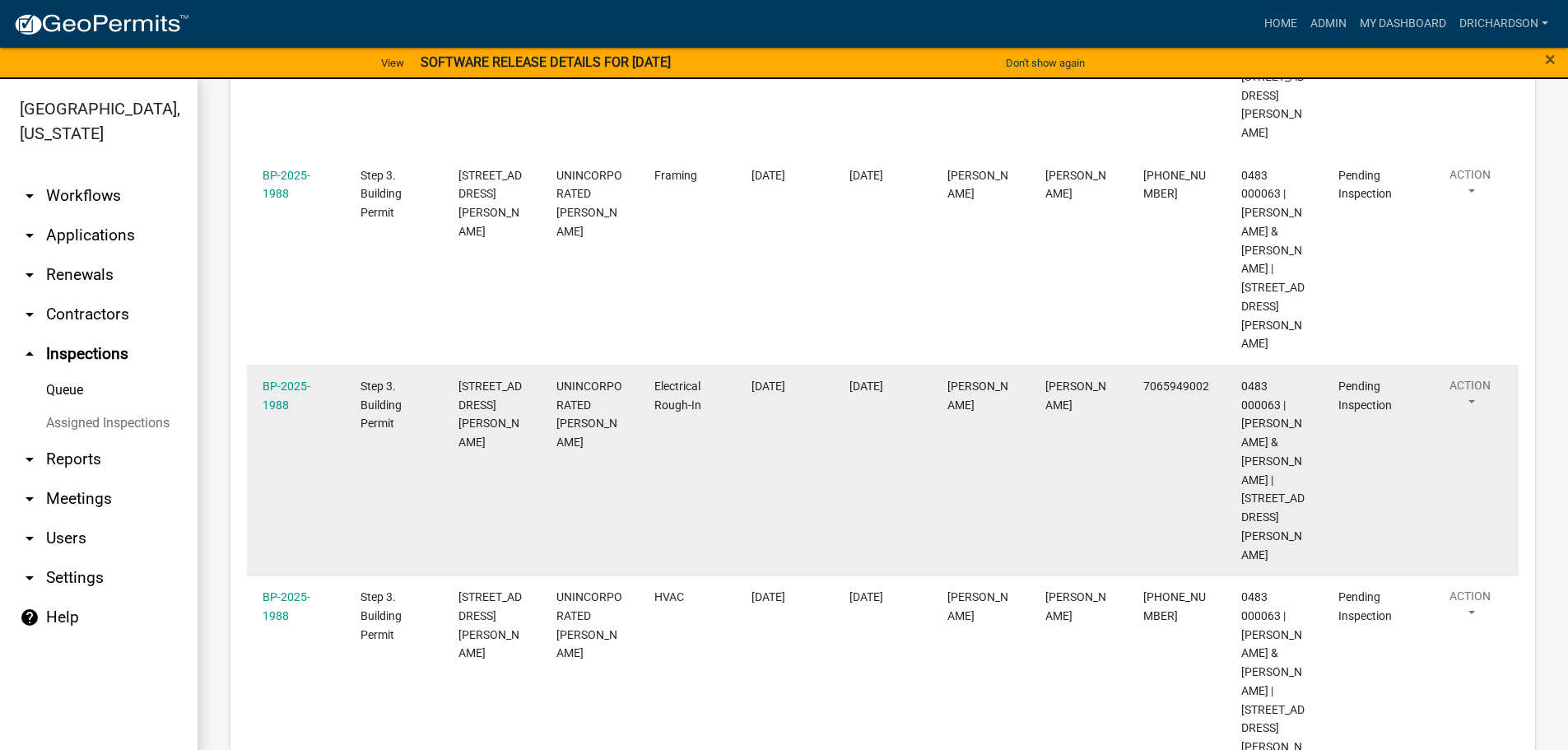
scroll to position [114, 0]
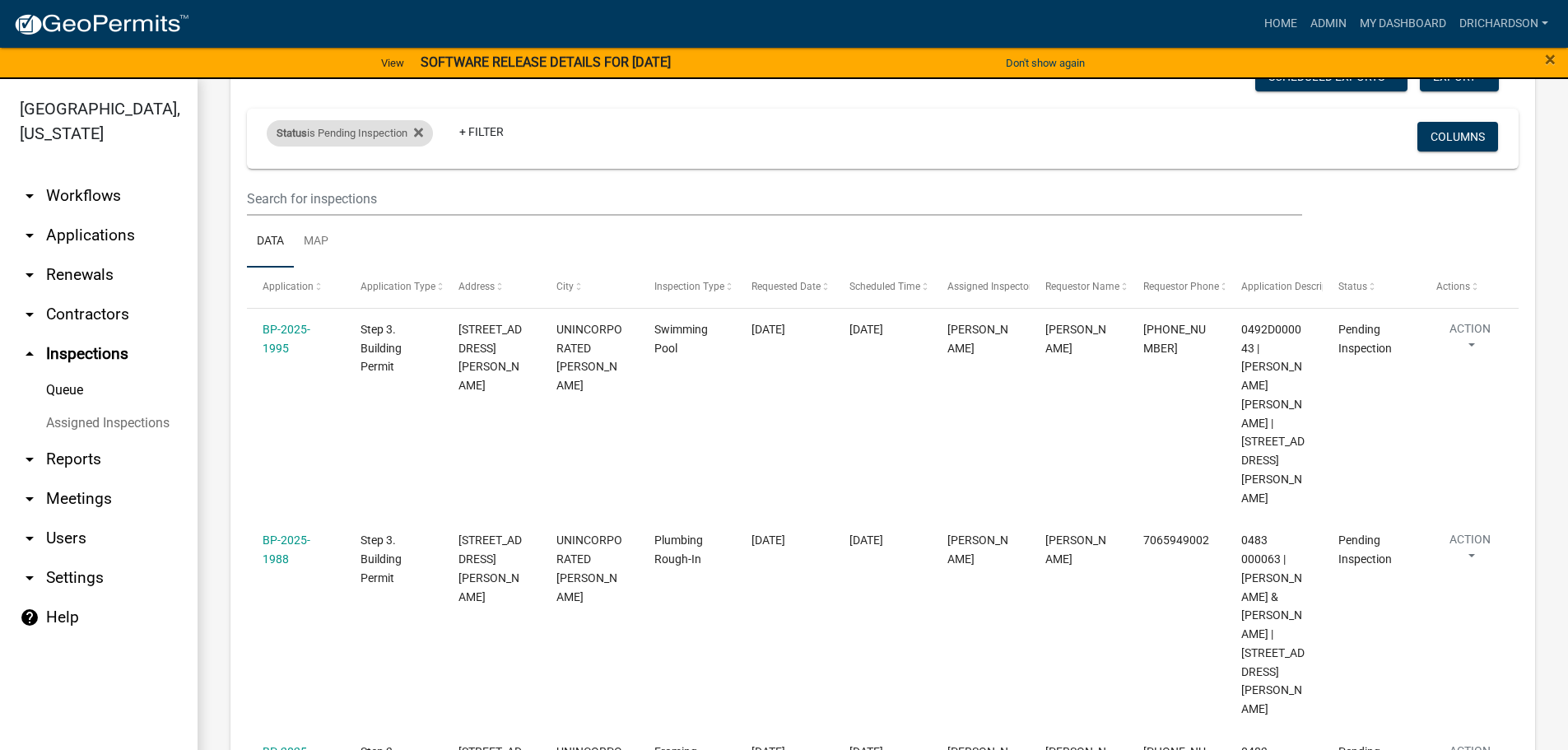
click at [342, 138] on div "Status is Pending Inspection" at bounding box center [349, 133] width 167 height 27
click at [354, 197] on select "Select an option Pending Schedule Pending Inspection Approved Denied Deleted Vo…" at bounding box center [352, 194] width 165 height 33
select select "0"
click at [270, 178] on select "Select an option Pending Schedule Pending Inspection Approved Denied Deleted Vo…" at bounding box center [352, 194] width 165 height 33
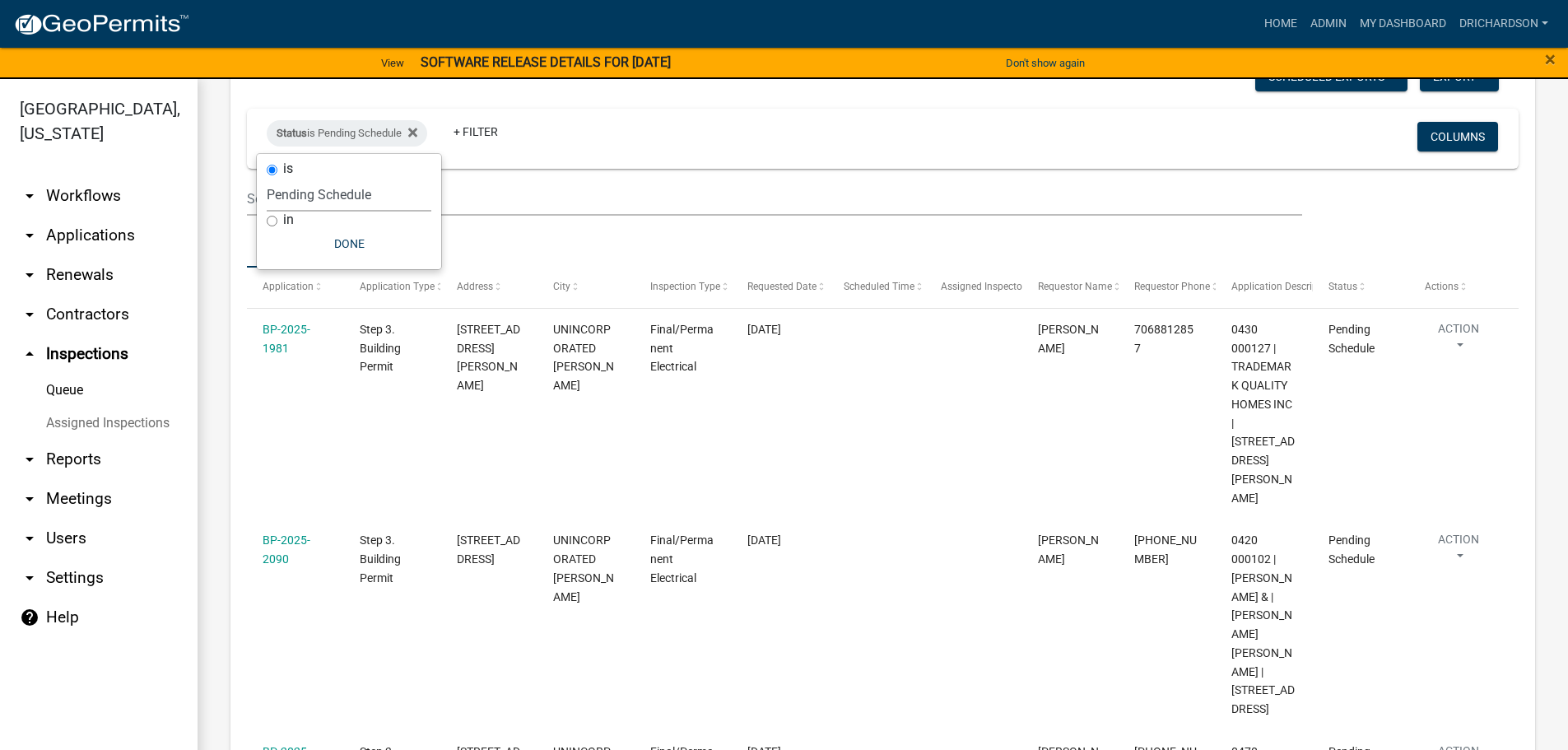
click at [309, 244] on link "Map" at bounding box center [316, 242] width 45 height 52
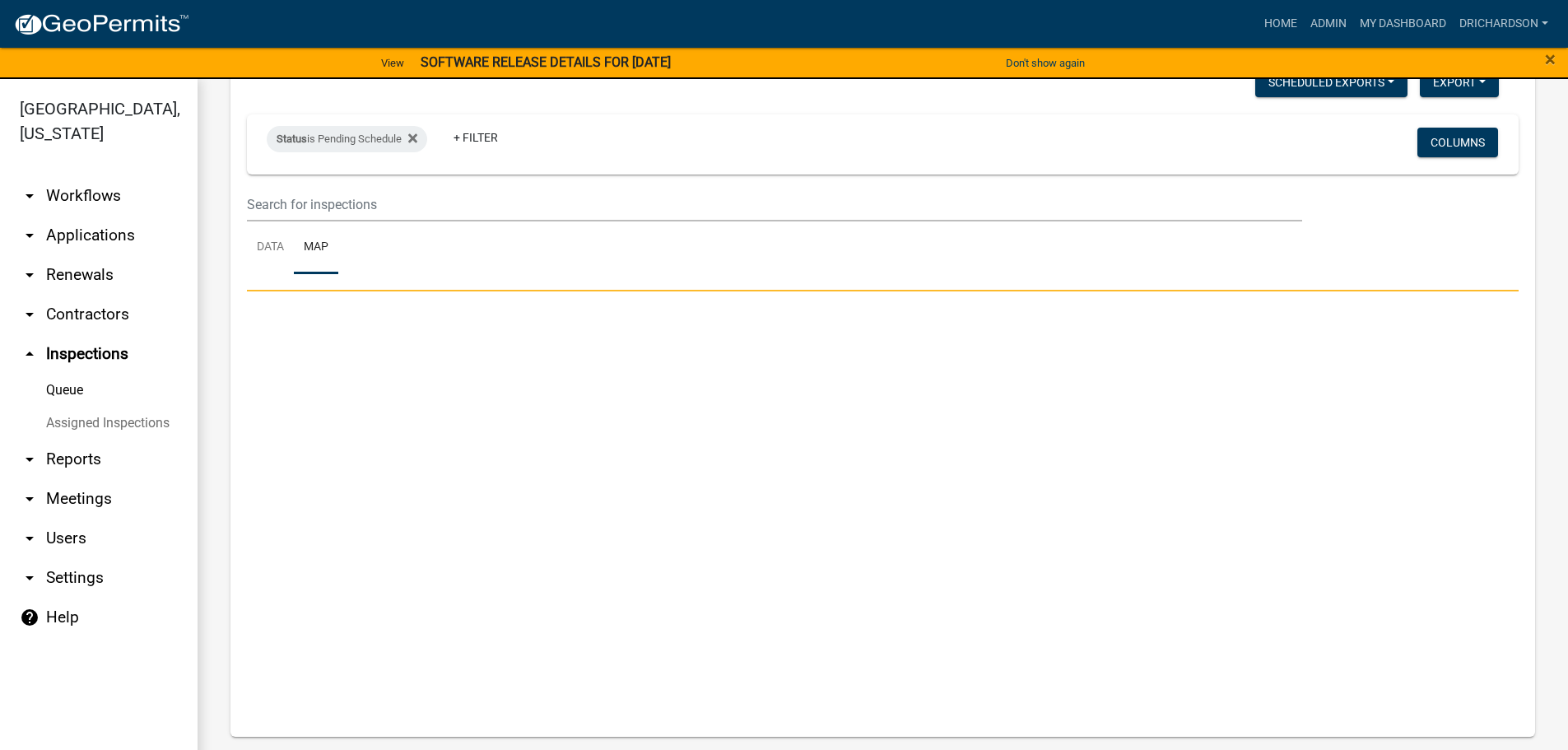
scroll to position [109, 0]
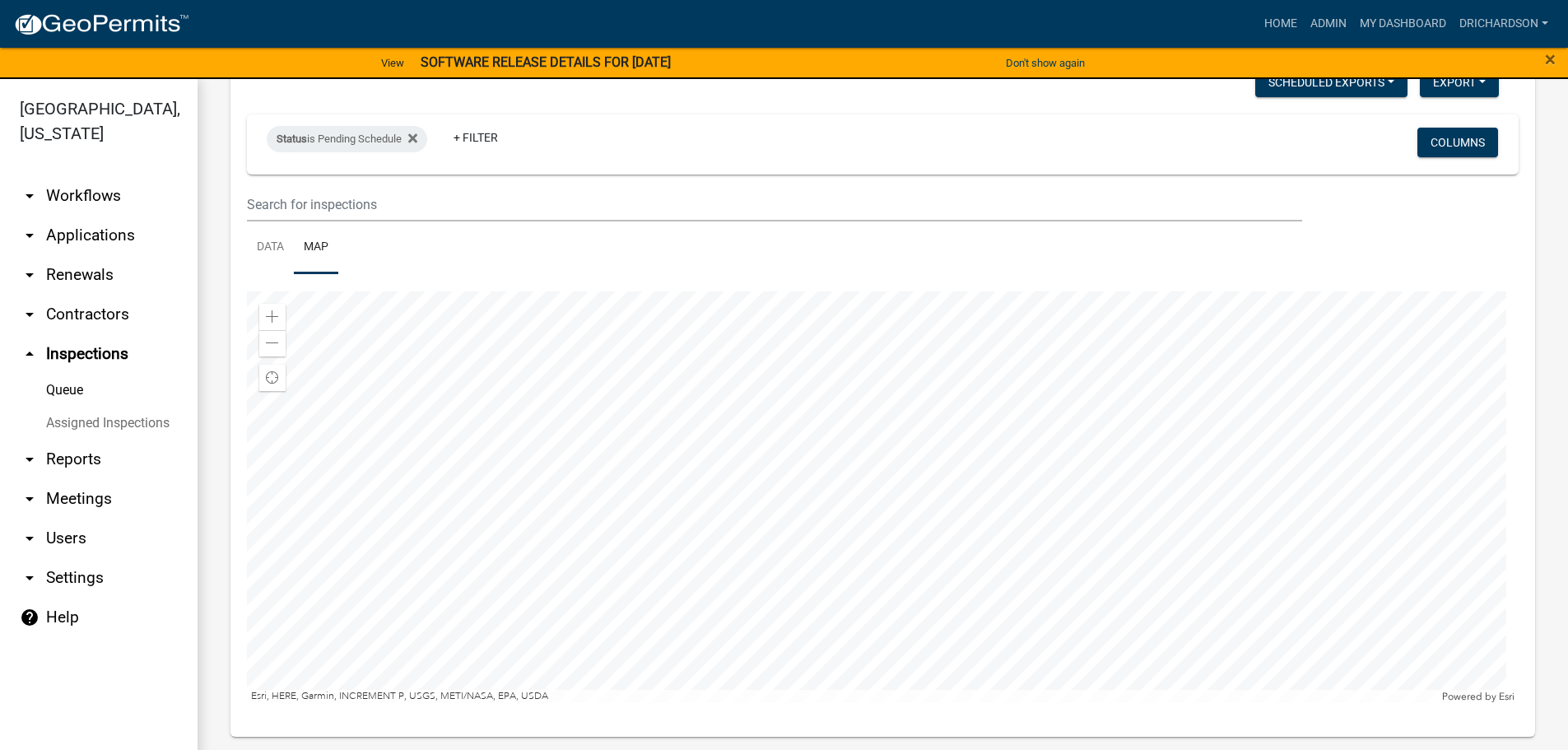
click at [760, 703] on div at bounding box center [883, 497] width 1272 height 412
click at [853, 582] on div at bounding box center [883, 497] width 1272 height 412
click at [1054, 474] on div at bounding box center [883, 497] width 1272 height 412
click at [1026, 375] on div at bounding box center [883, 497] width 1272 height 412
click at [1040, 552] on div at bounding box center [883, 497] width 1272 height 412
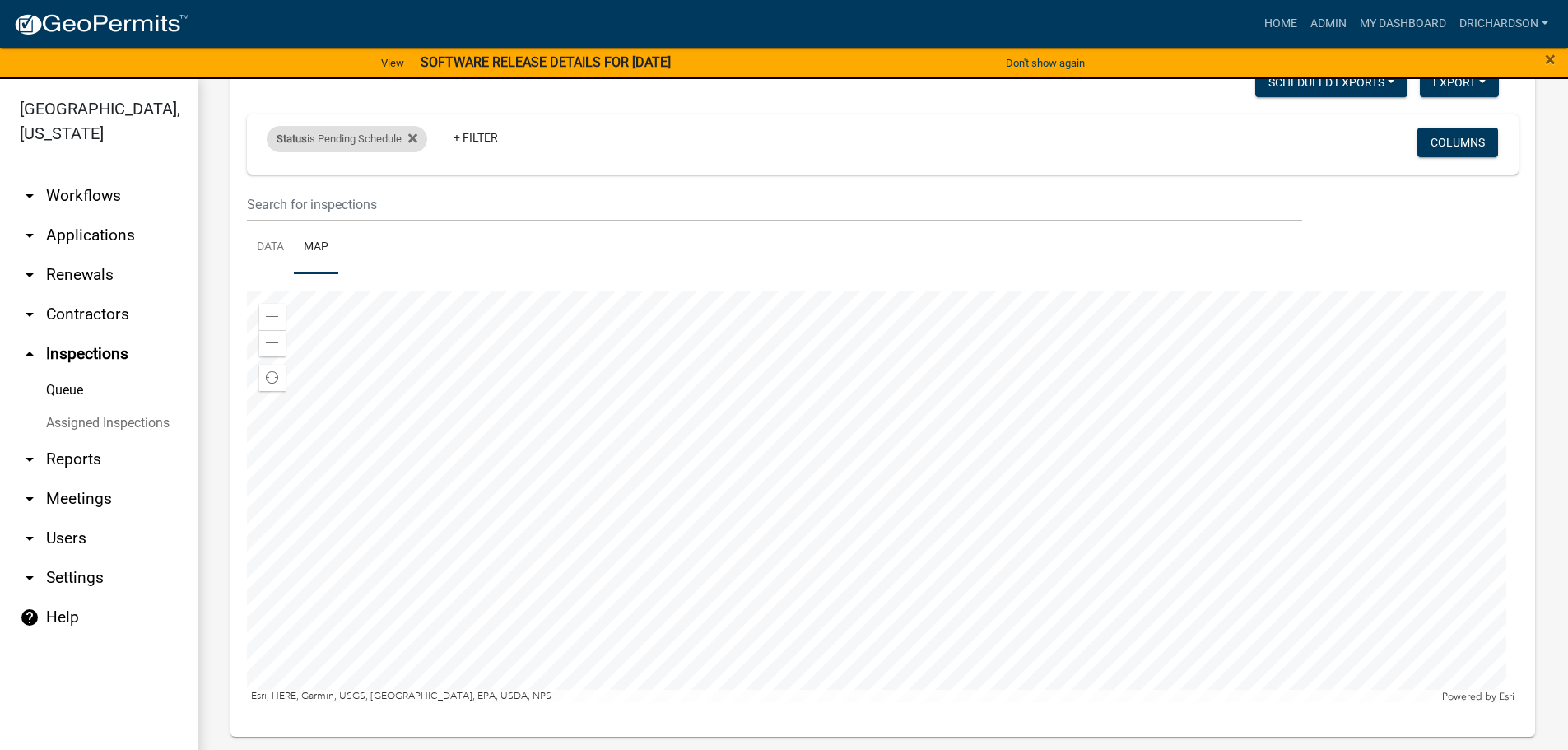
click at [363, 139] on div "Status is Pending Schedule" at bounding box center [346, 139] width 161 height 27
click at [349, 200] on select "Select an option Pending Schedule Pending Inspection Approved Denied Deleted Vo…" at bounding box center [348, 200] width 165 height 33
select select "1"
click at [270, 184] on select "Select an option Pending Schedule Pending Inspection Approved Denied Deleted Vo…" at bounding box center [348, 200] width 165 height 33
click at [1047, 650] on div at bounding box center [883, 497] width 1272 height 412
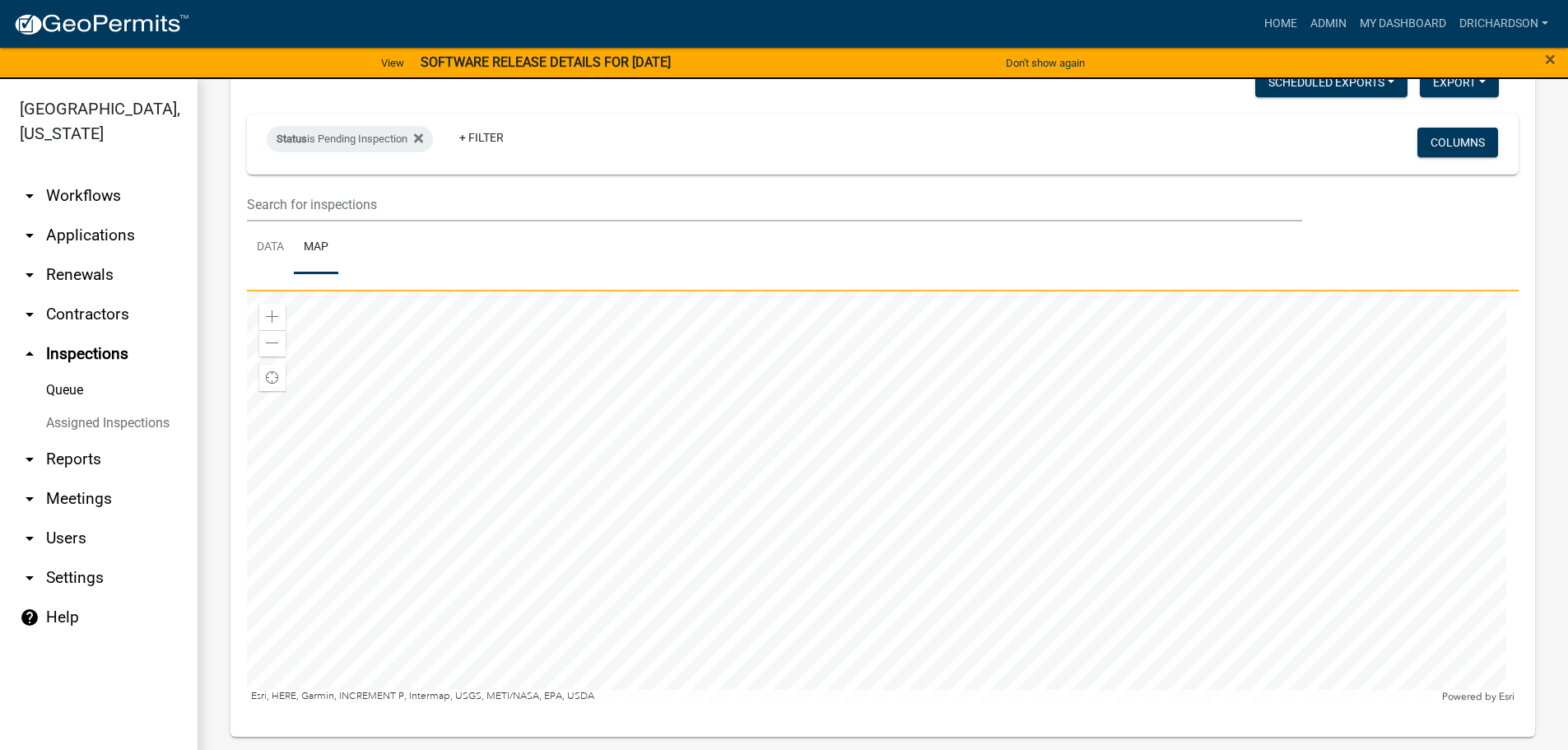
click at [1045, 616] on div at bounding box center [883, 497] width 1272 height 412
click at [942, 291] on div at bounding box center [883, 497] width 1272 height 412
click at [894, 291] on div at bounding box center [883, 497] width 1272 height 412
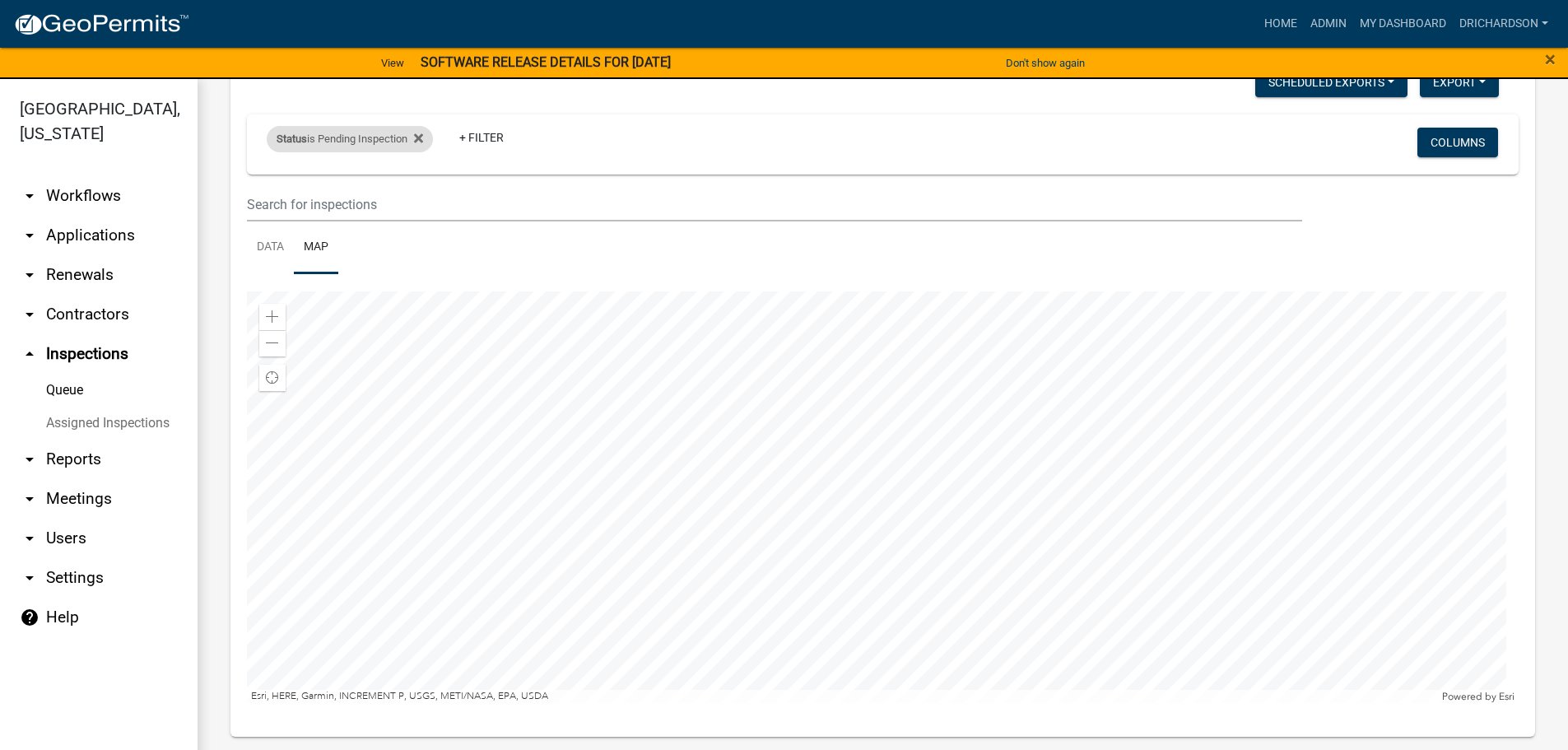
click at [341, 146] on div "Status is Pending Inspection" at bounding box center [349, 139] width 167 height 27
click at [350, 208] on select "Select an option Pending Schedule Pending Inspection Approved Denied Deleted Vo…" at bounding box center [352, 200] width 165 height 33
select select "0"
click at [270, 184] on select "Select an option Pending Schedule Pending Inspection Approved Denied Deleted Vo…" at bounding box center [352, 200] width 165 height 33
click at [876, 516] on div at bounding box center [883, 497] width 1272 height 412
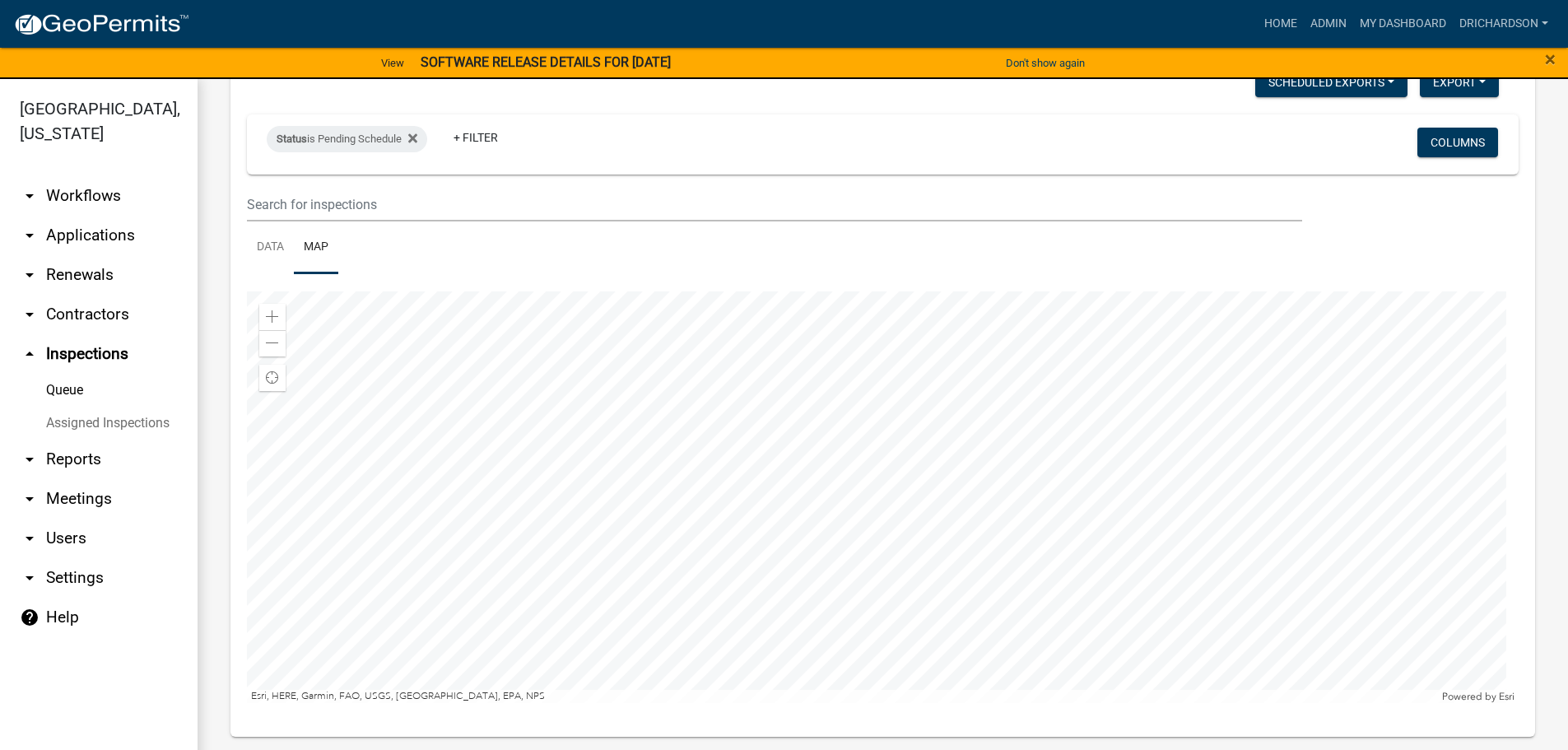
click at [849, 462] on div at bounding box center [883, 497] width 1272 height 412
click at [278, 247] on link "Data" at bounding box center [270, 247] width 47 height 52
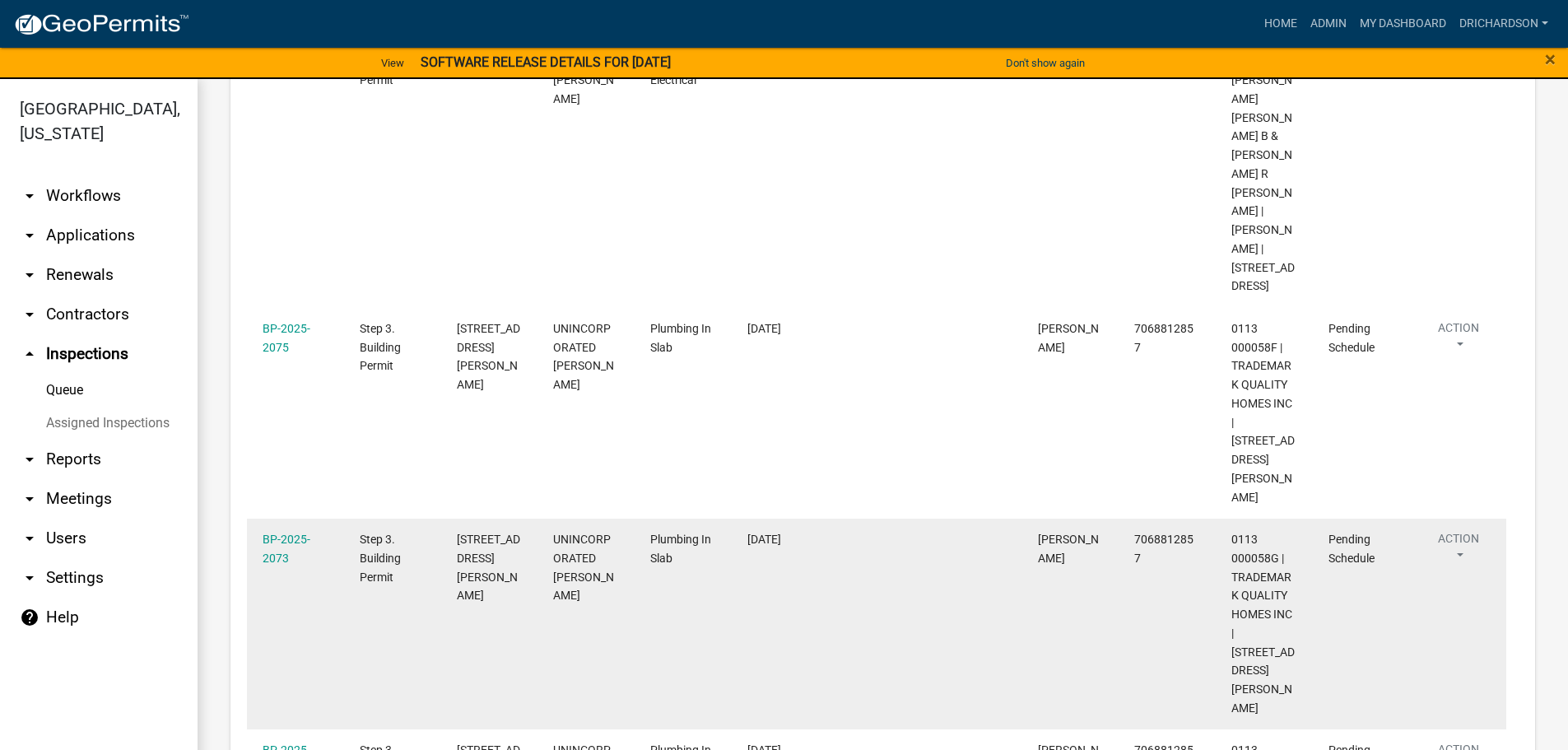
scroll to position [865, 0]
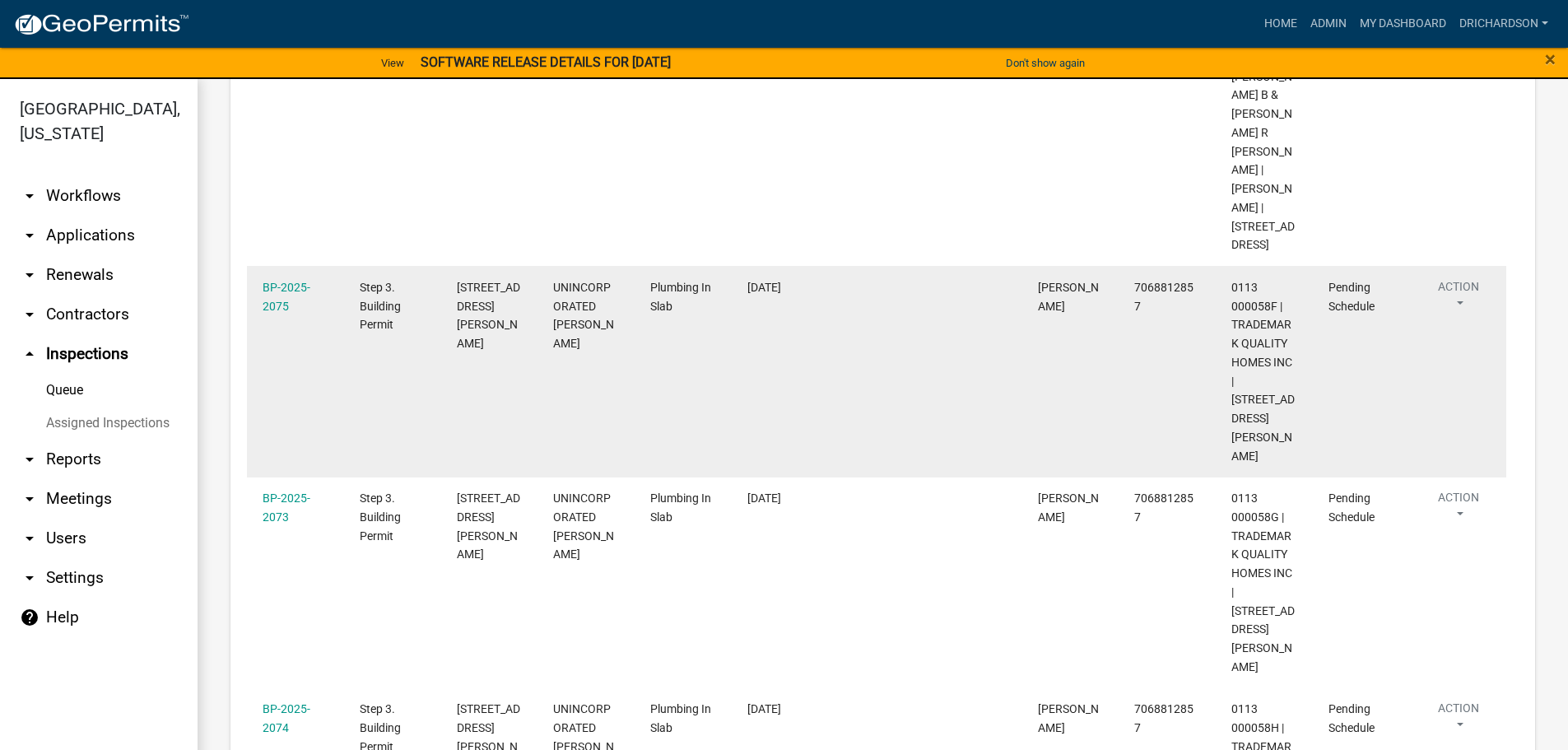
click at [1467, 278] on button "Action" at bounding box center [1459, 298] width 68 height 41
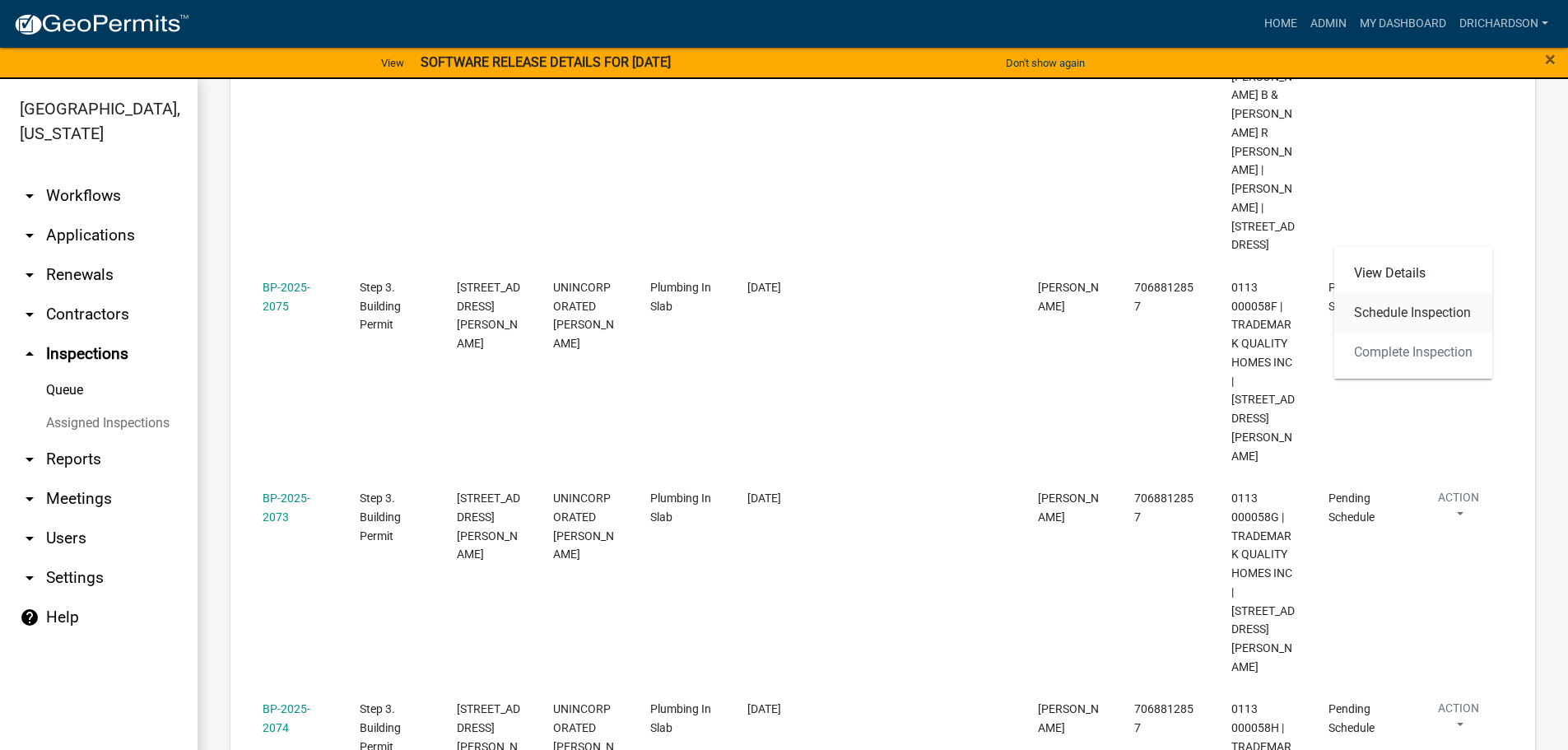
click at [1440, 316] on link "Schedule Inspection" at bounding box center [1414, 313] width 158 height 40
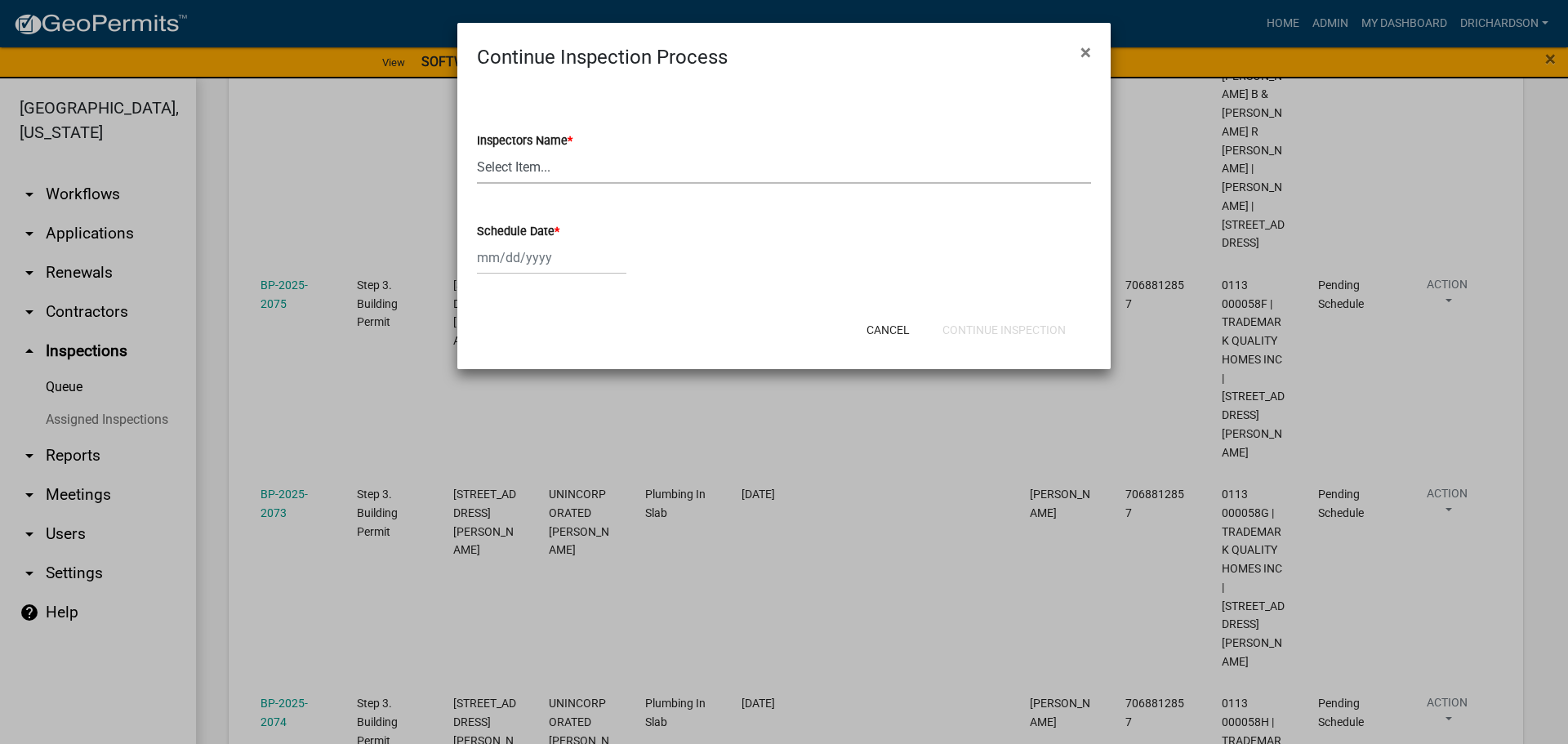
click at [501, 167] on select "Select Item... whuff (William Huff) drichardson (Douglas Richardson) knorred (K…" at bounding box center [784, 166] width 615 height 33
select select "a5a5a9dc-14a5-4192-801a-4b6ec73e6000"
click at [477, 150] on select "Select Item... whuff (William Huff) drichardson (Douglas Richardson) knorred (K…" at bounding box center [784, 166] width 615 height 33
click at [526, 258] on div at bounding box center [551, 257] width 149 height 33
select select "9"
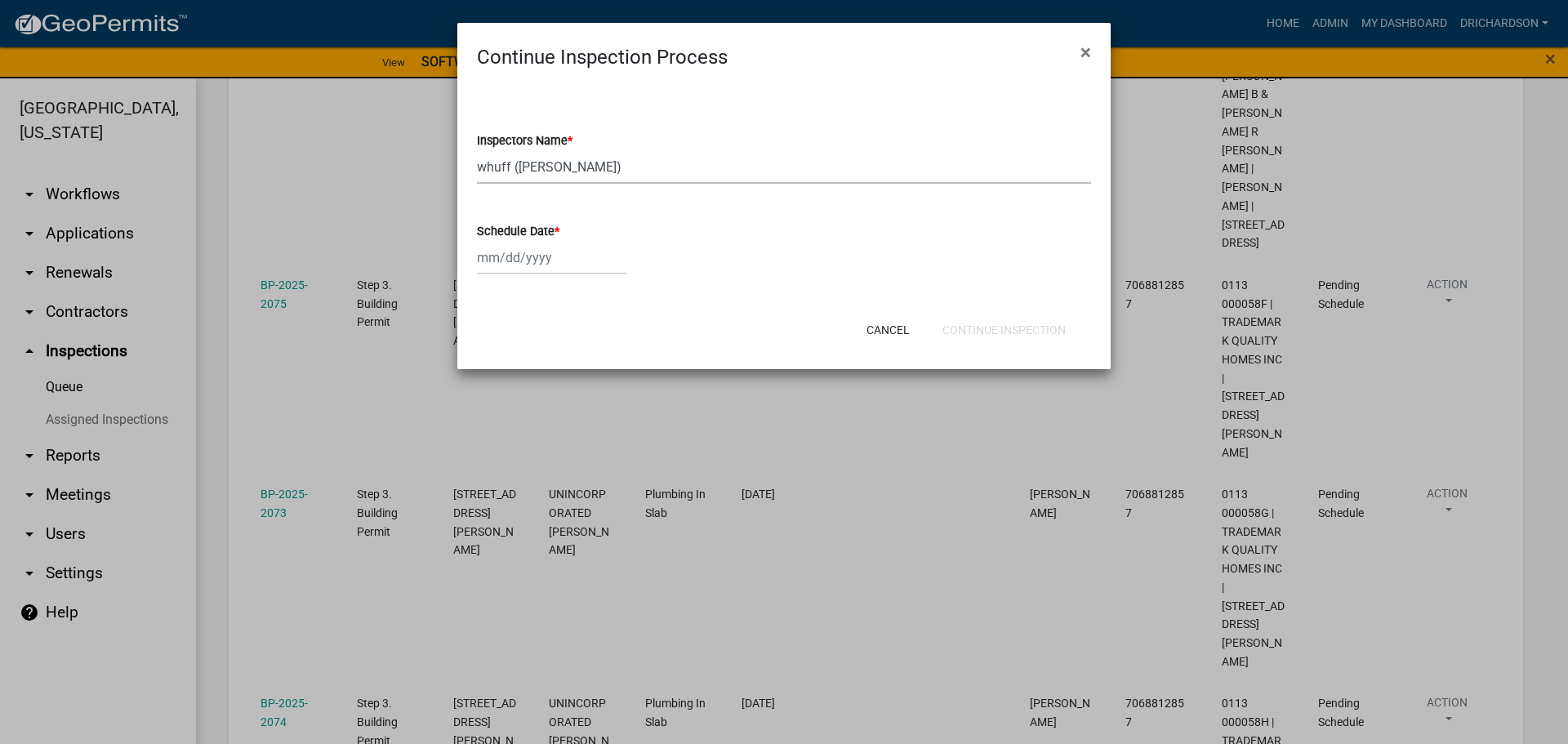
select select "2025"
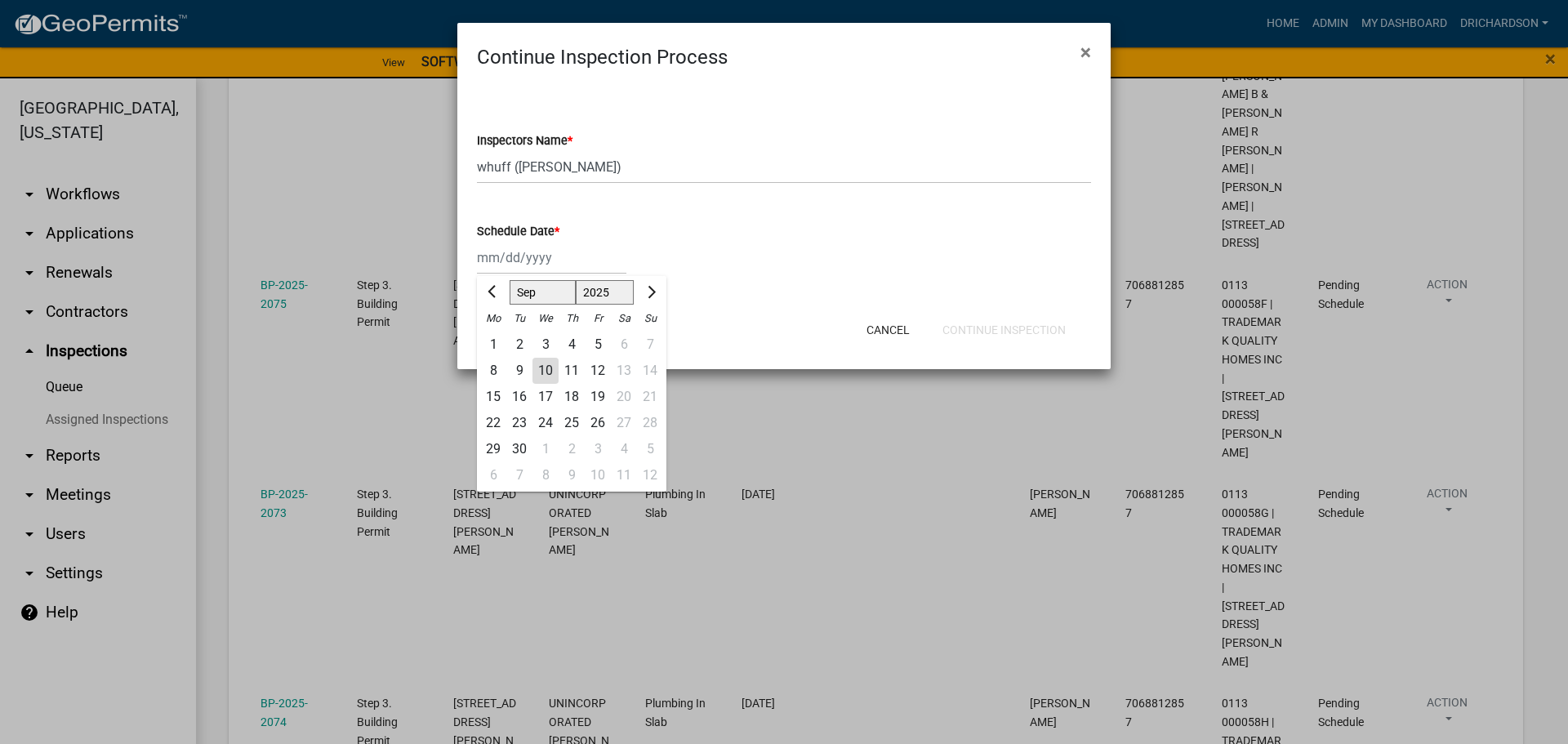
click at [548, 375] on div "10" at bounding box center [546, 371] width 26 height 26
type input "09/10/2025"
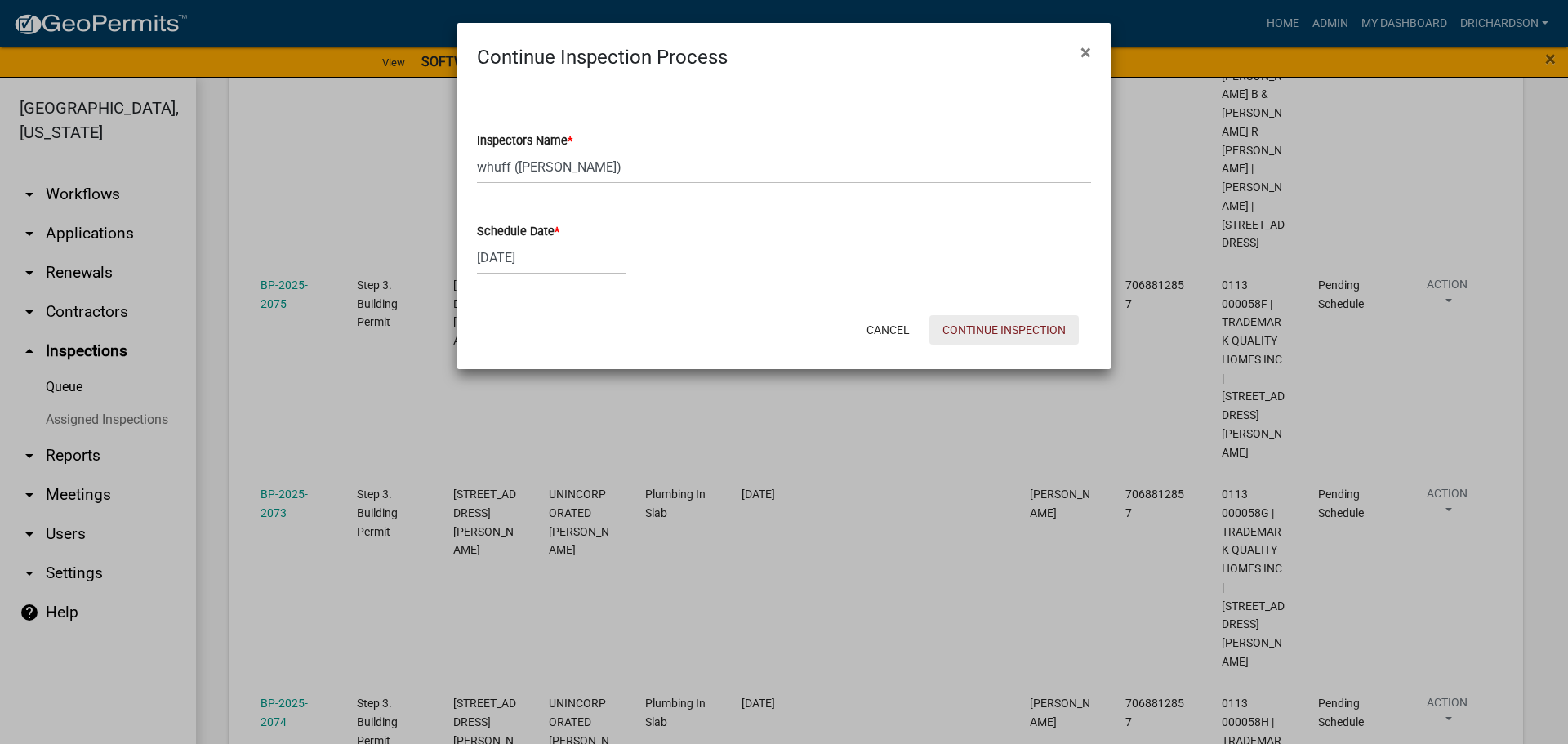
click at [974, 322] on button "Continue Inspection" at bounding box center [1004, 330] width 149 height 29
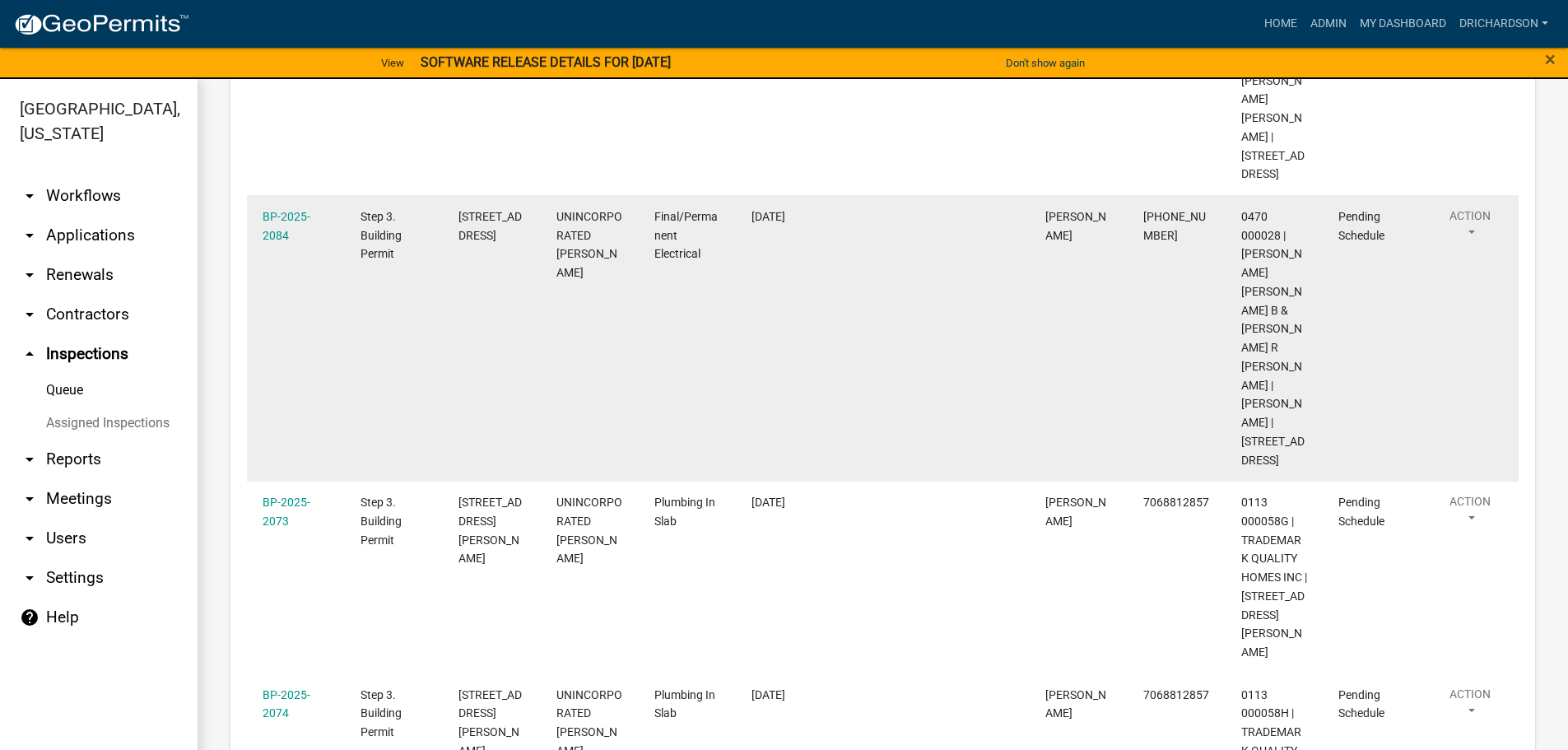
scroll to position [710, 0]
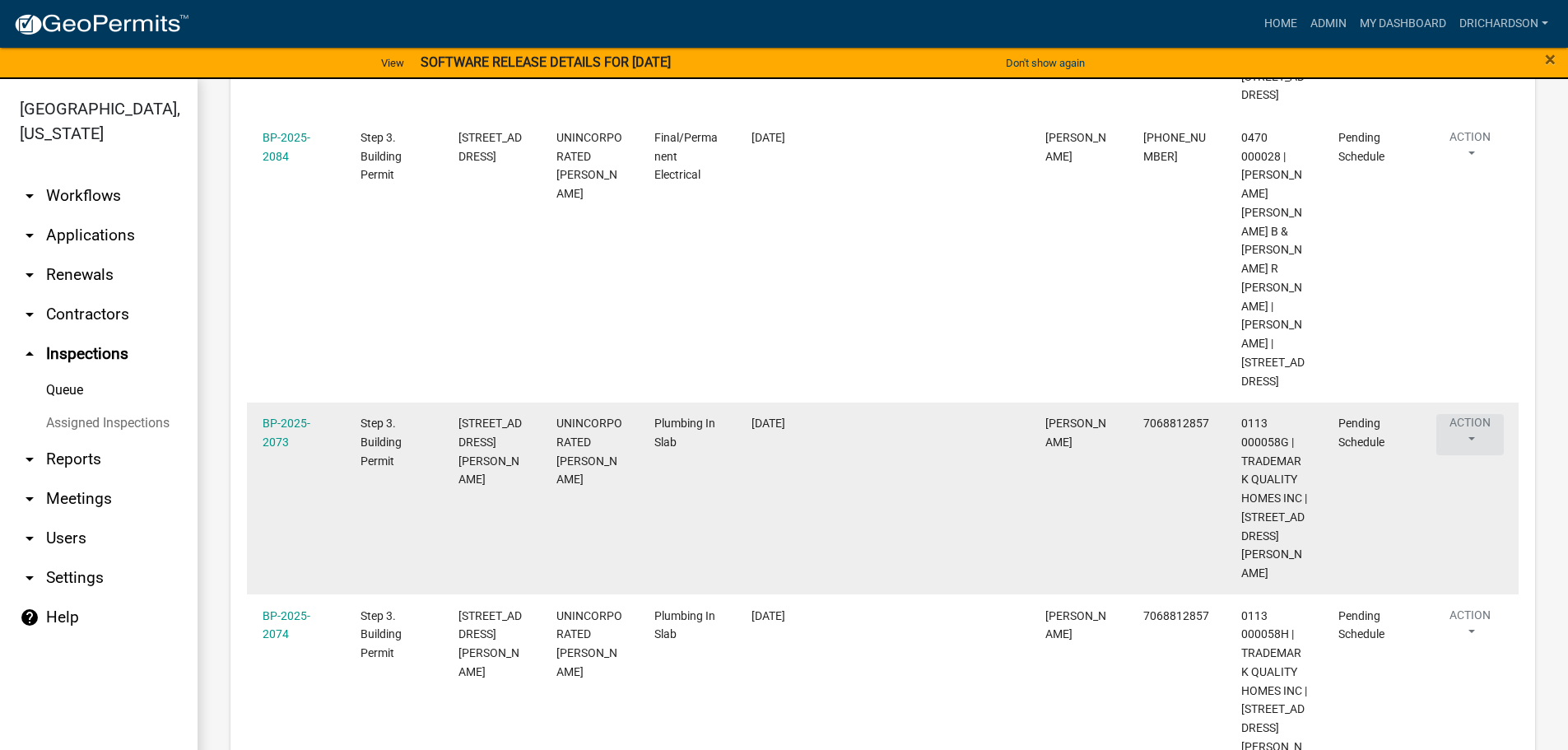
click at [1463, 414] on button "Action" at bounding box center [1470, 434] width 68 height 41
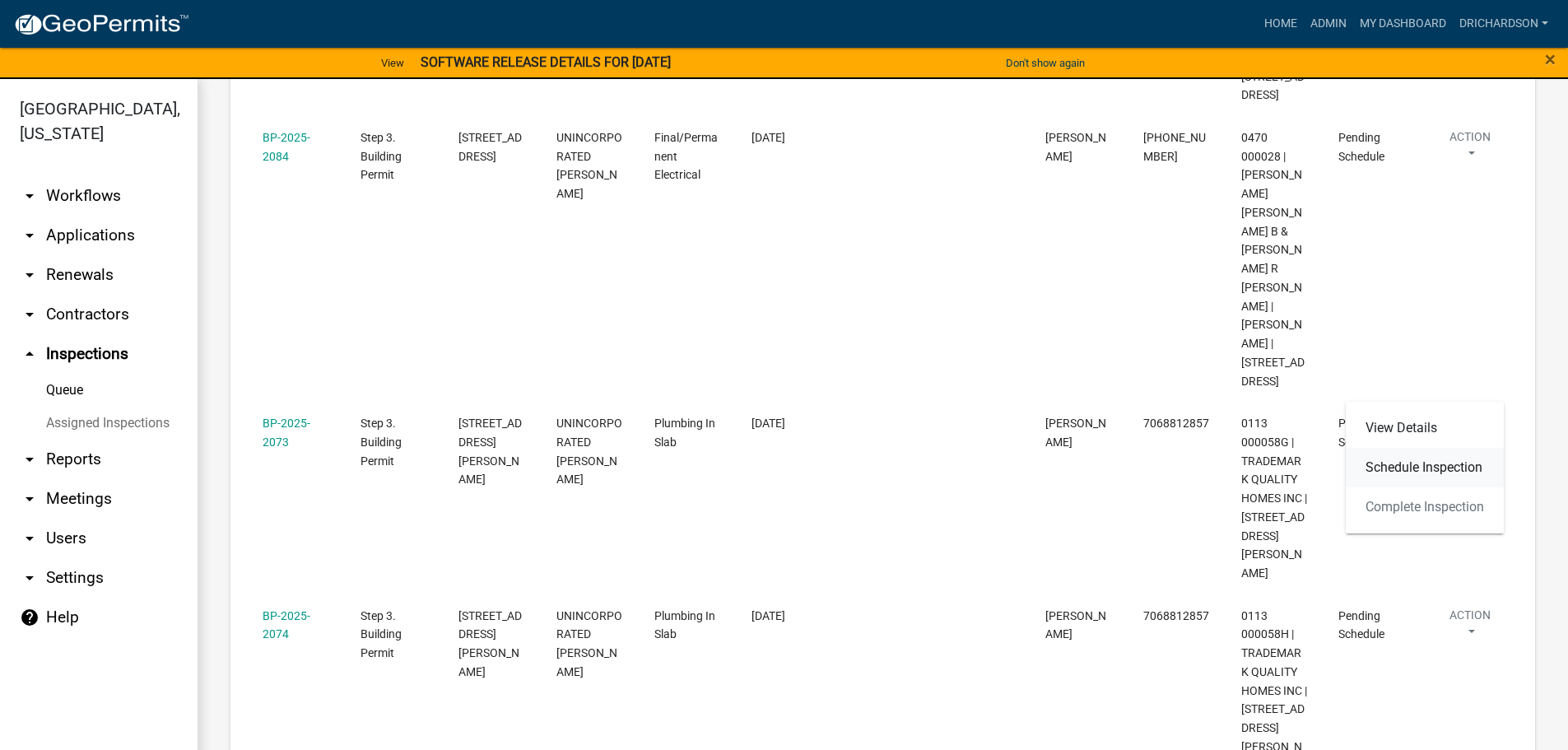
click at [1428, 470] on link "Schedule Inspection" at bounding box center [1425, 468] width 158 height 40
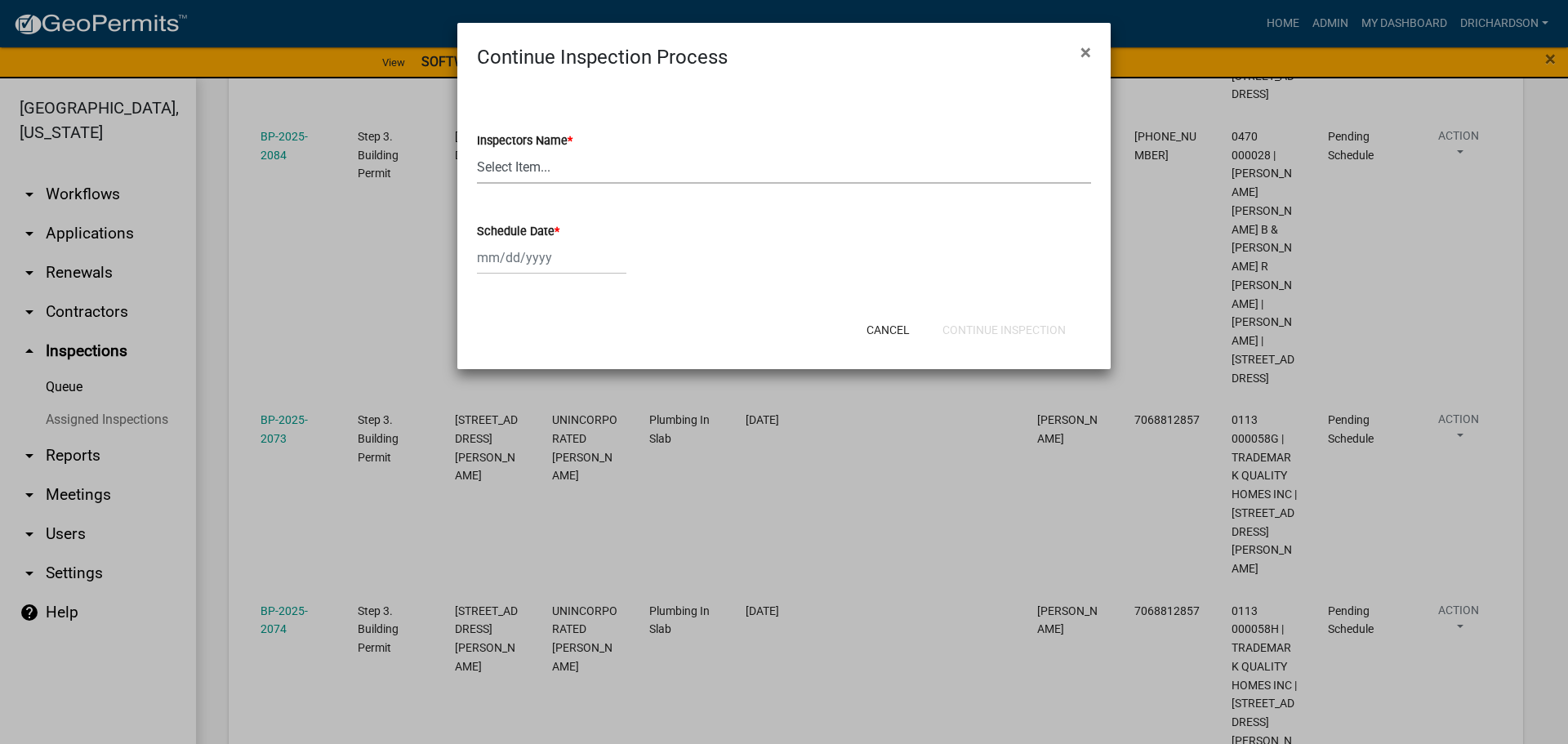
click at [521, 173] on select "Select Item... [PERSON_NAME] ([PERSON_NAME]) drichardson ([PERSON_NAME]) knorre…" at bounding box center [784, 166] width 615 height 33
select select "a5a5a9dc-14a5-4192-801a-4b6ec73e6000"
click at [477, 150] on select "Select Item... [PERSON_NAME] ([PERSON_NAME]) drichardson ([PERSON_NAME]) knorre…" at bounding box center [784, 166] width 615 height 33
select select "9"
select select "2025"
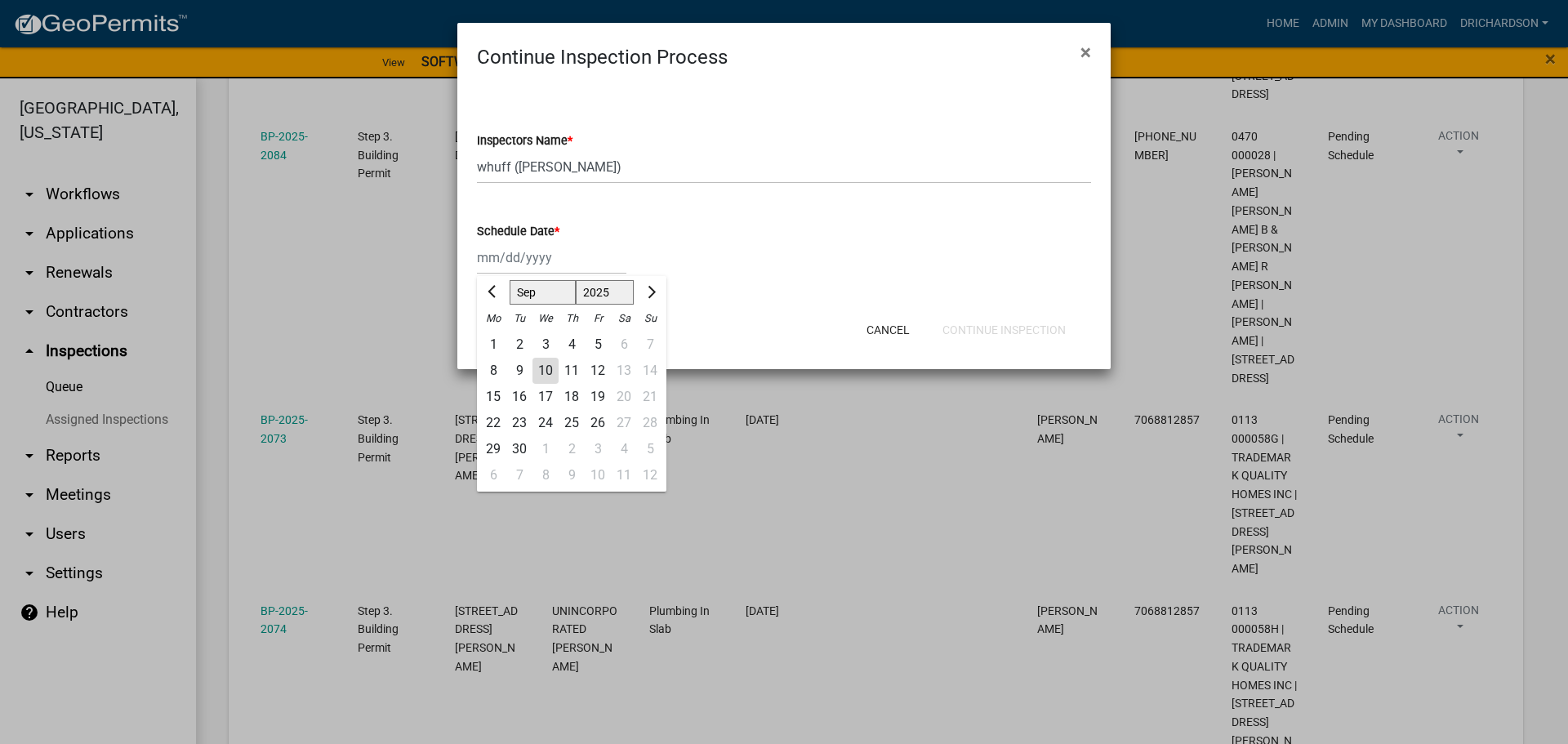
click at [526, 267] on div "[PERSON_NAME] Feb Mar Apr [PERSON_NAME][DATE] Oct Nov [DATE] 1526 1527 1528 152…" at bounding box center [551, 257] width 149 height 33
click at [550, 369] on div "10" at bounding box center [546, 371] width 26 height 26
type input "[DATE]"
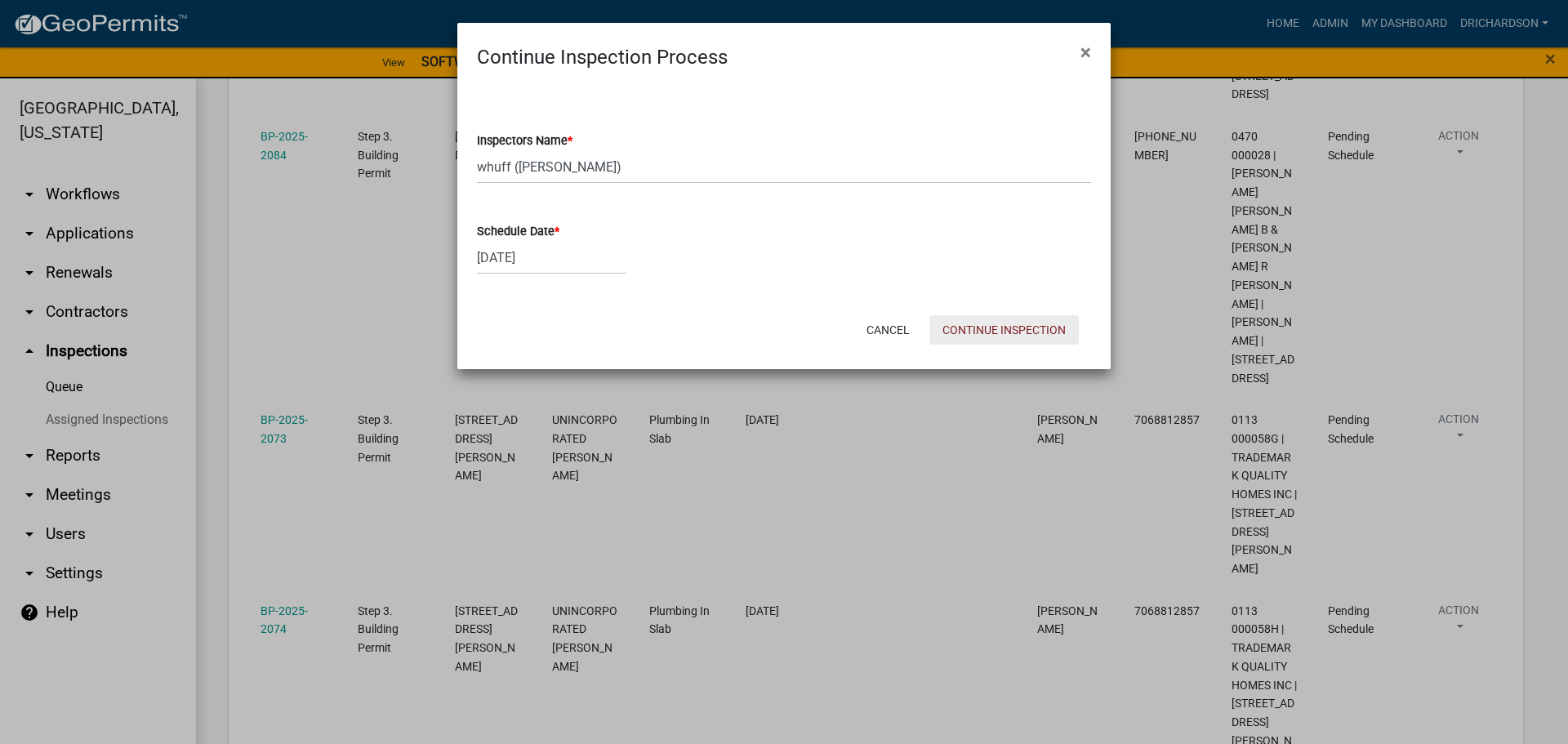
click at [1034, 333] on button "Continue Inspection" at bounding box center [1004, 330] width 149 height 29
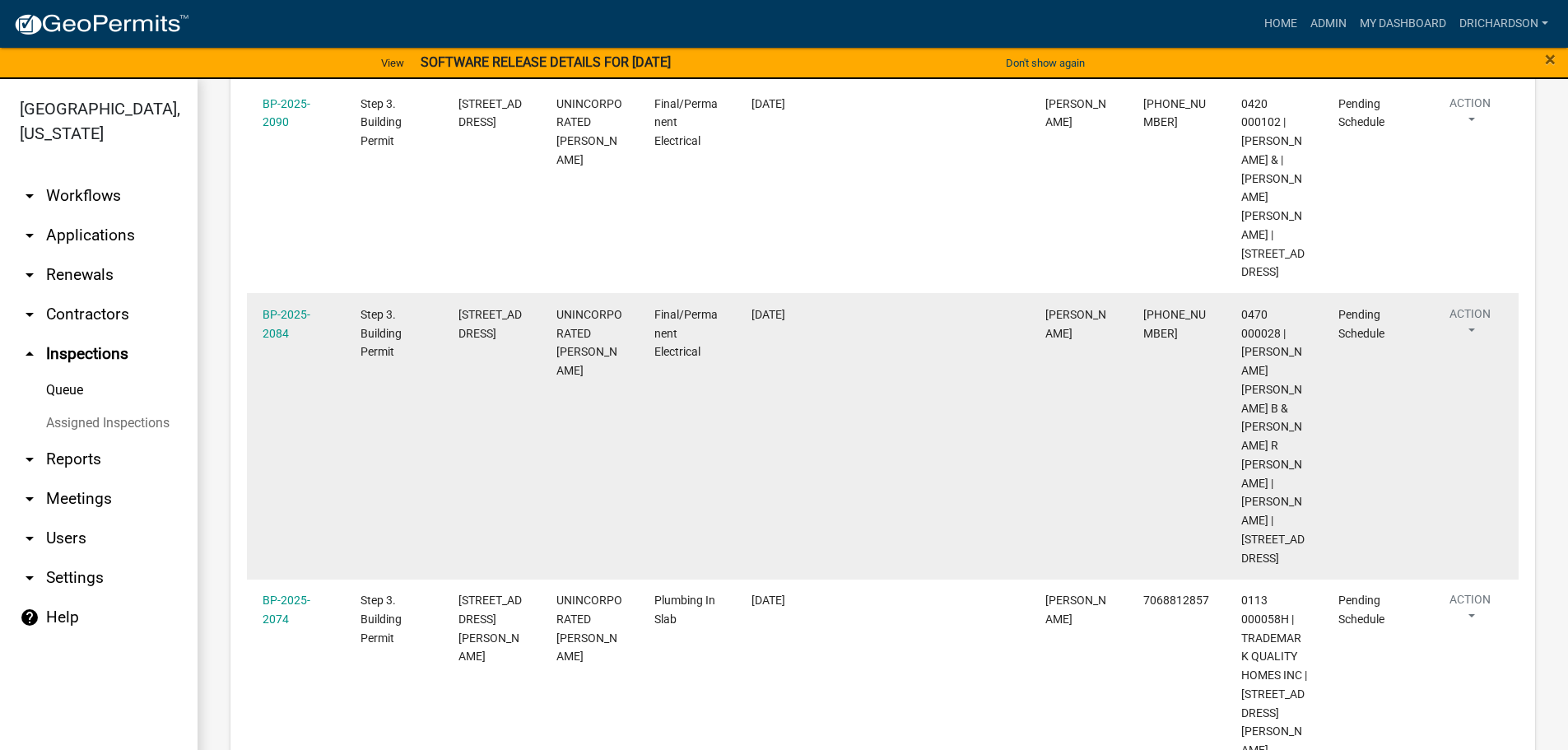
scroll to position [554, 0]
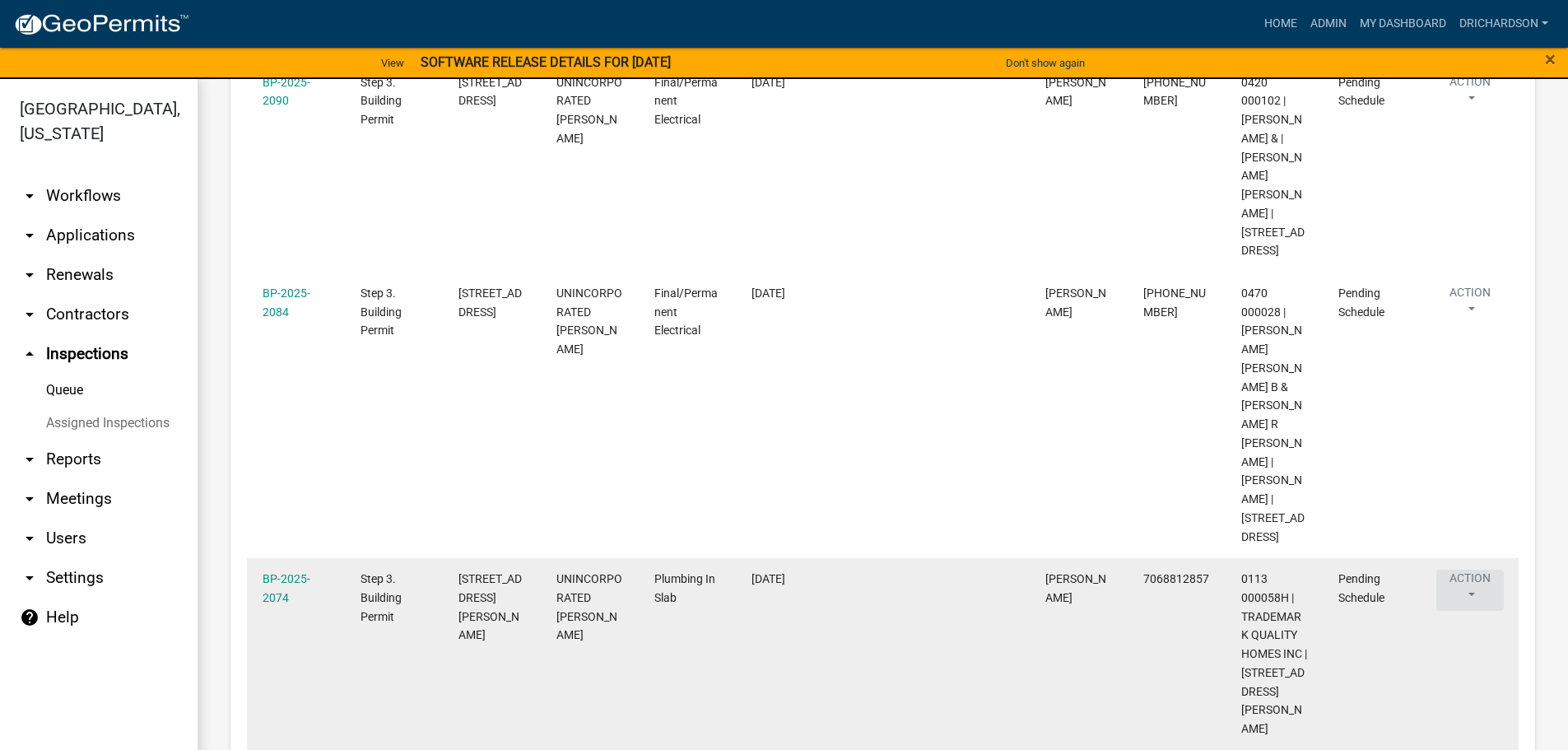
click at [1451, 570] on button "Action" at bounding box center [1470, 590] width 68 height 41
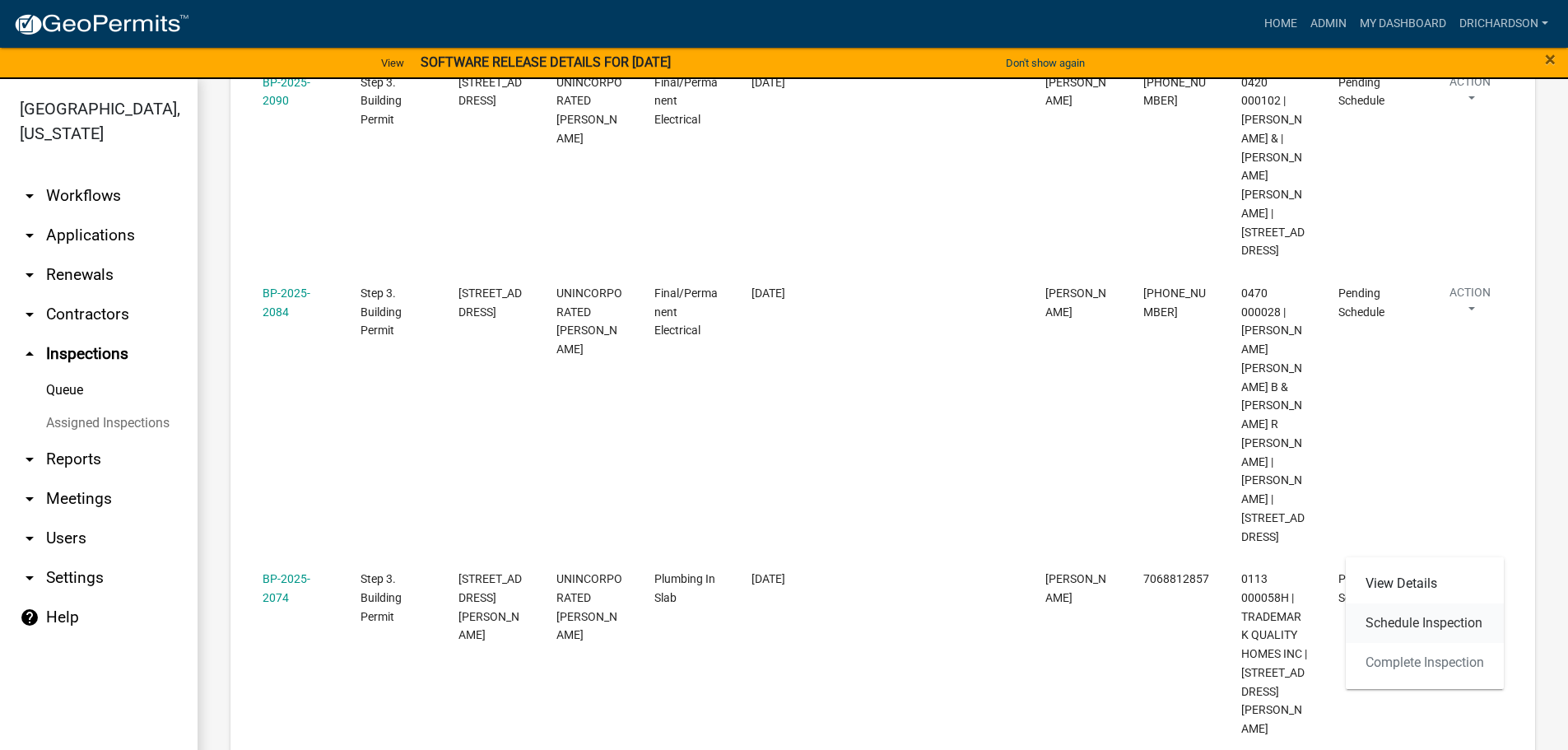
click at [1397, 620] on link "Schedule Inspection" at bounding box center [1425, 623] width 158 height 40
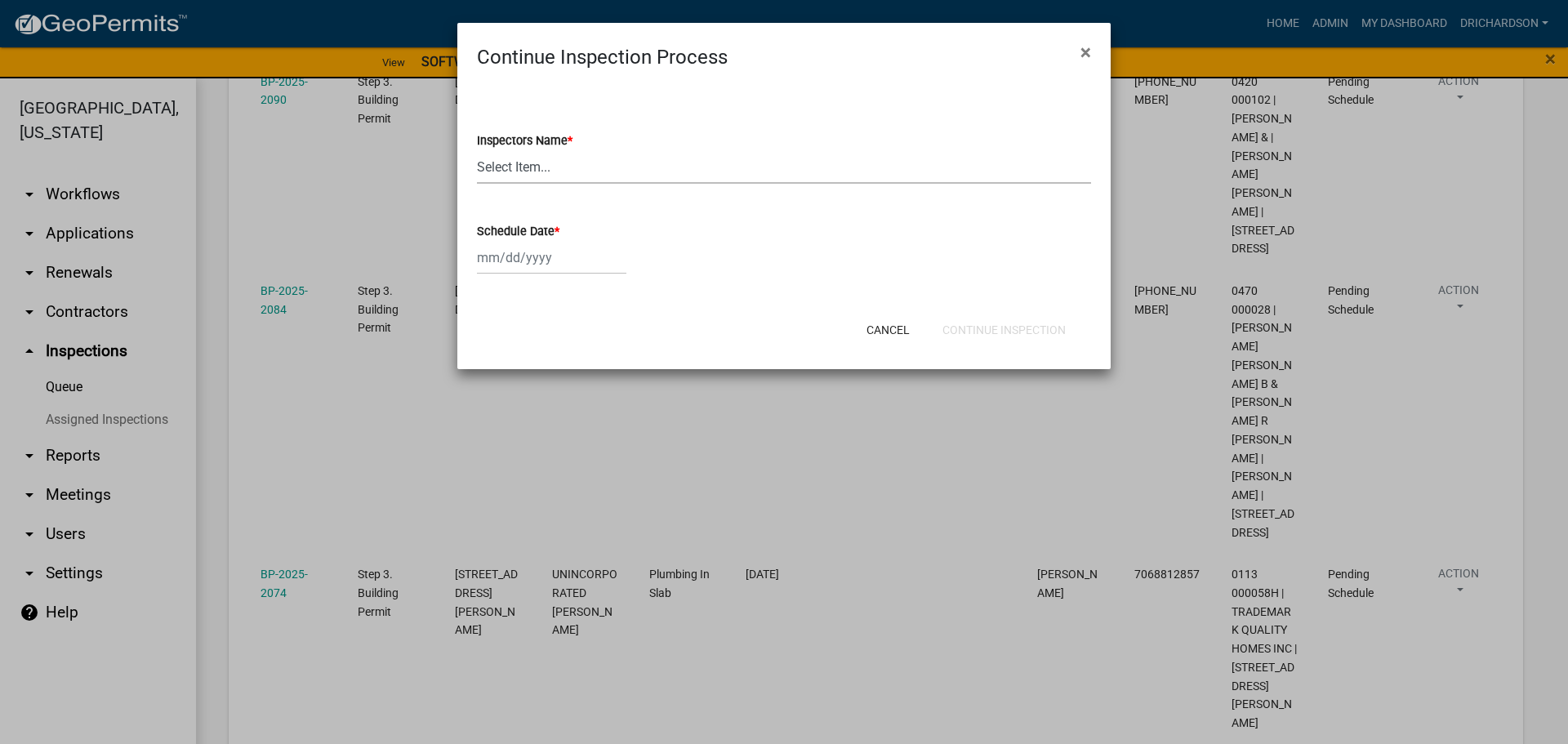
click at [527, 175] on select "Select Item... [PERSON_NAME] ([PERSON_NAME]) drichardson ([PERSON_NAME]) knorre…" at bounding box center [784, 166] width 615 height 33
select select "a5a5a9dc-14a5-4192-801a-4b6ec73e6000"
click at [477, 150] on select "Select Item... [PERSON_NAME] ([PERSON_NAME]) drichardson ([PERSON_NAME]) knorre…" at bounding box center [784, 166] width 615 height 33
select select "9"
select select "2025"
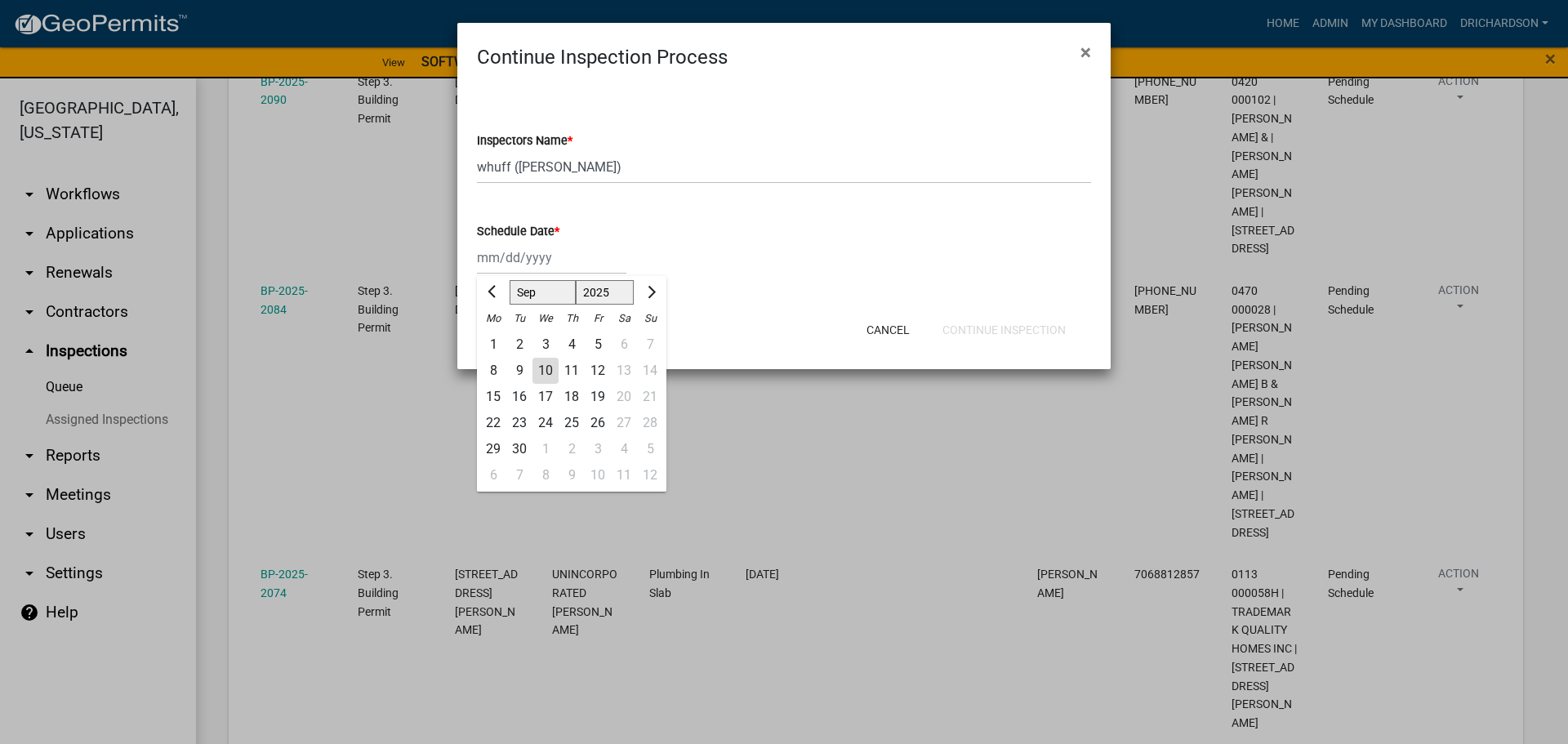
click at [508, 258] on div "[PERSON_NAME] Feb Mar Apr [PERSON_NAME][DATE] Oct Nov [DATE] 1526 1527 1528 152…" at bounding box center [551, 257] width 149 height 33
click at [541, 367] on div "10" at bounding box center [546, 371] width 26 height 26
type input "[DATE]"
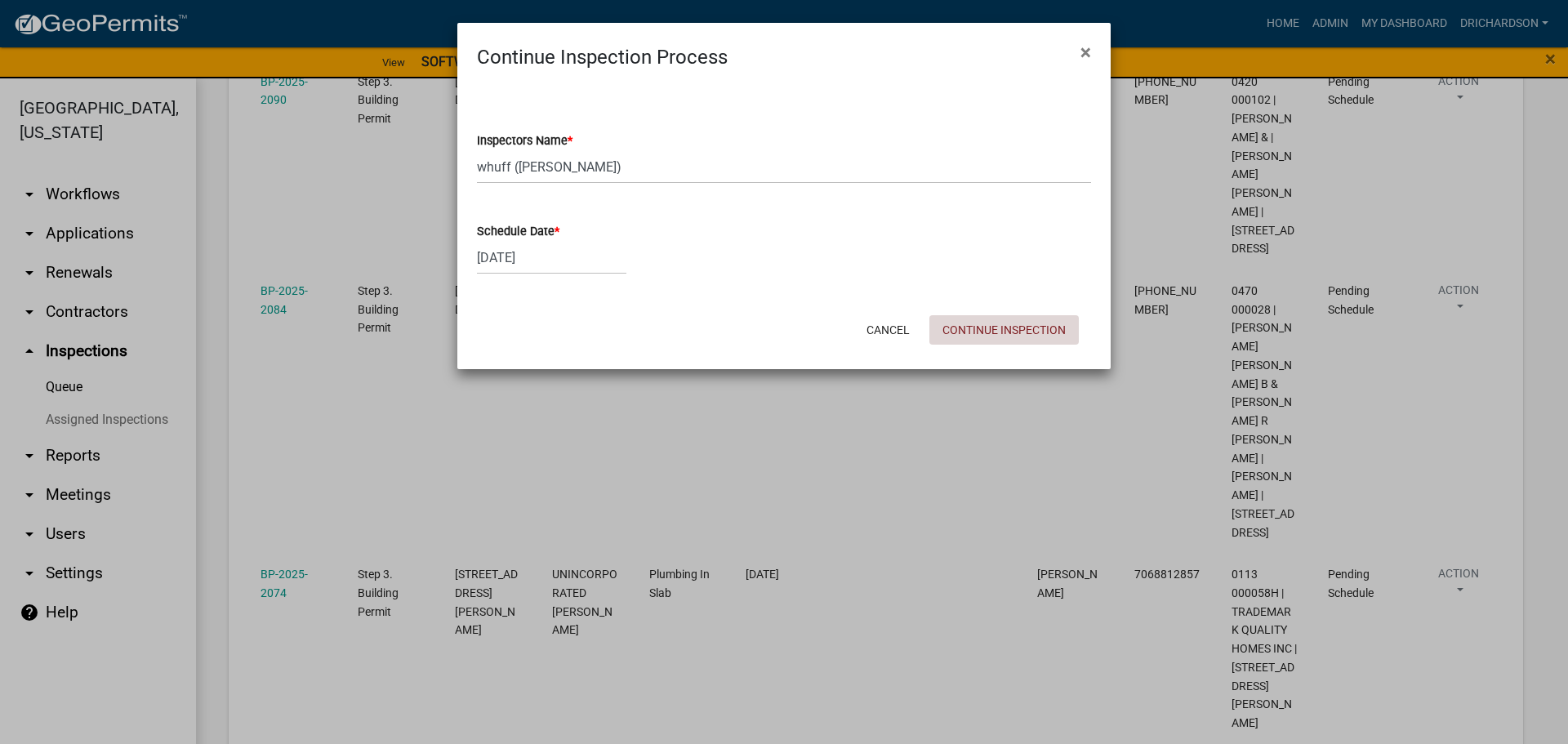
click at [1003, 330] on button "Continue Inspection" at bounding box center [1004, 330] width 149 height 29
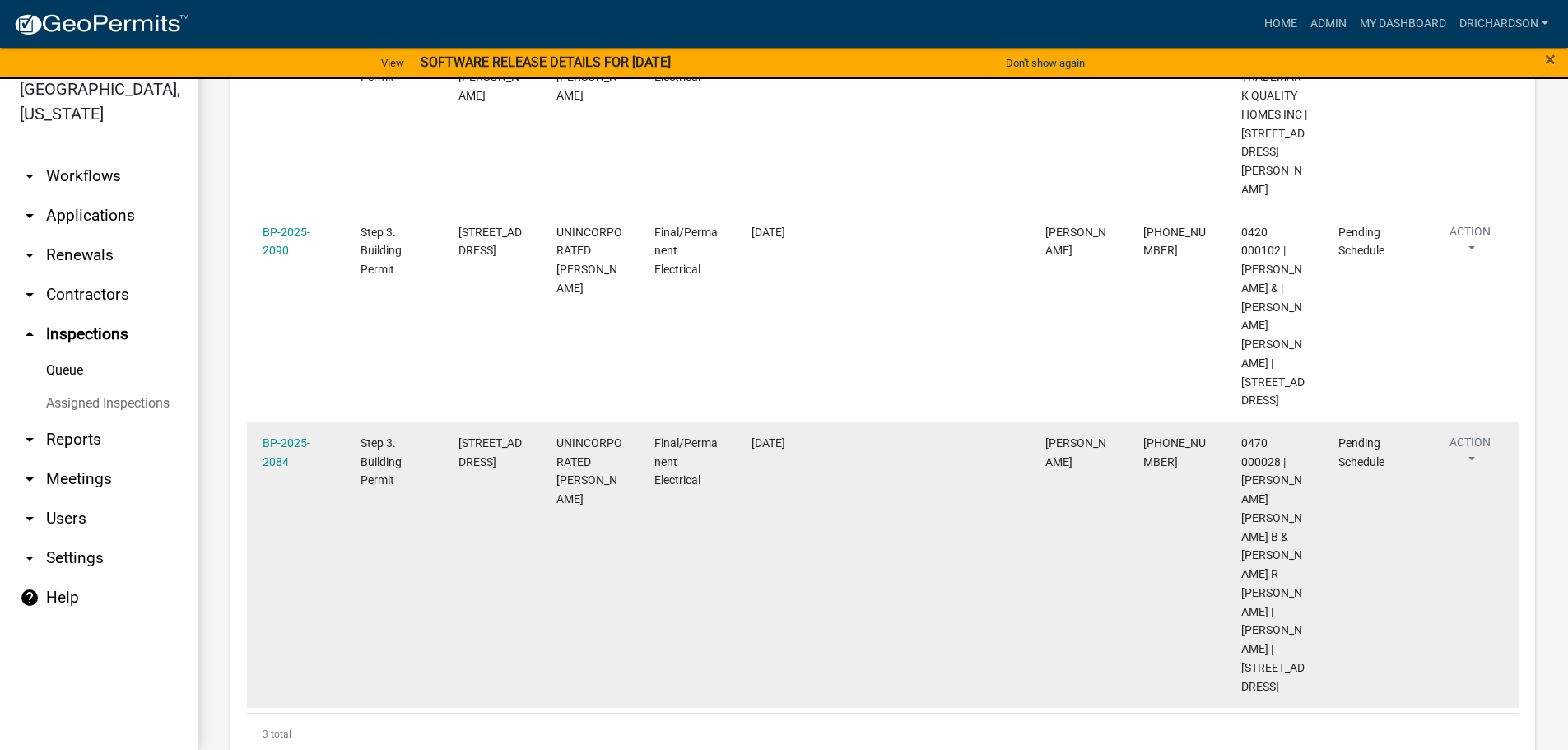
scroll to position [400, 0]
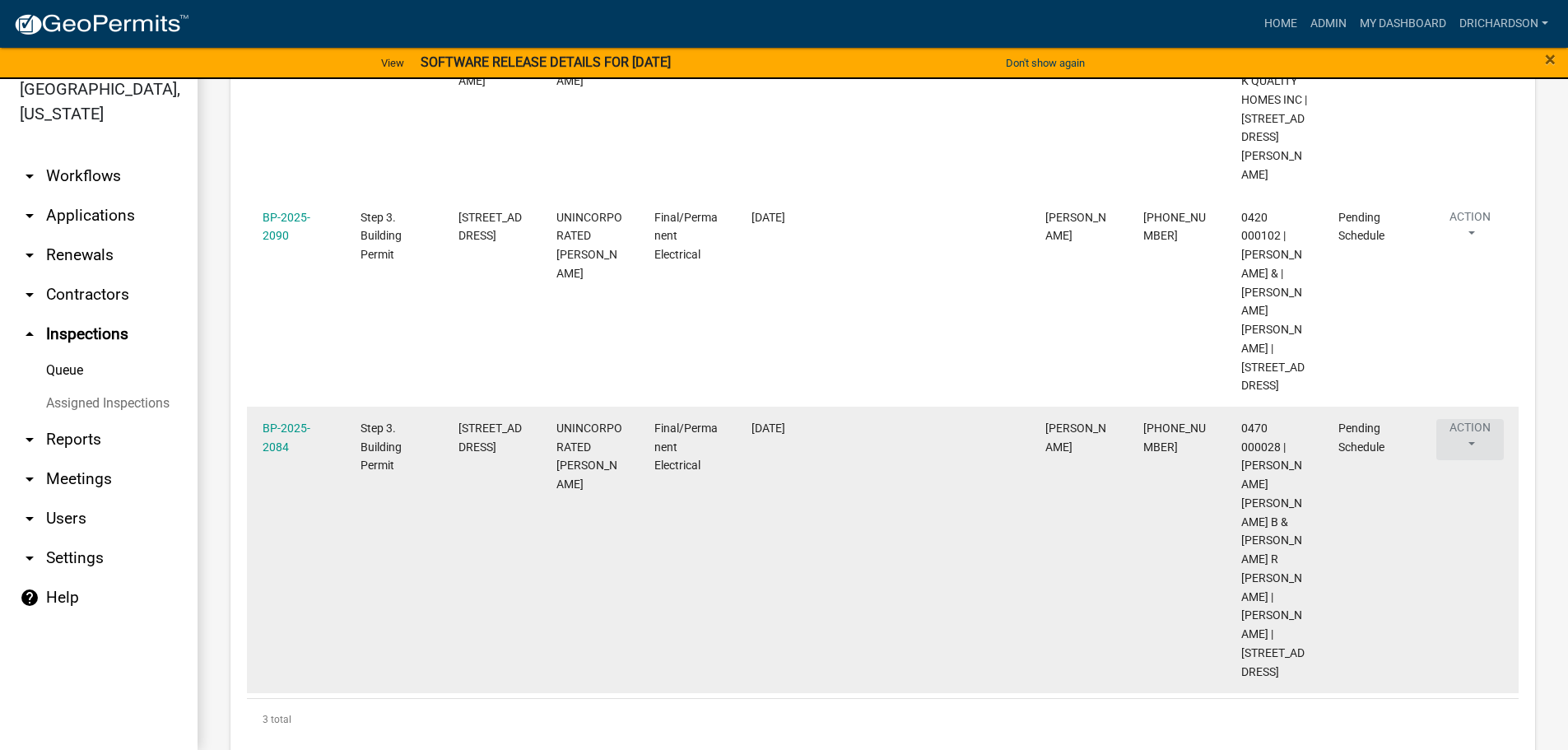
click at [1475, 419] on button "Action" at bounding box center [1470, 439] width 68 height 41
click at [1448, 504] on link "Schedule Inspection" at bounding box center [1425, 511] width 158 height 40
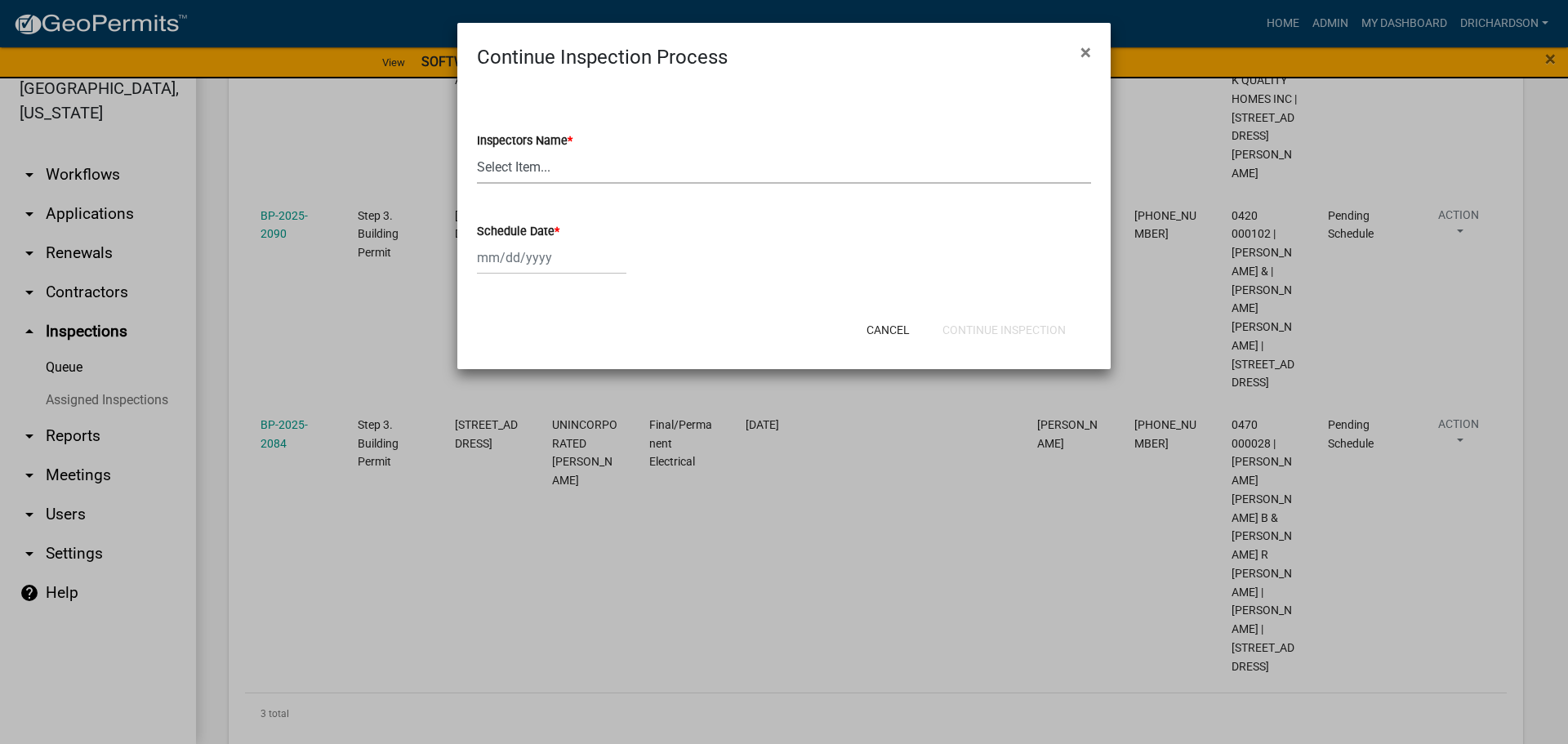
click at [513, 171] on select "Select Item... [PERSON_NAME] ([PERSON_NAME]) drichardson ([PERSON_NAME]) knorre…" at bounding box center [784, 166] width 615 height 33
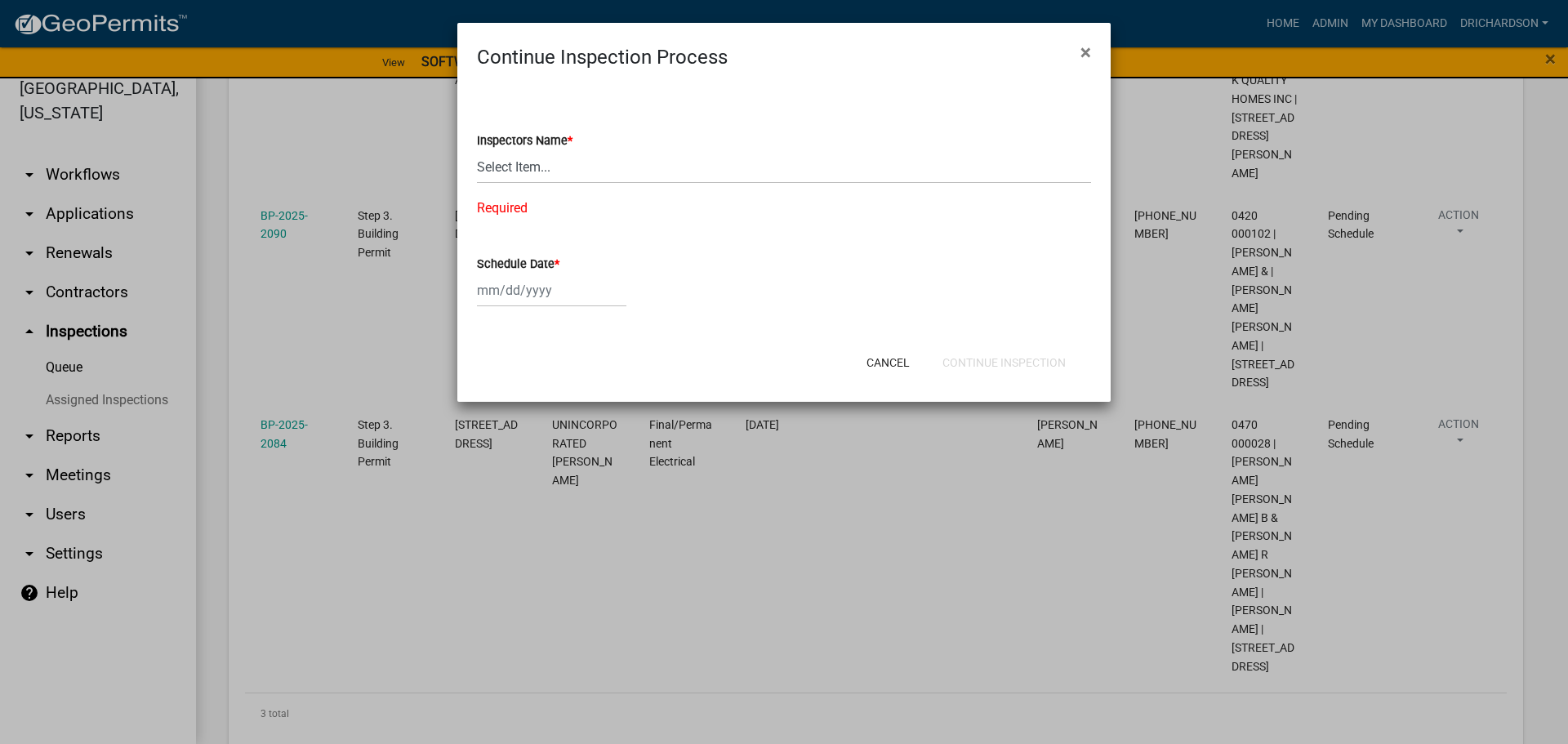
click at [403, 133] on ngb-modal-window "Continue Inspection Process × Inspectors Name * Select Item... whuff ([PERSON_N…" at bounding box center [784, 372] width 1568 height 744
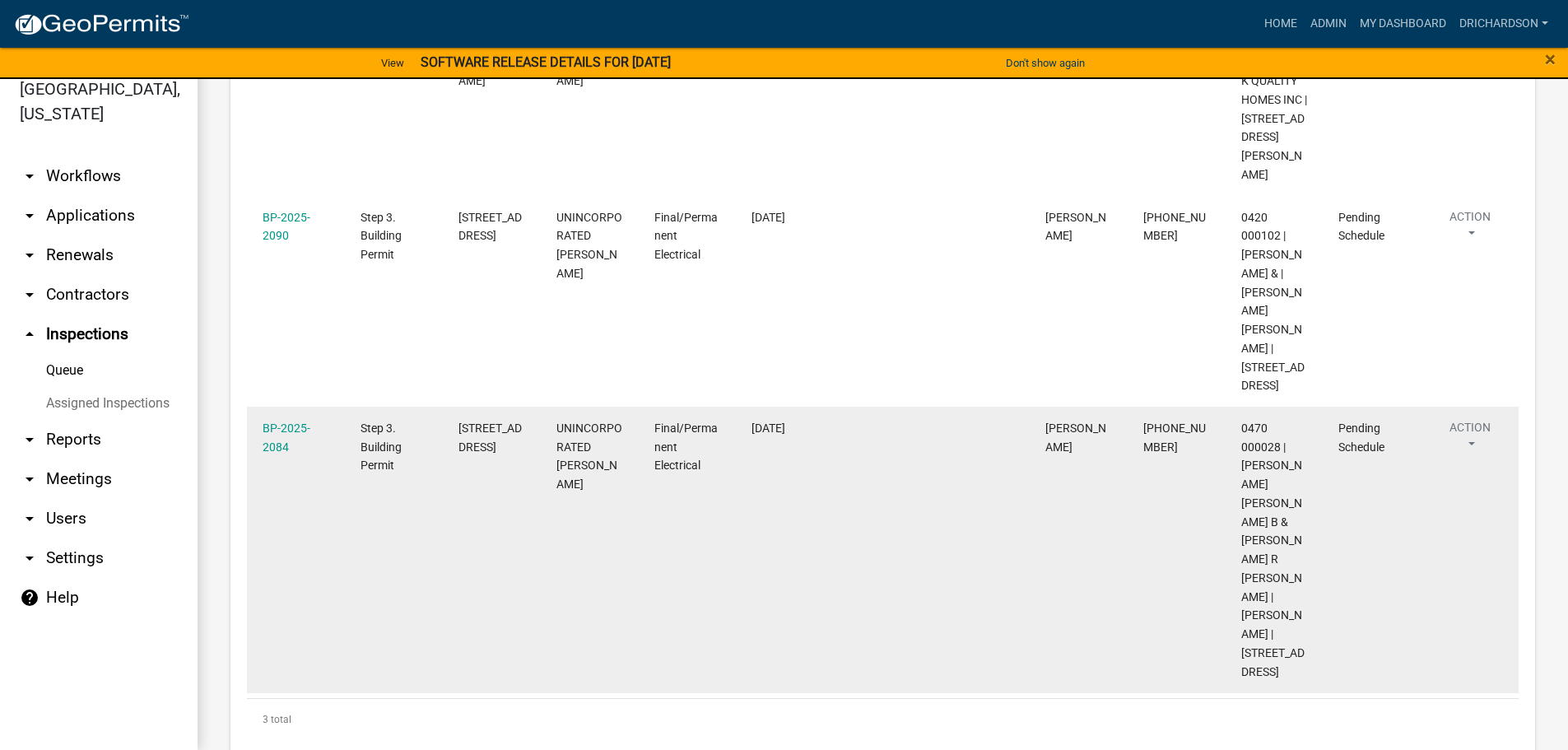
click at [1467, 419] on button "Action" at bounding box center [1470, 439] width 68 height 41
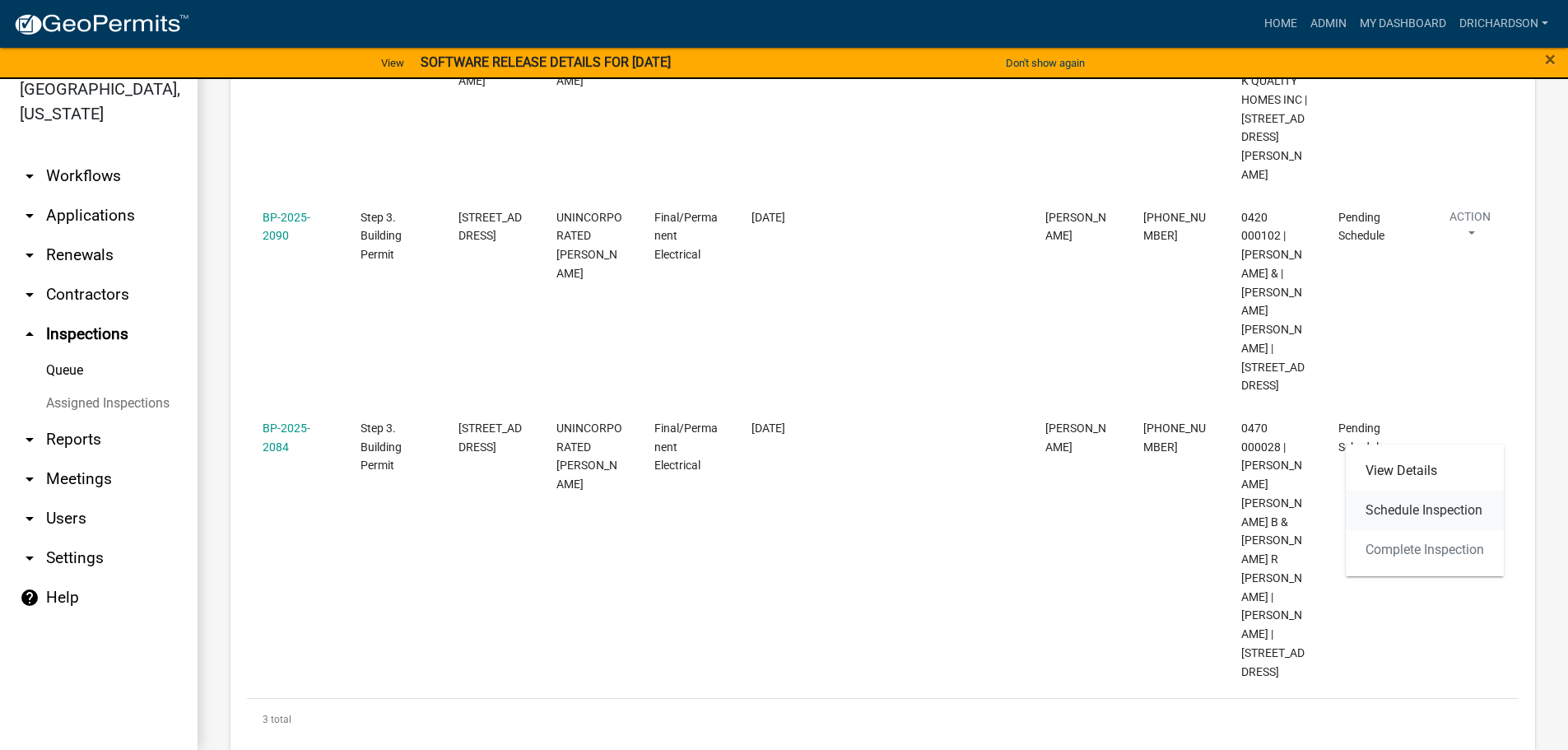
click at [1412, 505] on link "Schedule Inspection" at bounding box center [1425, 511] width 158 height 40
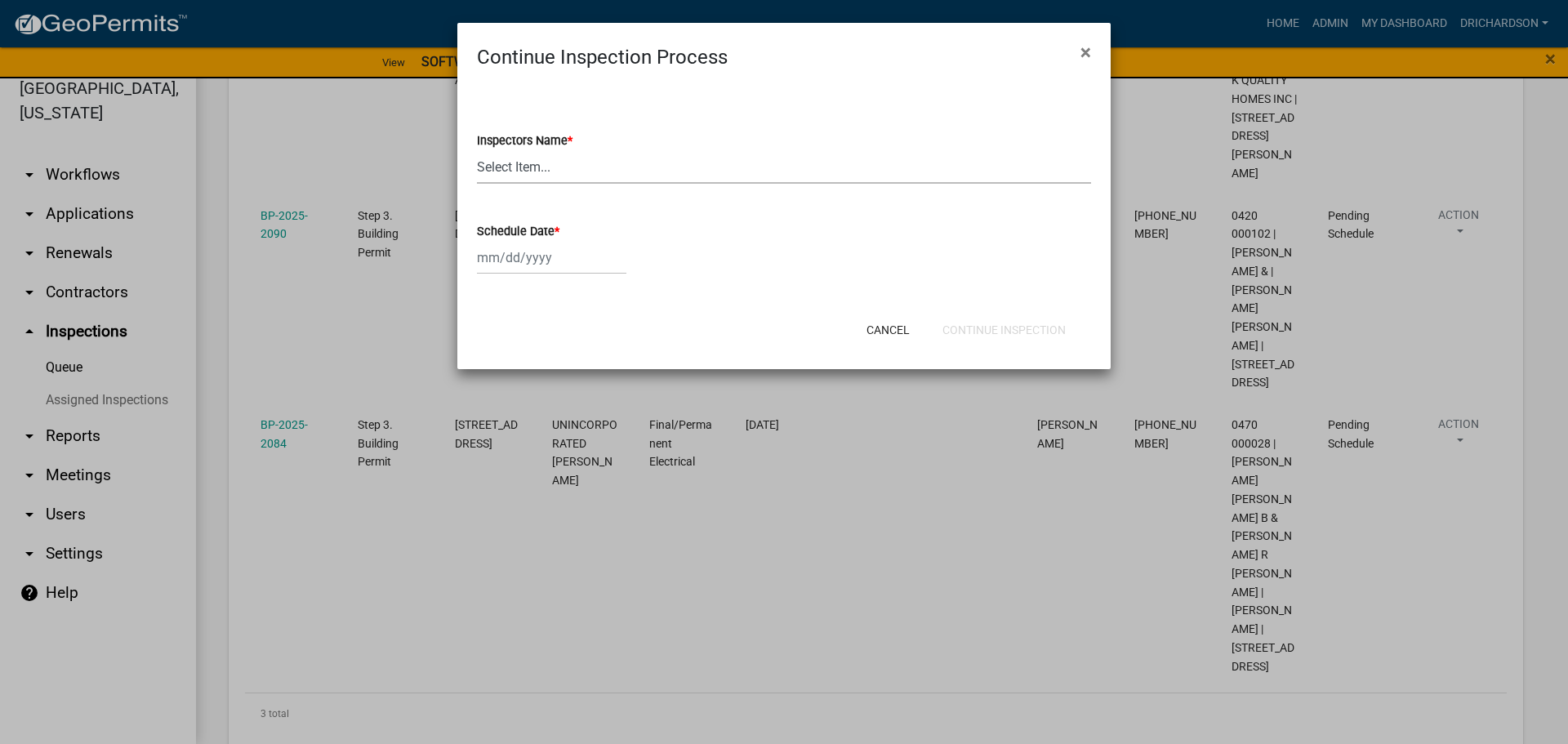
click at [531, 178] on select "Select Item... [PERSON_NAME] ([PERSON_NAME]) drichardson ([PERSON_NAME]) knorre…" at bounding box center [784, 166] width 615 height 33
select select "e20251c8-f858-4aed-a4a0-52e27fd5066e"
click at [477, 150] on select "Select Item... [PERSON_NAME] ([PERSON_NAME]) drichardson ([PERSON_NAME]) knorre…" at bounding box center [784, 166] width 615 height 33
click at [535, 262] on div at bounding box center [551, 257] width 149 height 33
select select "9"
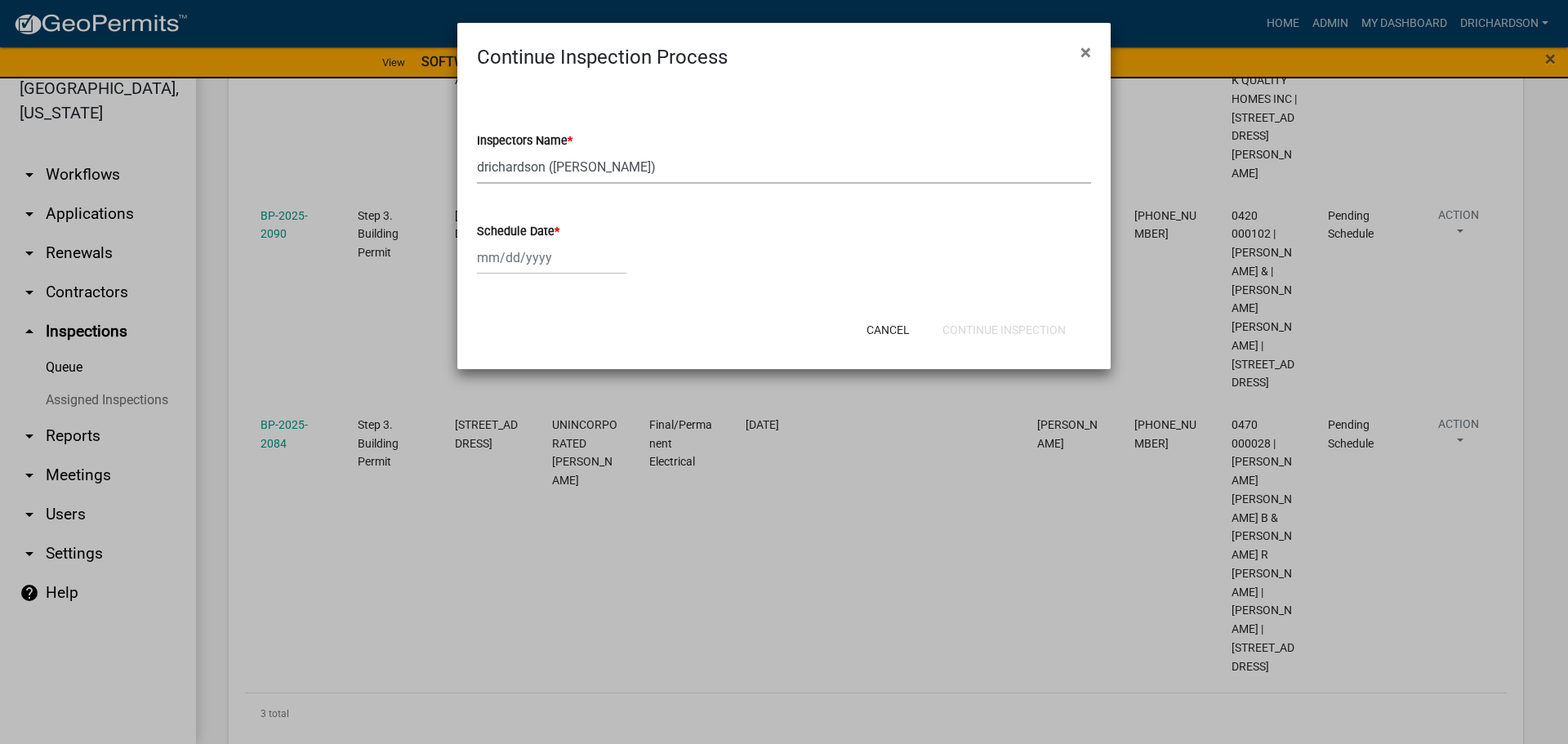
select select "2025"
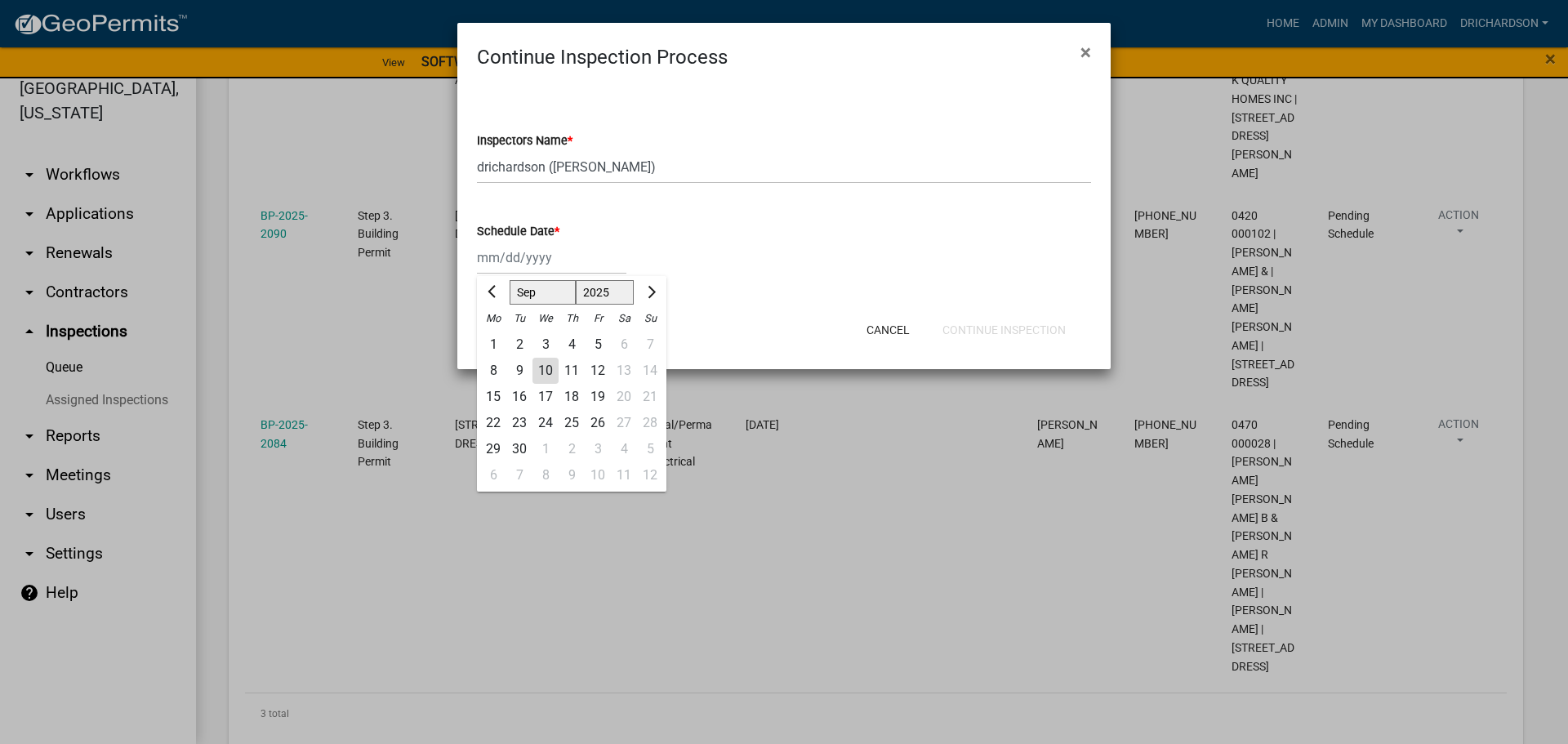
click at [543, 367] on div "10" at bounding box center [546, 371] width 26 height 26
type input "[DATE]"
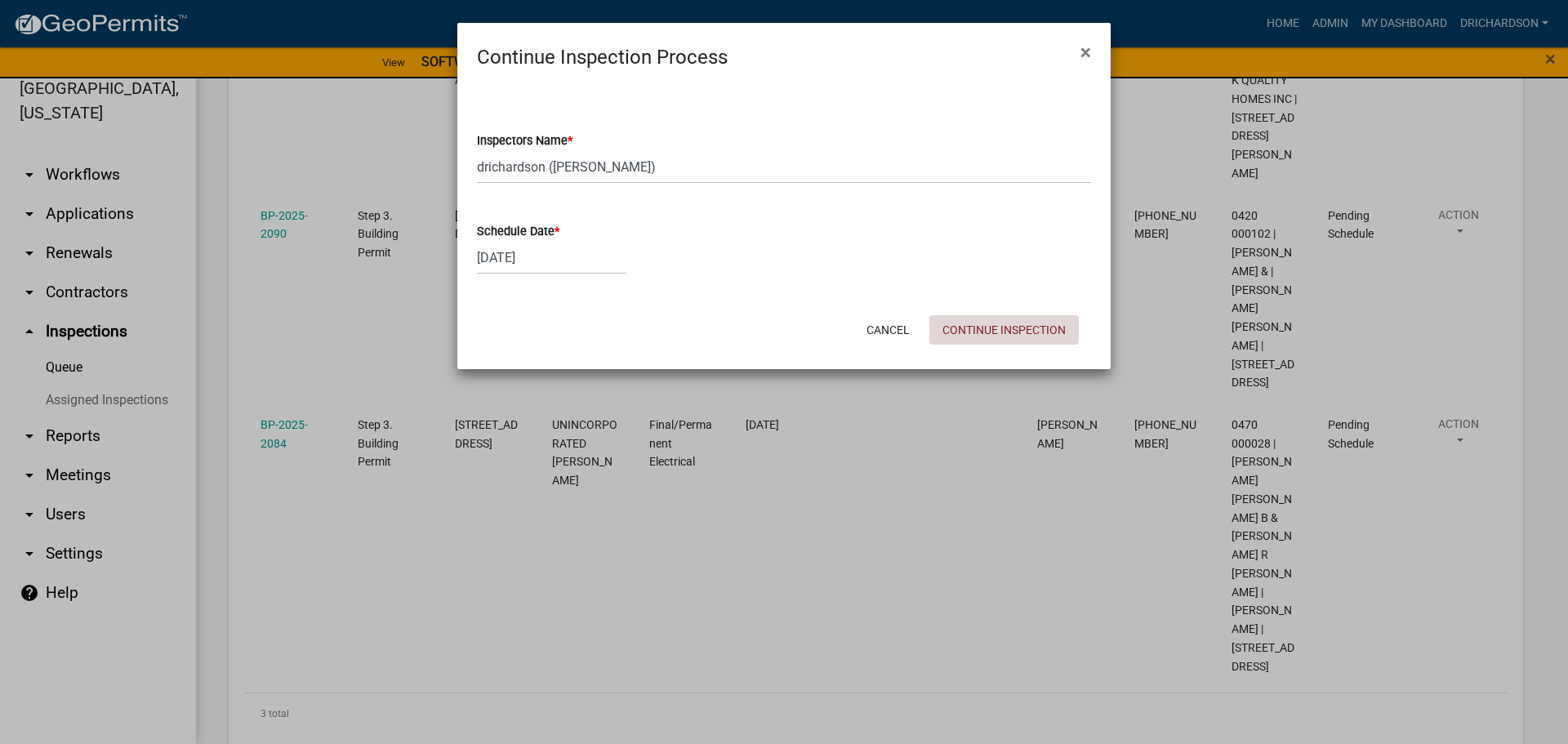
click at [1026, 327] on button "Continue Inspection" at bounding box center [1004, 330] width 149 height 29
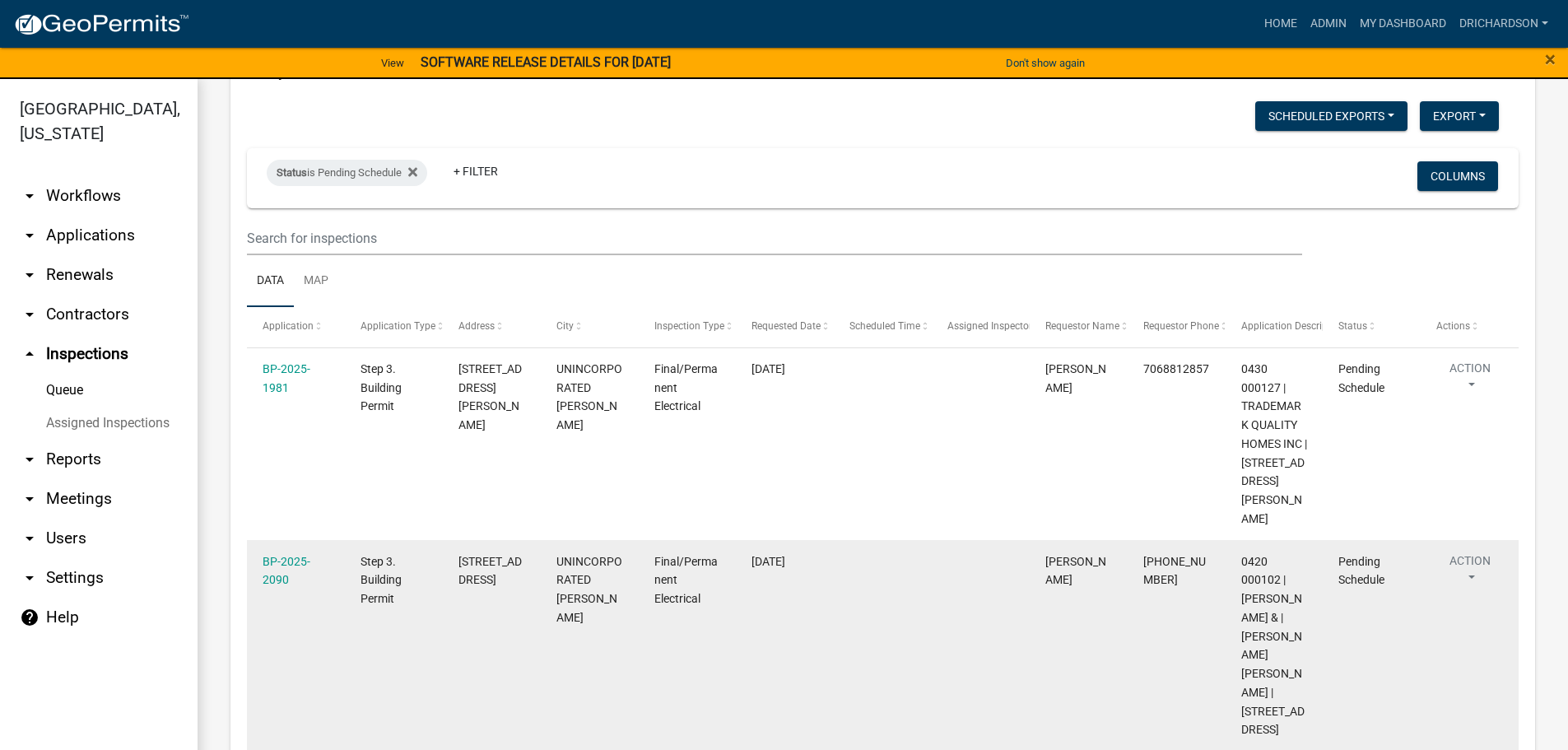
scroll to position [151, 0]
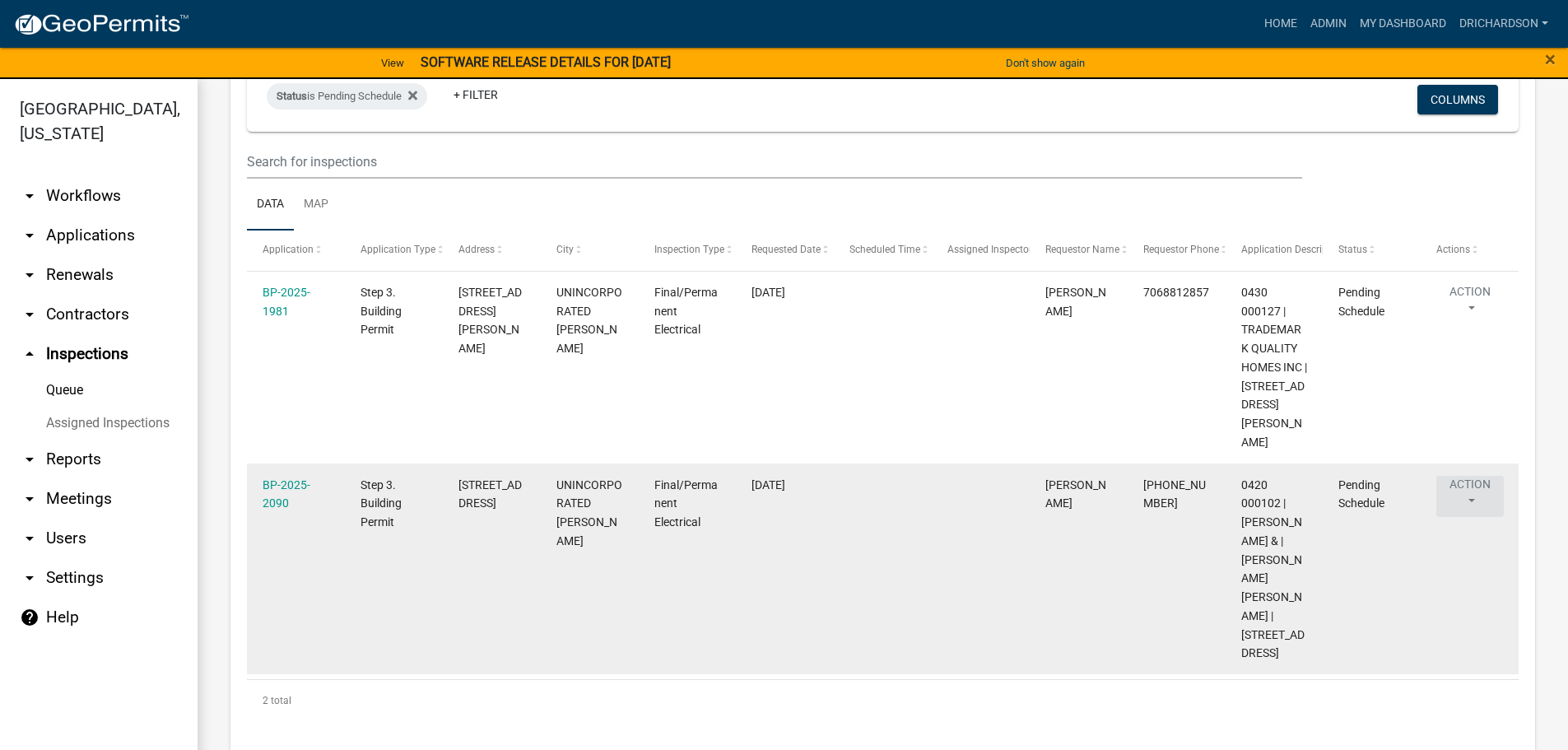
click at [1464, 476] on button "Action" at bounding box center [1470, 496] width 68 height 41
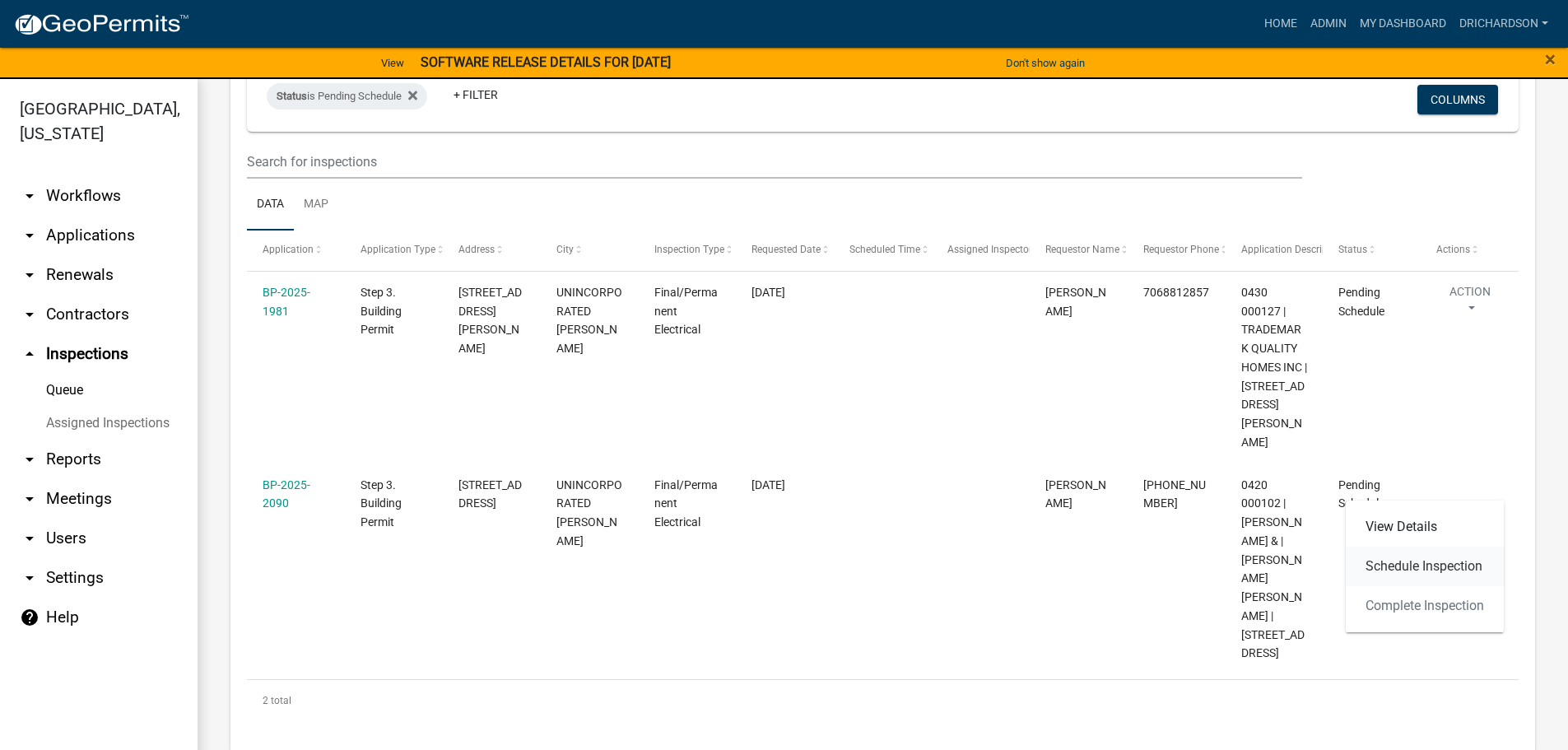
click at [1437, 562] on link "Schedule Inspection" at bounding box center [1425, 567] width 158 height 40
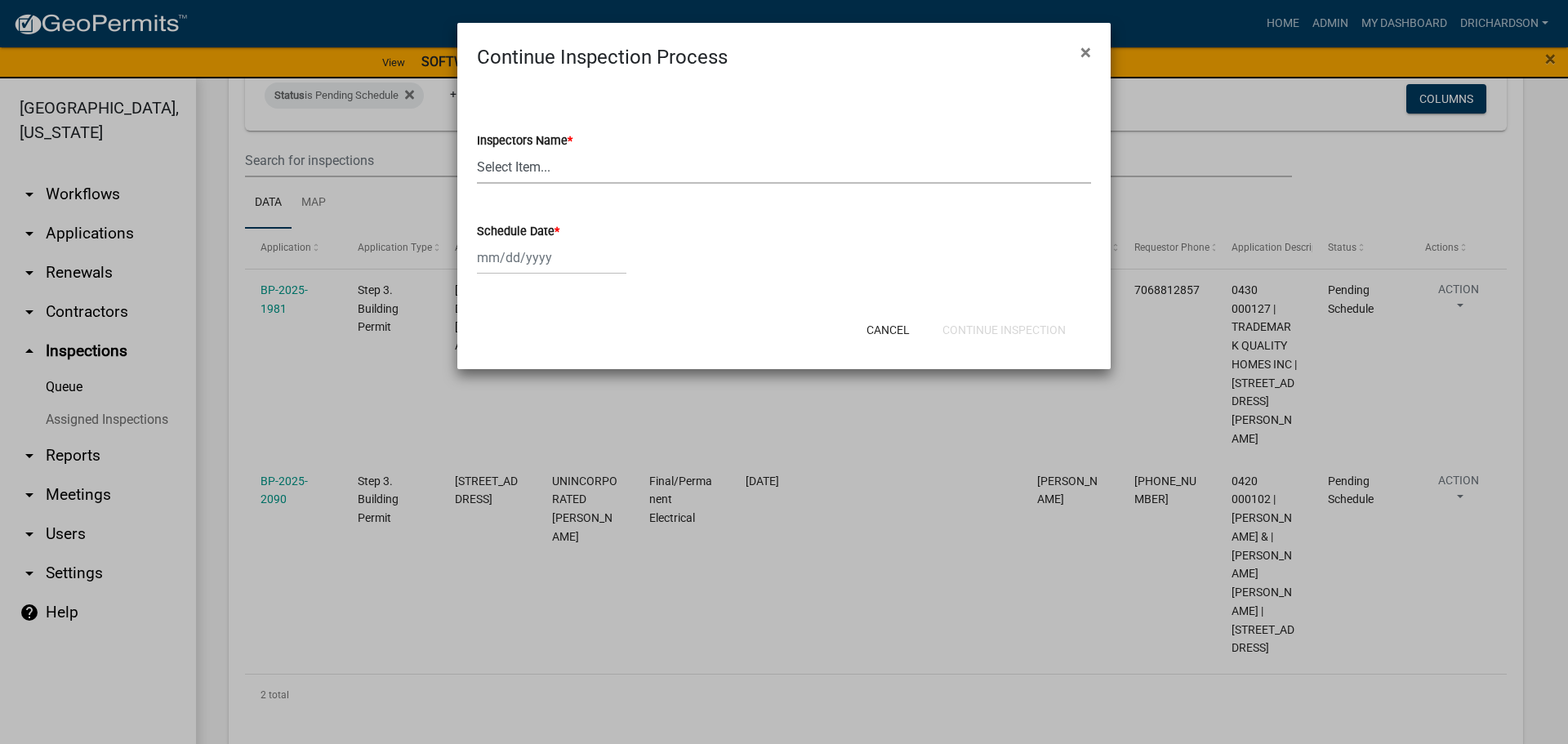
click at [524, 182] on select "Select Item... [PERSON_NAME] ([PERSON_NAME]) drichardson ([PERSON_NAME]) knorre…" at bounding box center [784, 166] width 615 height 33
select select "e20251c8-f858-4aed-a4a0-52e27fd5066e"
click at [477, 150] on select "Select Item... [PERSON_NAME] ([PERSON_NAME]) drichardson ([PERSON_NAME]) knorre…" at bounding box center [784, 166] width 615 height 33
select select "9"
select select "2025"
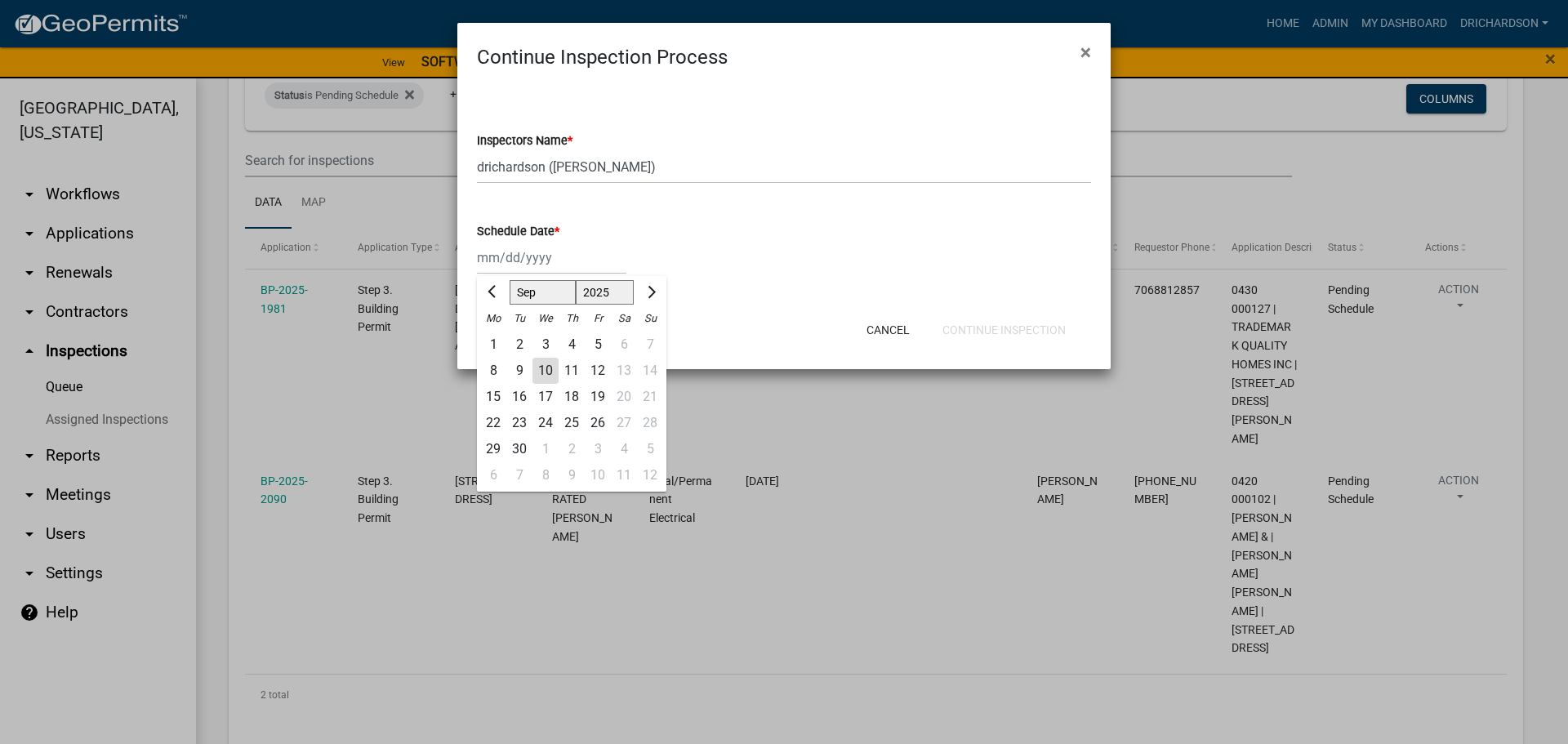
click at [537, 253] on div "Jan Feb Mar Apr May Jun Jul Aug Sep Oct Nov Dec 1525 1526 1527 1528 1529 1530 1…" at bounding box center [551, 257] width 149 height 33
click at [548, 377] on div "10" at bounding box center [546, 371] width 26 height 26
type input "09/10/2025"
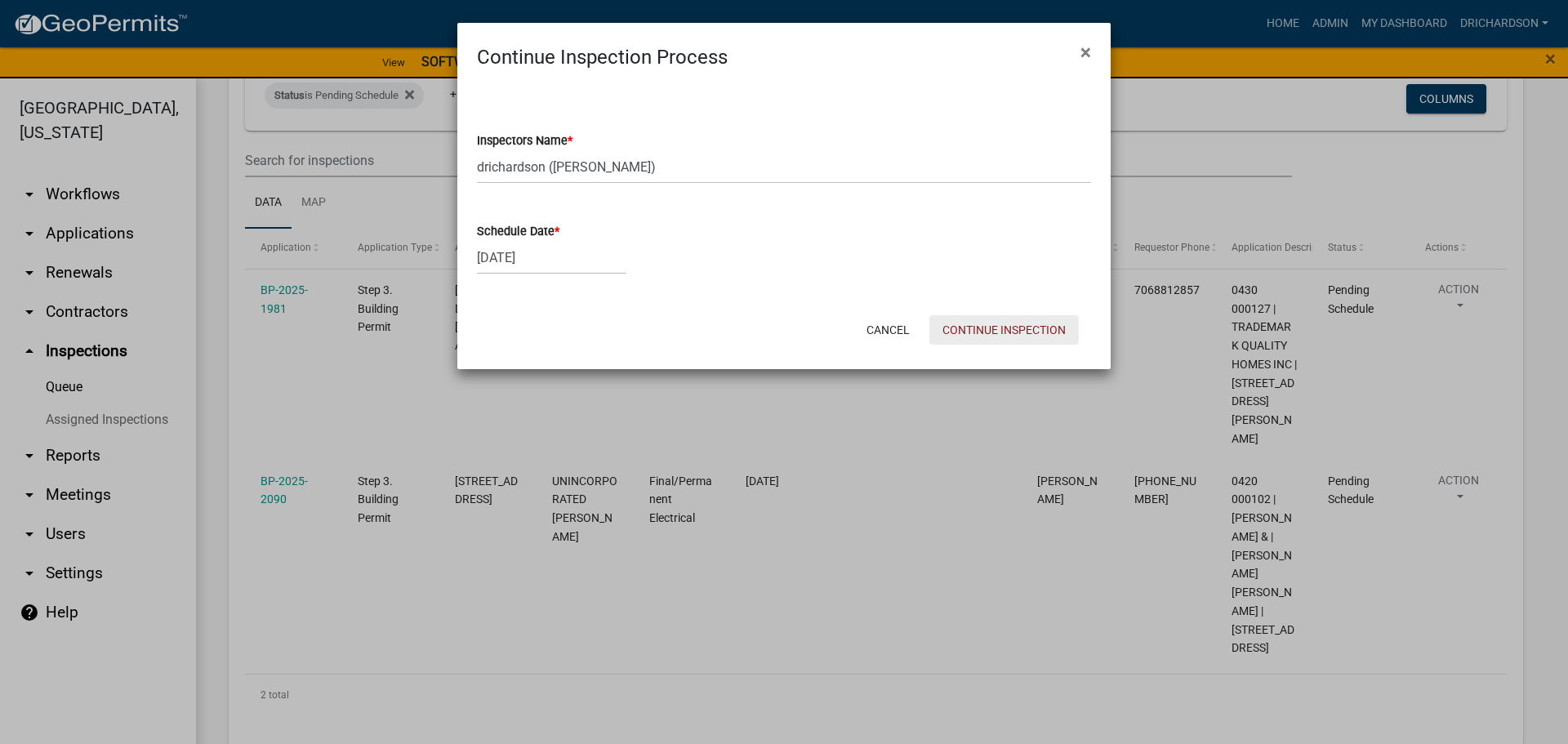
click at [1007, 341] on button "Continue Inspection" at bounding box center [1004, 330] width 149 height 29
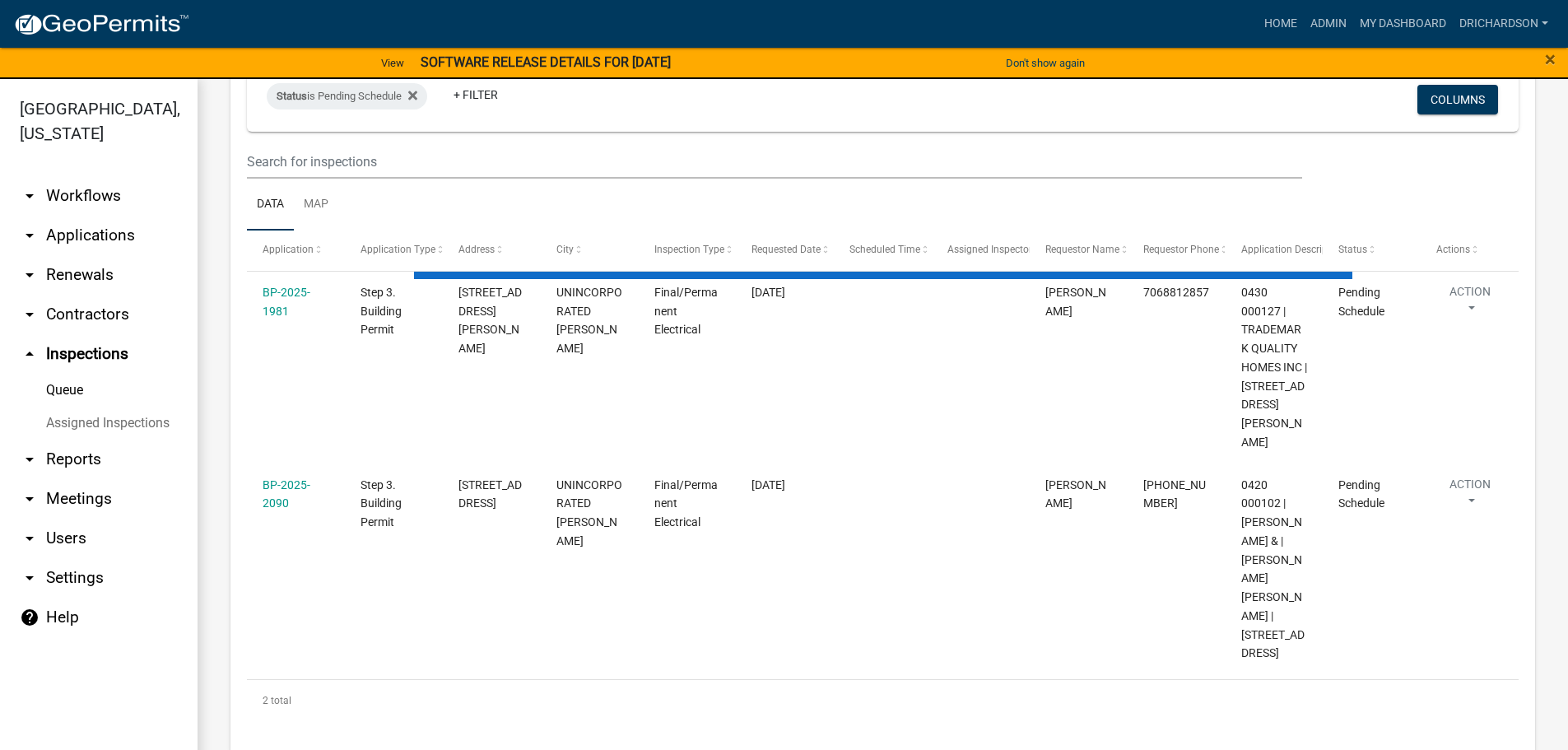
scroll to position [0, 0]
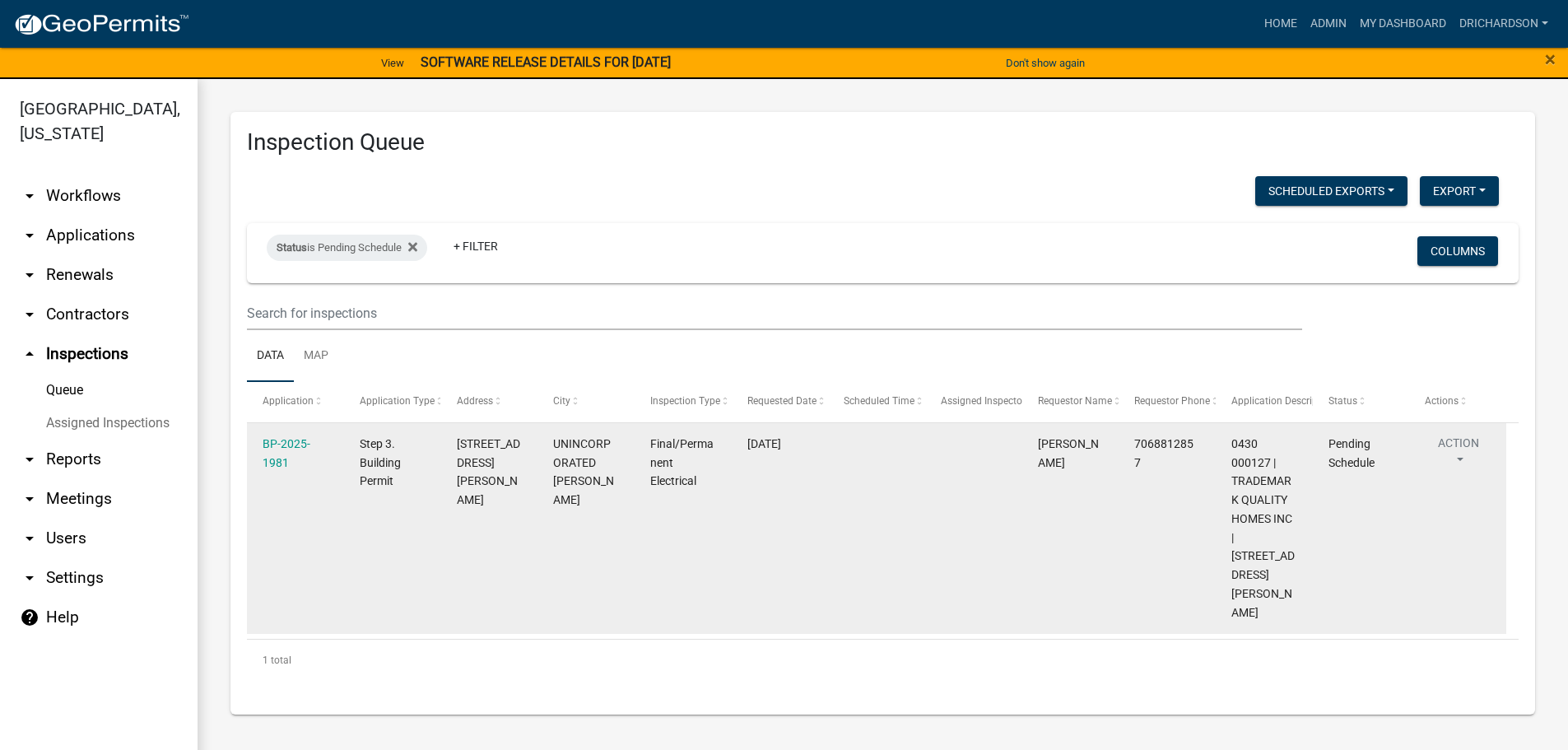
click at [1455, 449] on button "Action" at bounding box center [1459, 455] width 68 height 41
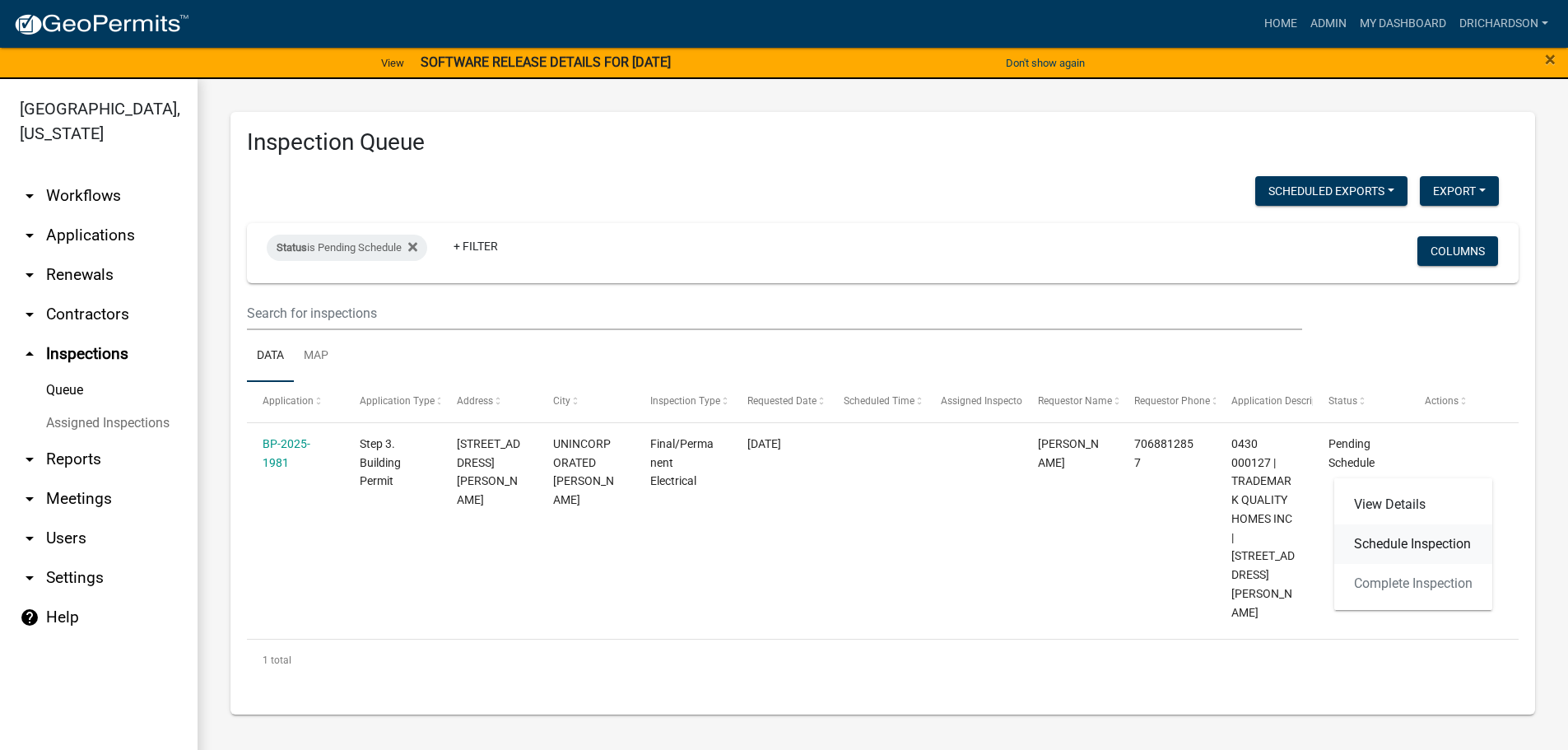
click at [1409, 539] on link "Schedule Inspection" at bounding box center [1414, 544] width 158 height 40
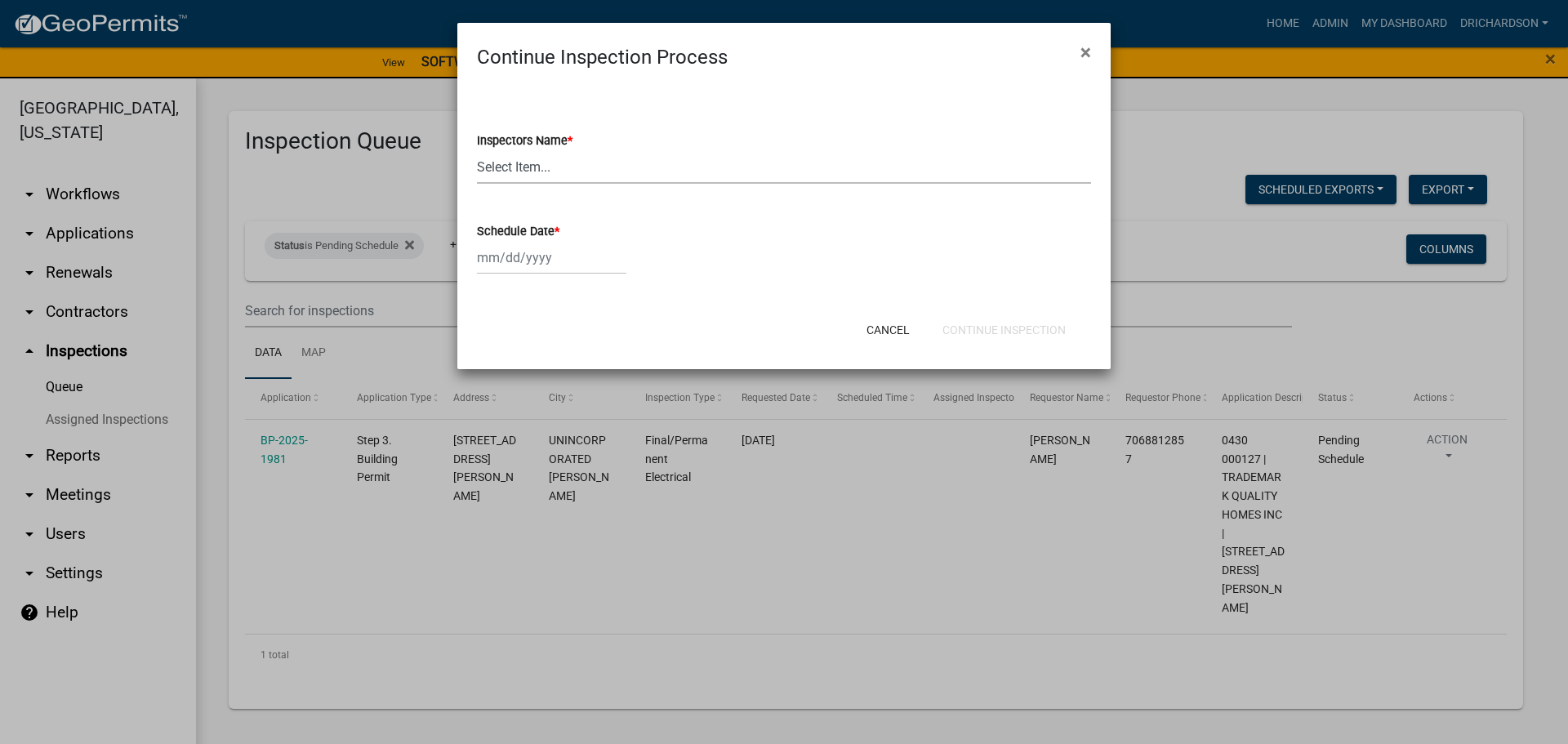
drag, startPoint x: 533, startPoint y: 161, endPoint x: 529, endPoint y: 173, distance: 12.6
click at [533, 161] on select "Select Item... whuff (William Huff) drichardson (Douglas Richardson) knorred (K…" at bounding box center [784, 166] width 615 height 33
select select "e20251c8-f858-4aed-a4a0-52e27fd5066e"
click at [477, 150] on select "Select Item... whuff (William Huff) drichardson (Douglas Richardson) knorred (K…" at bounding box center [784, 166] width 615 height 33
click at [526, 259] on div at bounding box center [551, 257] width 149 height 33
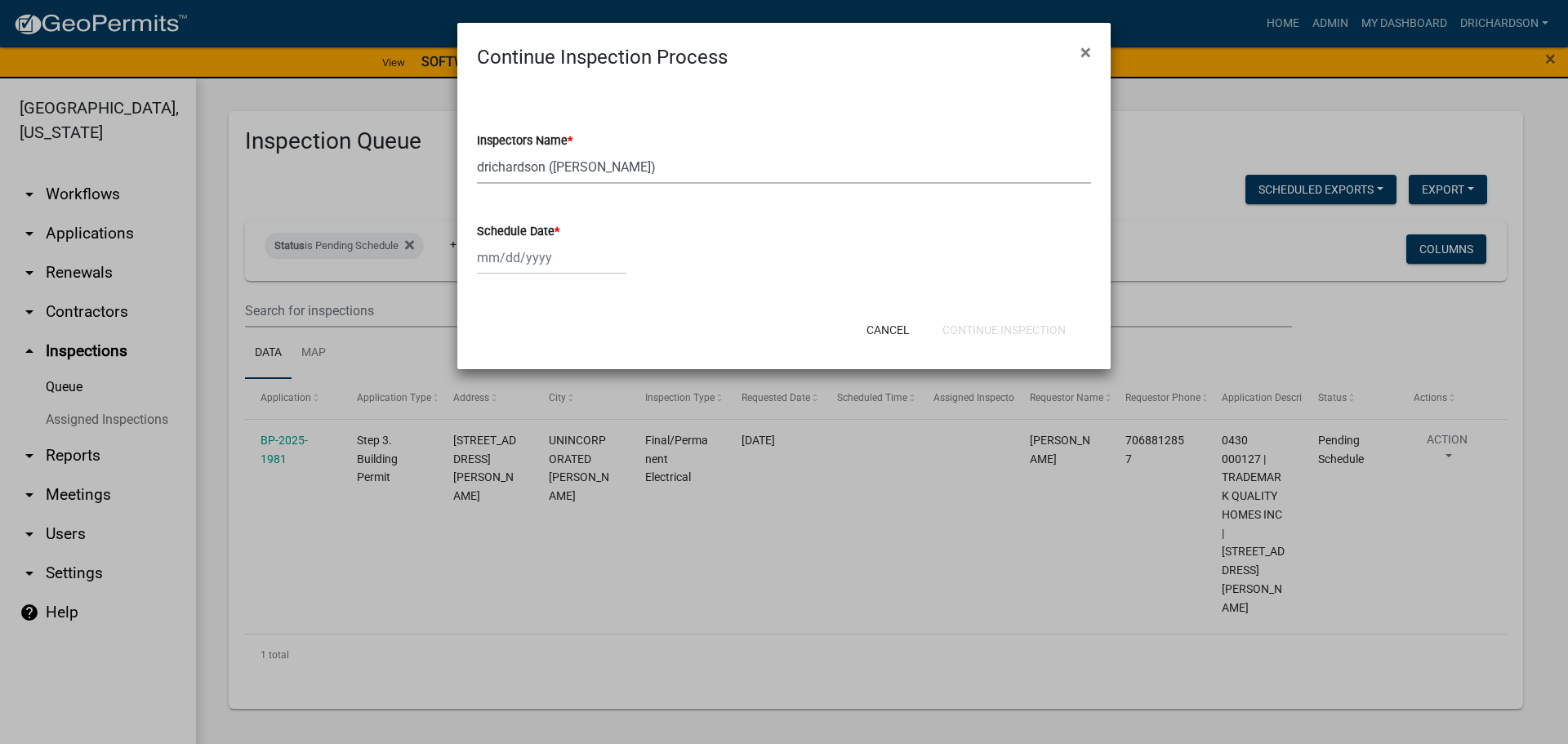
select select "9"
select select "2025"
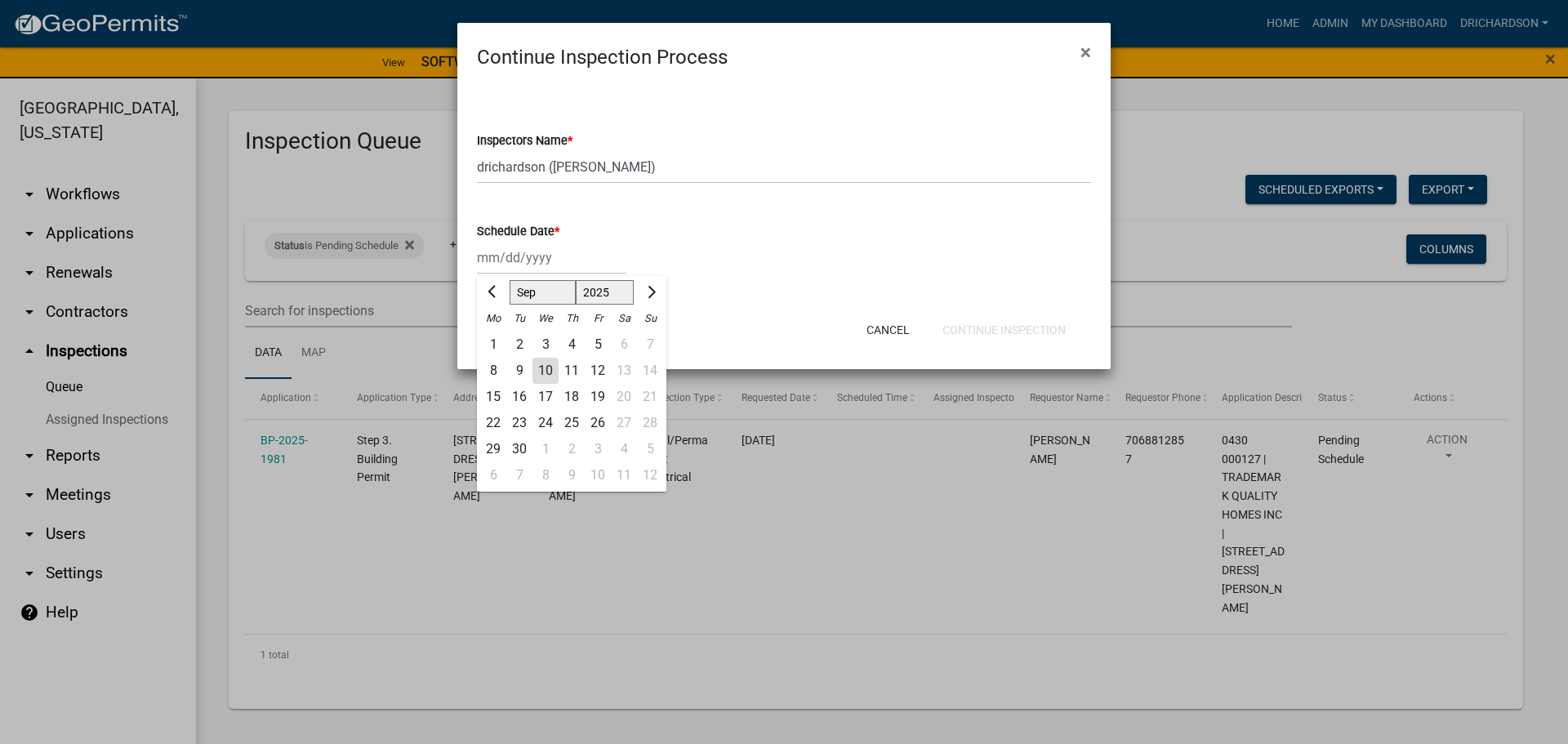
click at [547, 368] on div "10" at bounding box center [546, 371] width 26 height 26
type input "09/10/2025"
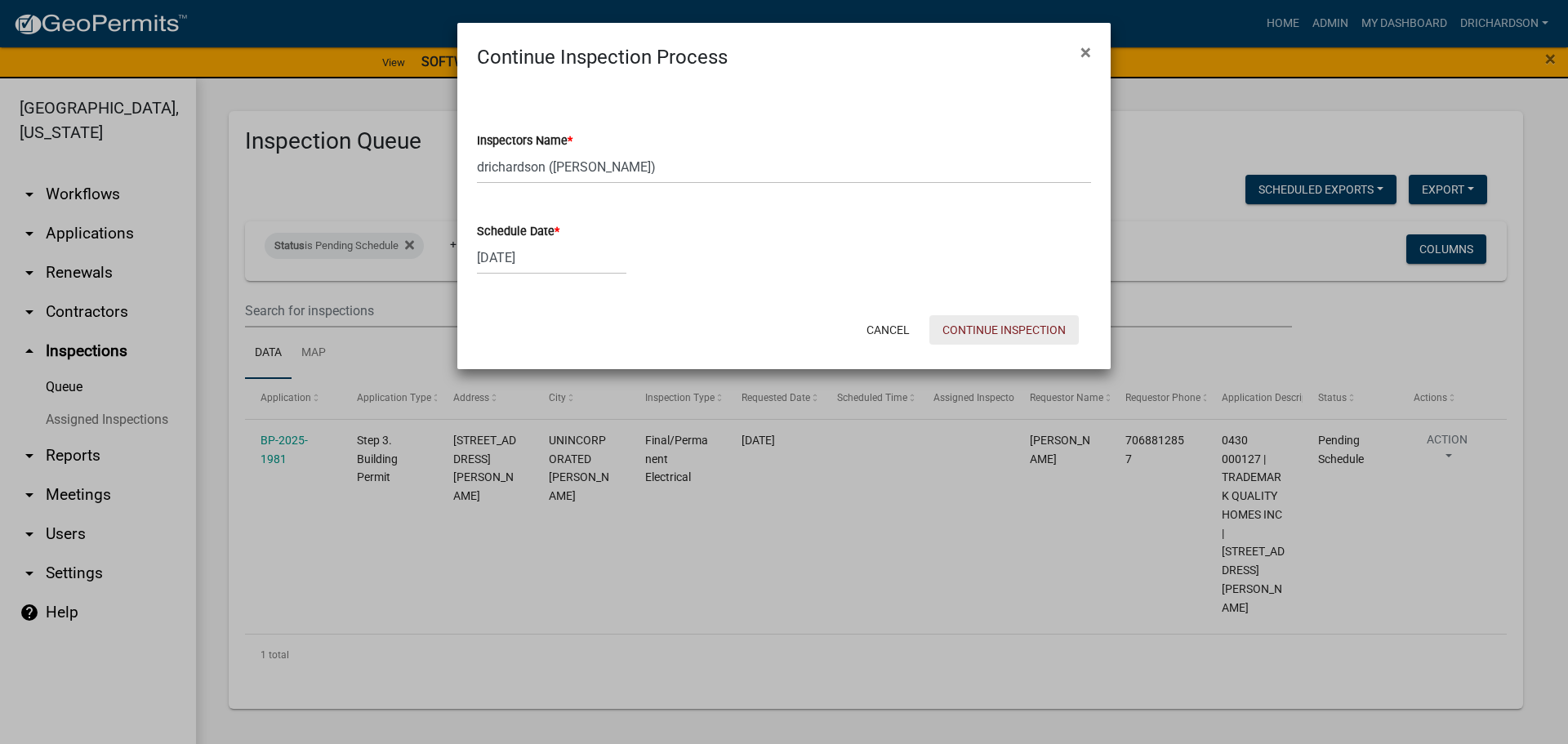
click at [972, 337] on button "Continue Inspection" at bounding box center [1004, 330] width 149 height 29
